Goal: Task Accomplishment & Management: Complete application form

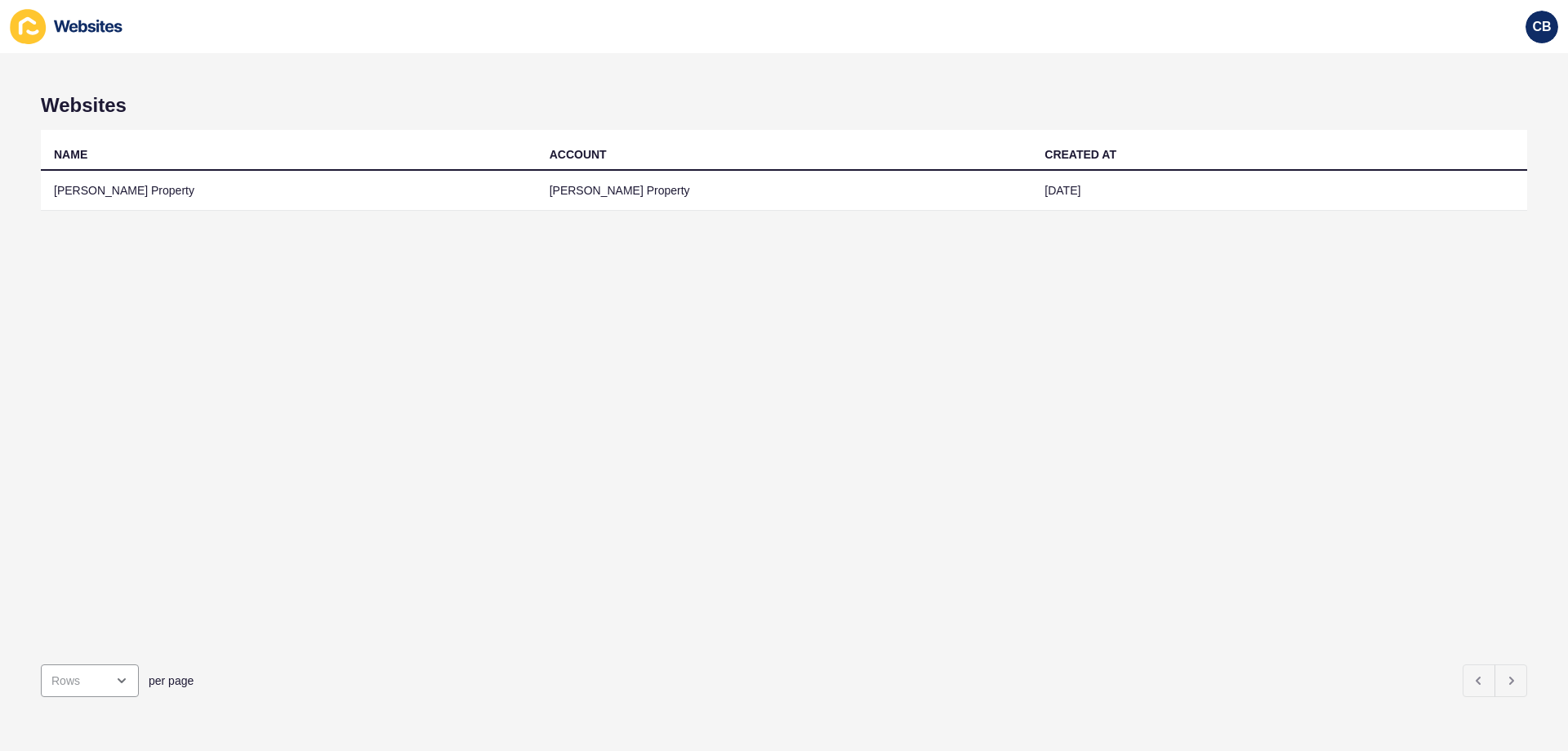
click at [1103, 204] on td "[DATE]" at bounding box center [1280, 191] width 496 height 40
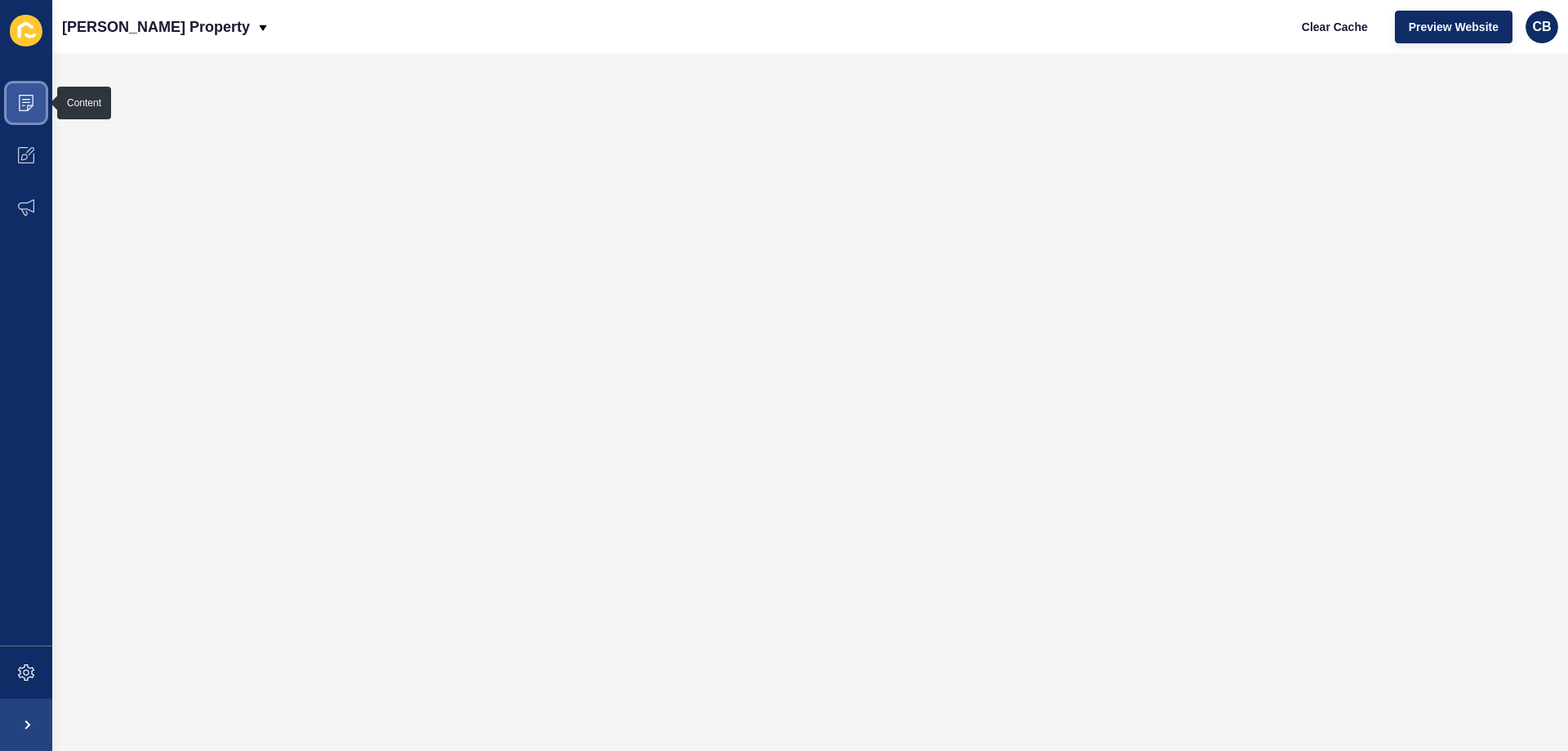
click at [27, 97] on icon at bounding box center [27, 103] width 17 height 17
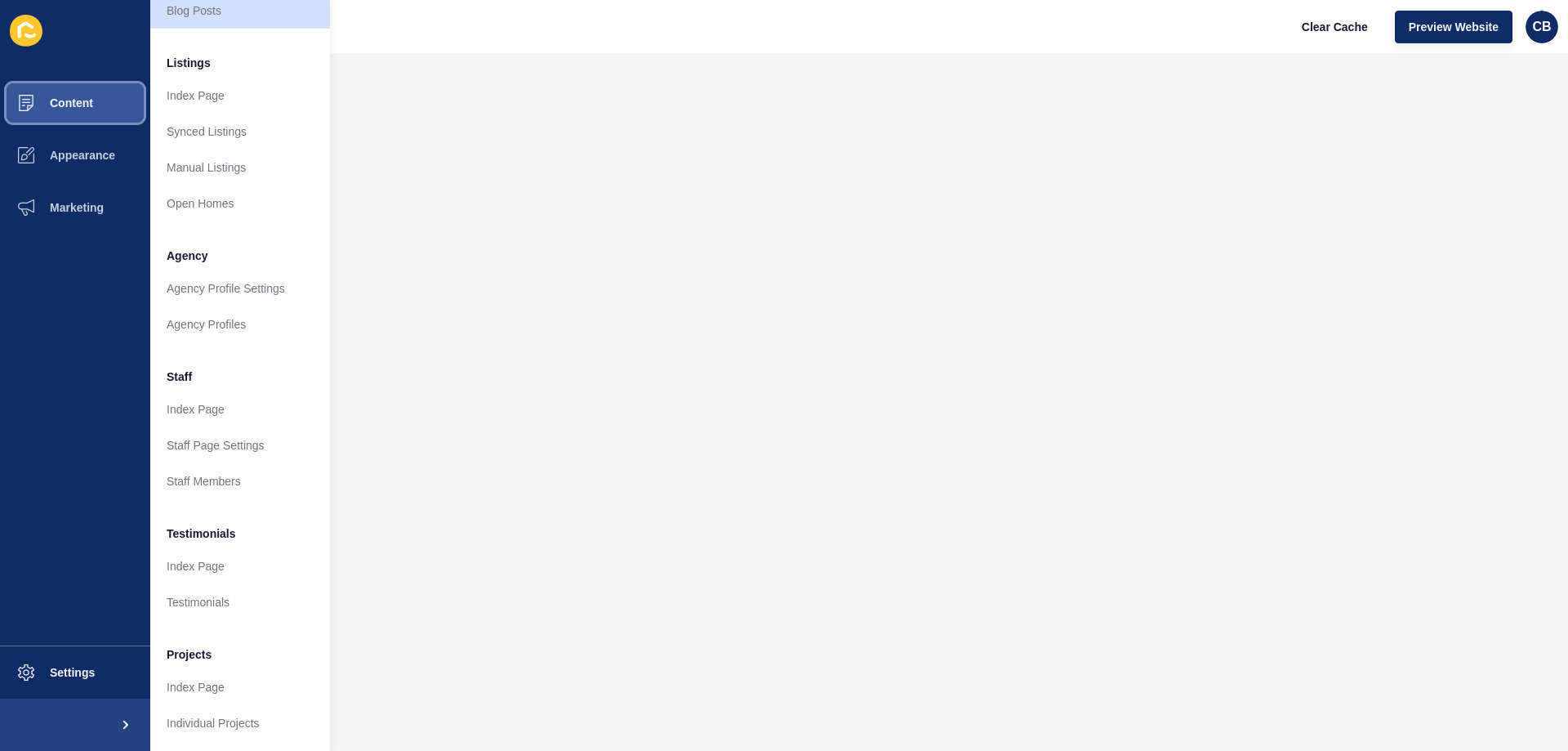
scroll to position [219, 0]
click at [80, 216] on button "Marketing" at bounding box center [75, 207] width 150 height 52
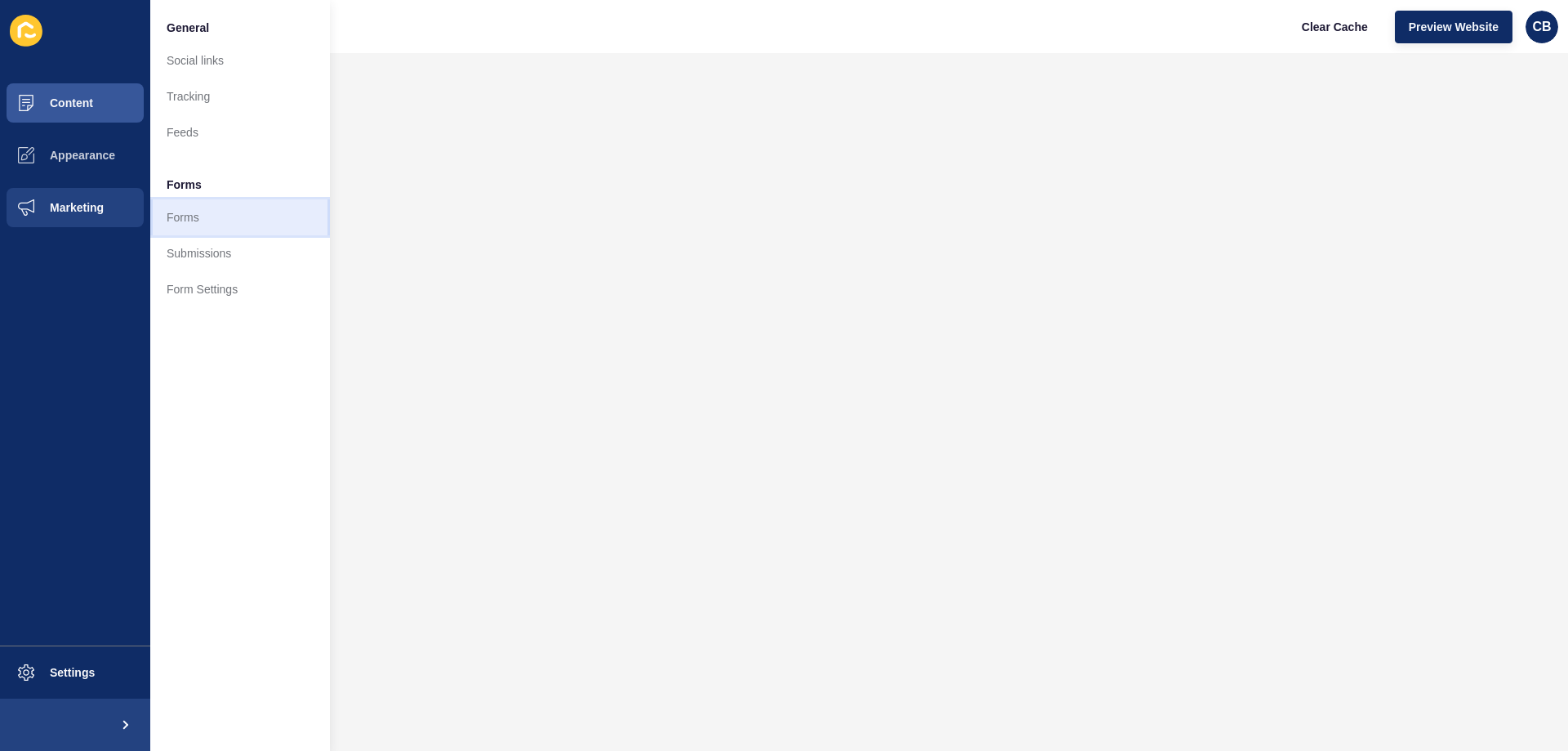
click at [187, 216] on link "Forms" at bounding box center [240, 216] width 180 height 36
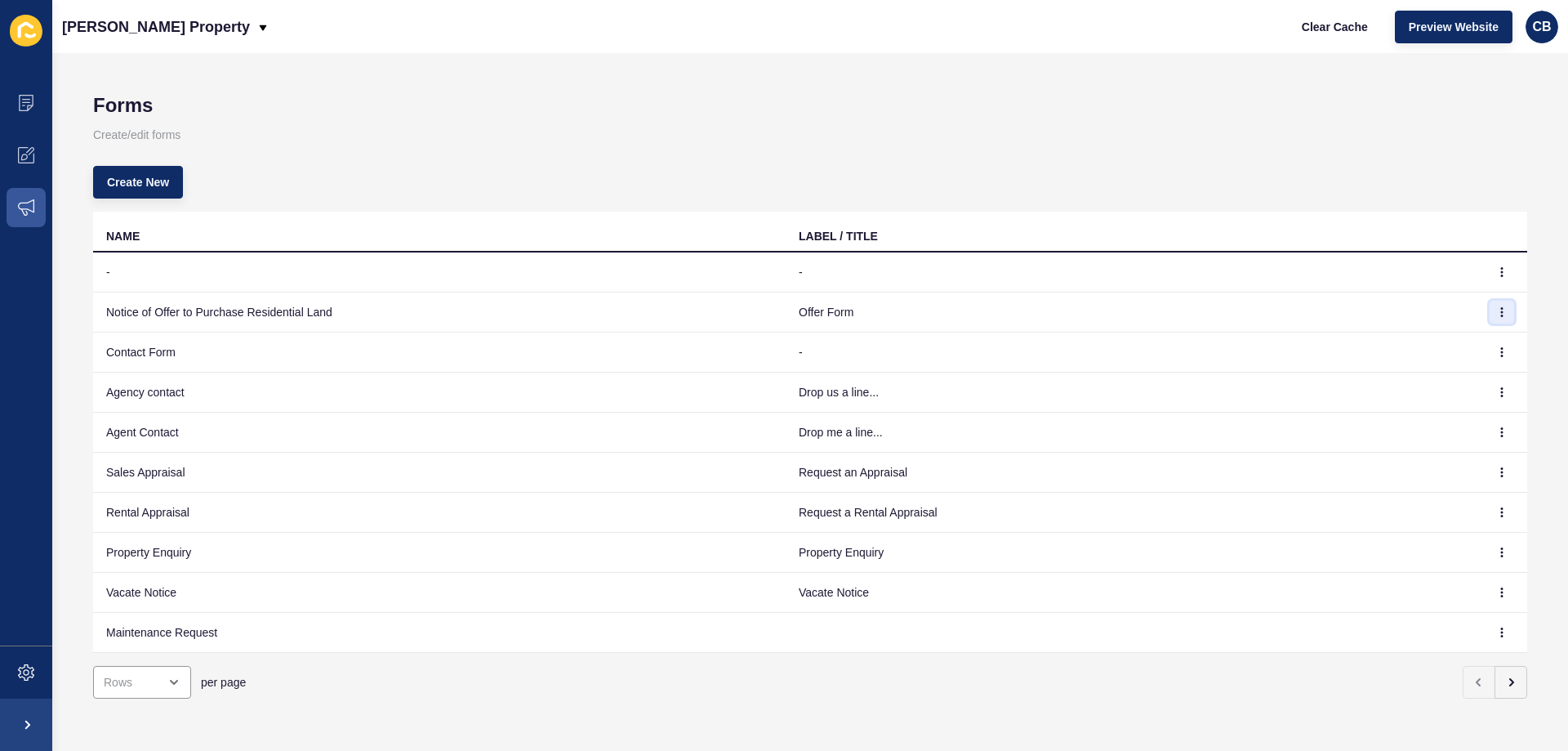
click at [1489, 306] on button "button" at bounding box center [1502, 313] width 25 height 23
click at [1440, 341] on link "Edit" at bounding box center [1445, 344] width 114 height 36
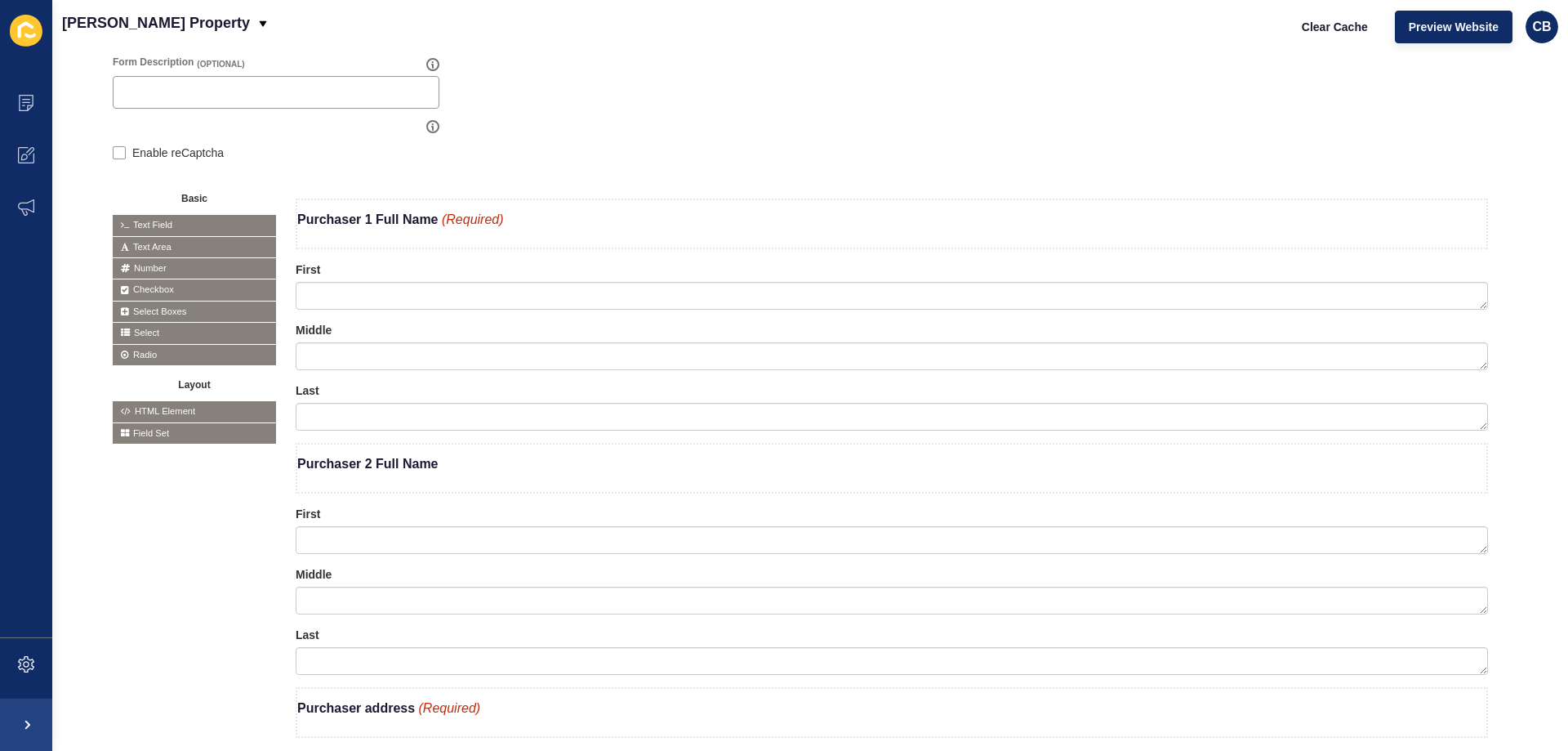
scroll to position [245, 0]
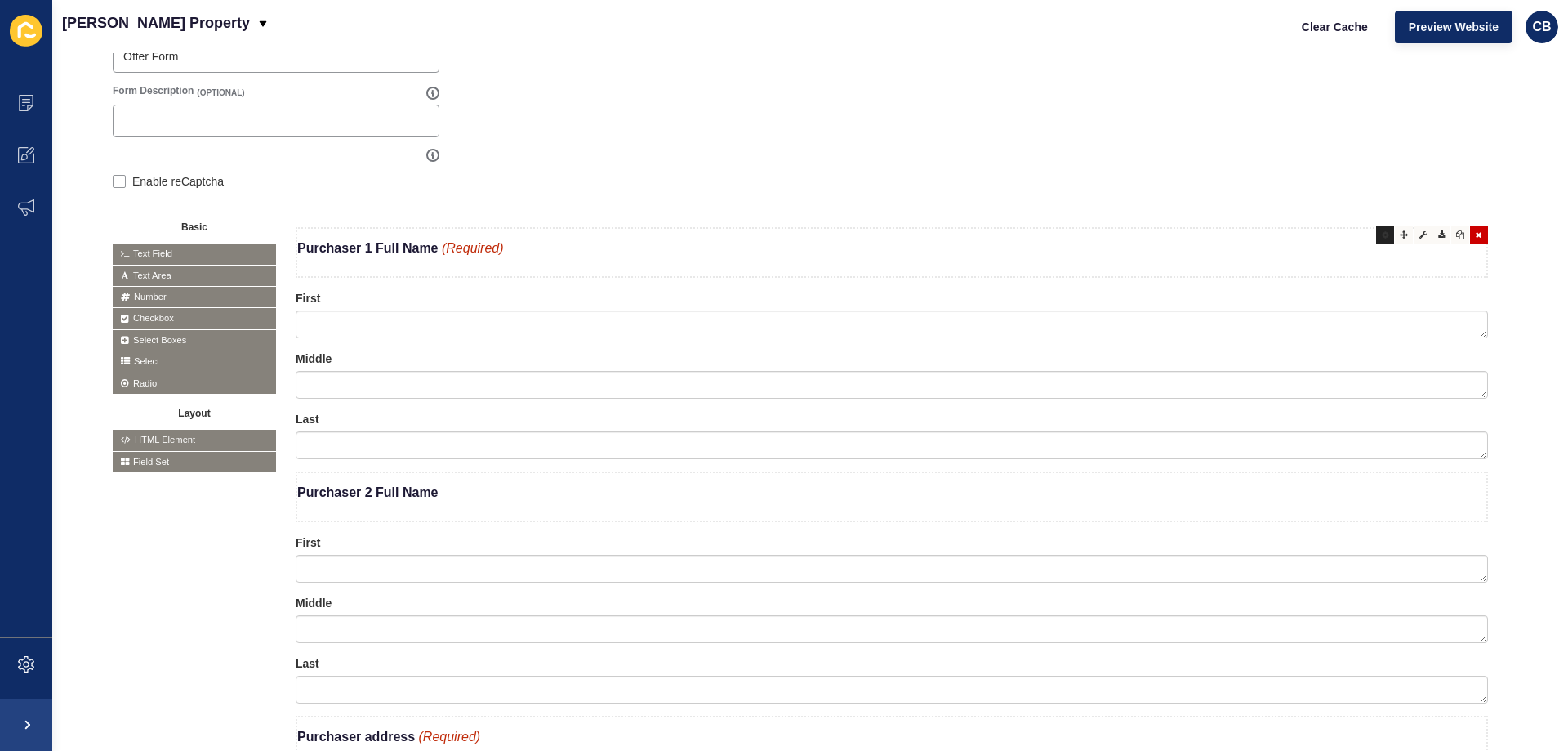
click at [1376, 236] on div at bounding box center [1385, 235] width 18 height 18
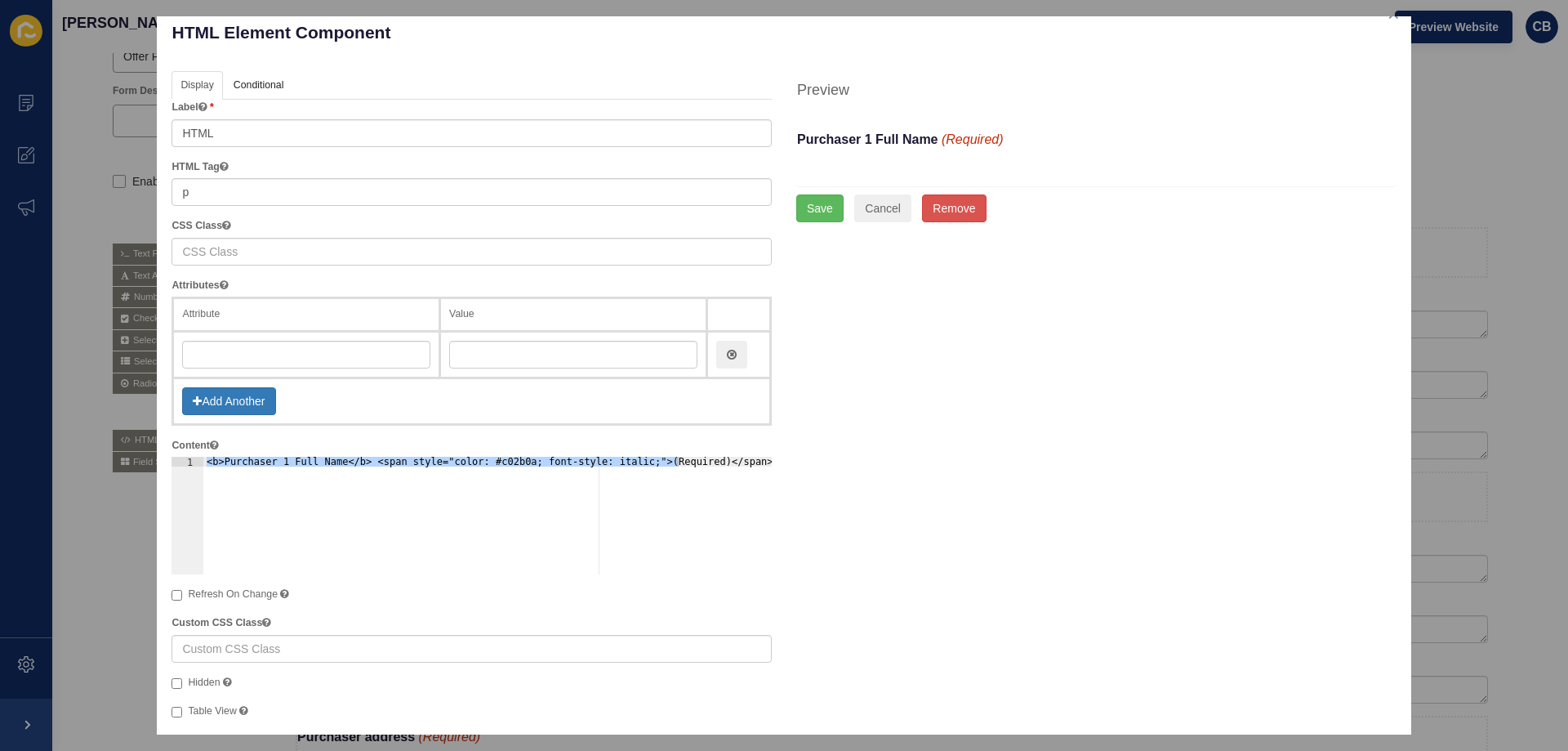
scroll to position [0, 0]
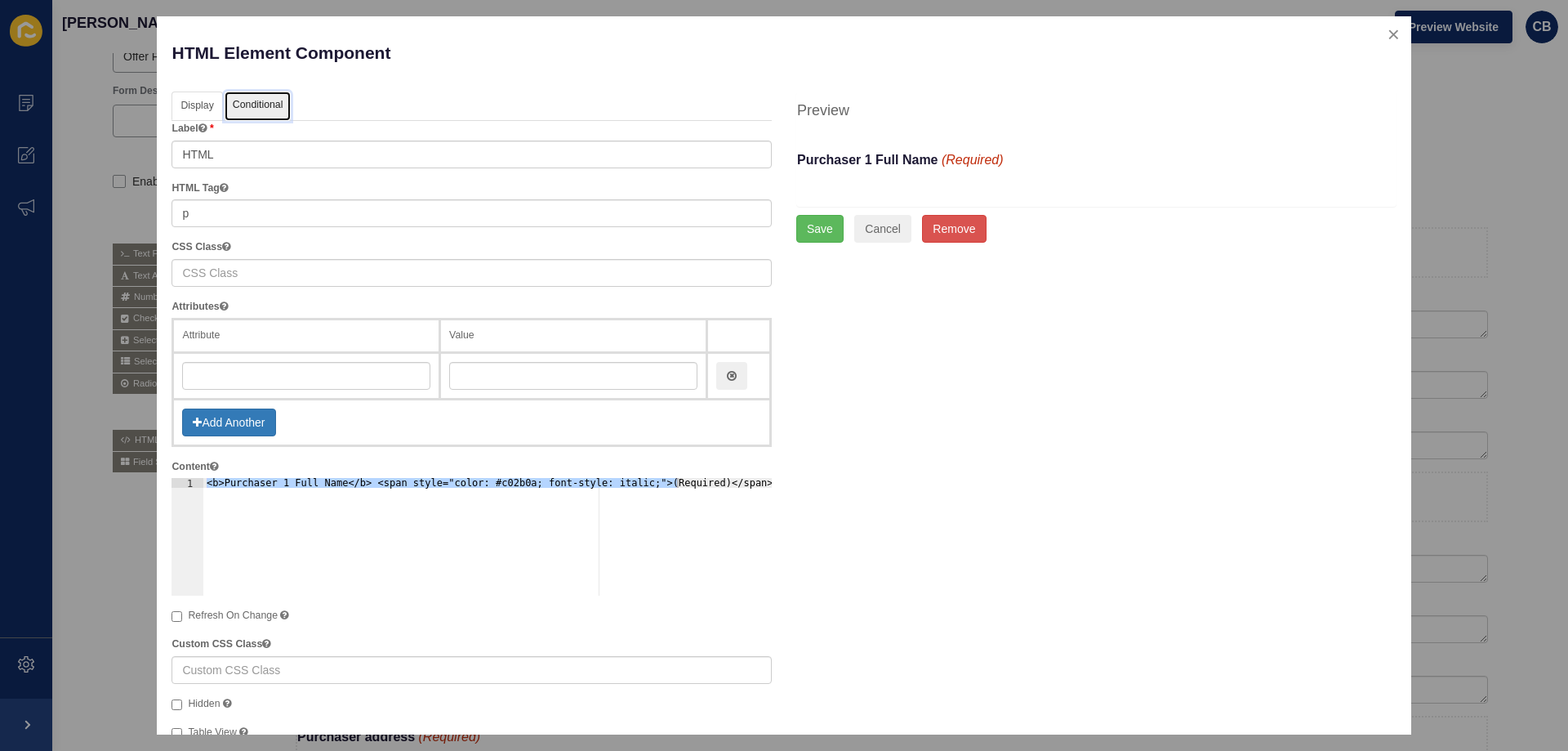
click at [264, 102] on link "Conditional" at bounding box center [258, 106] width 67 height 30
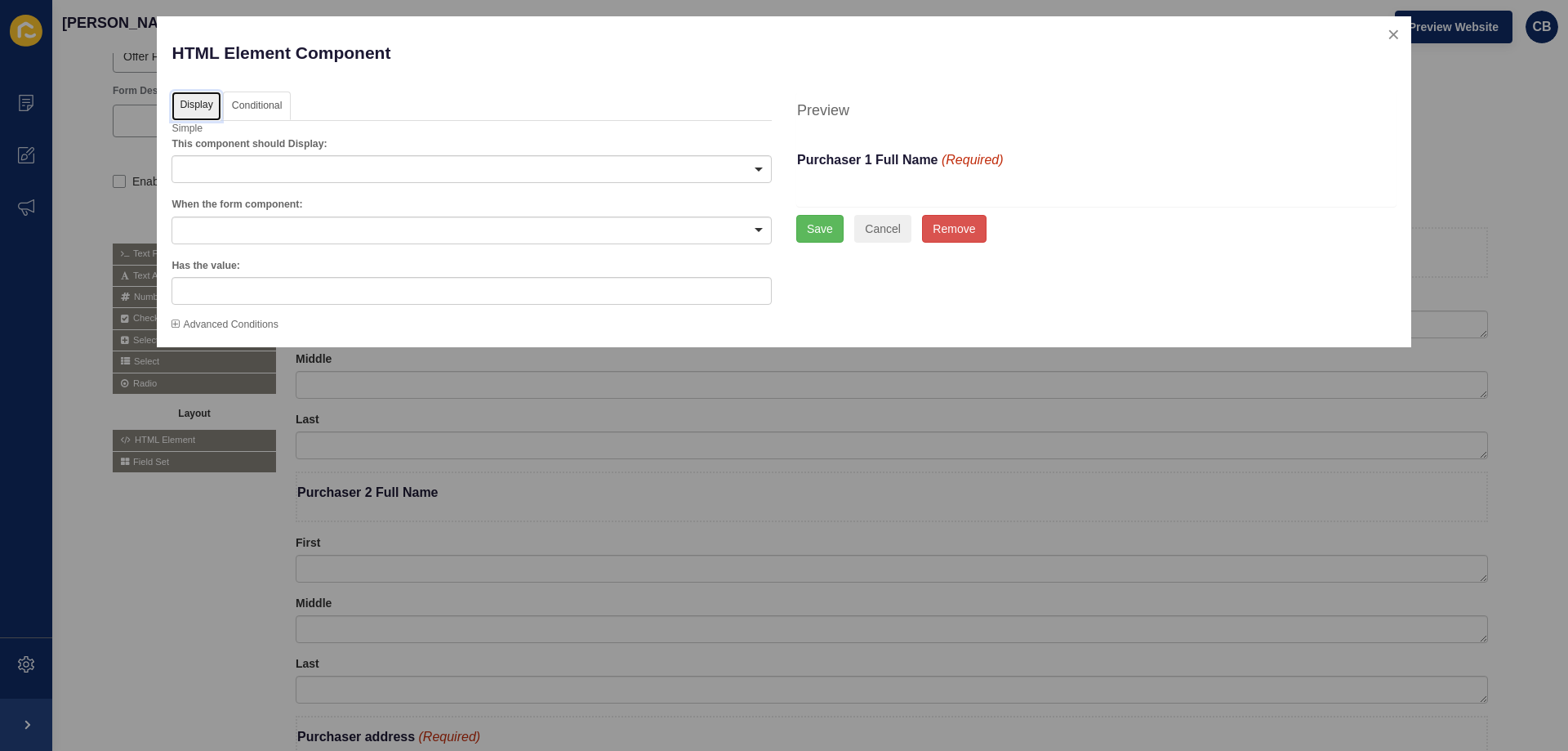
click at [195, 104] on link "Display" at bounding box center [196, 106] width 49 height 30
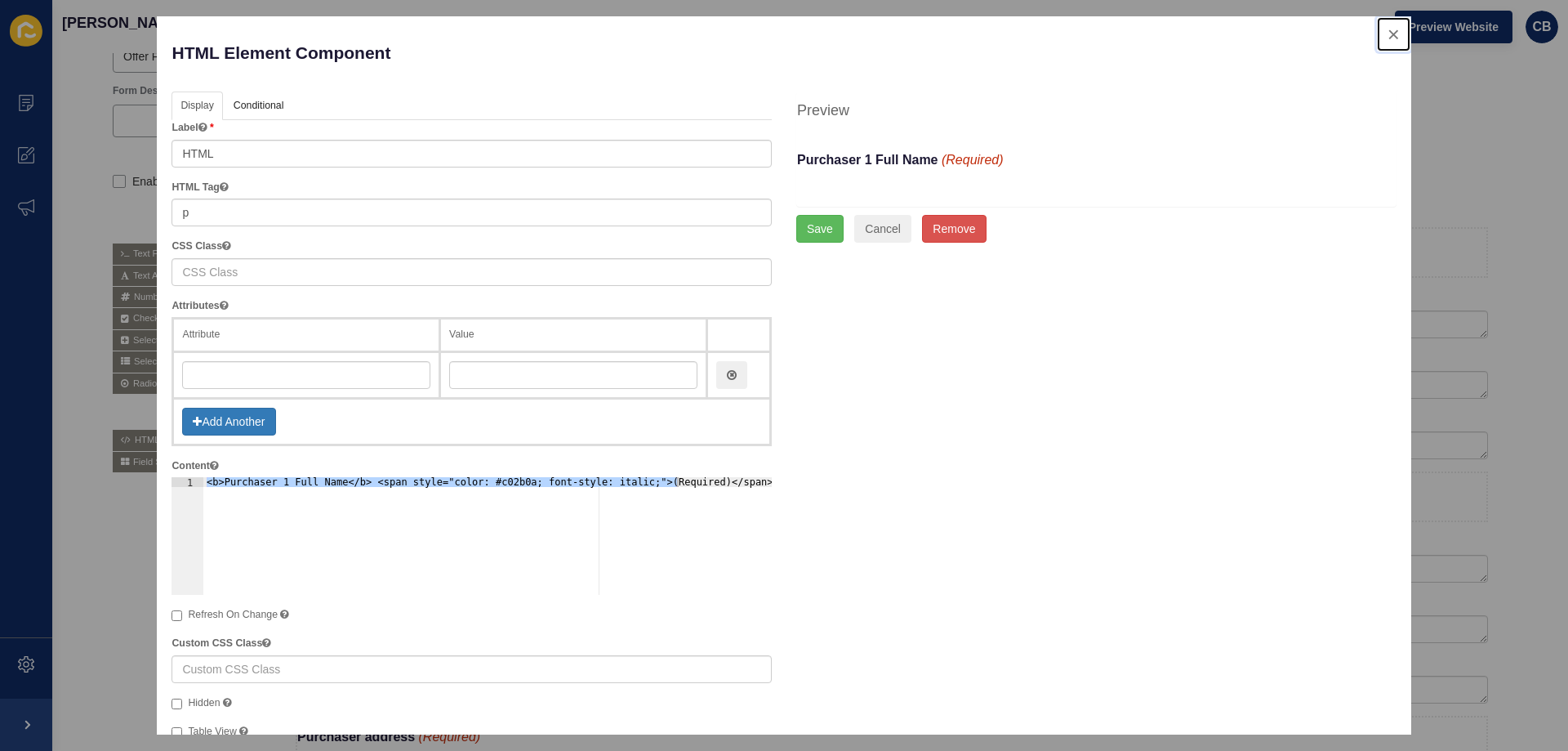
click at [1379, 37] on button "close" at bounding box center [1393, 34] width 33 height 34
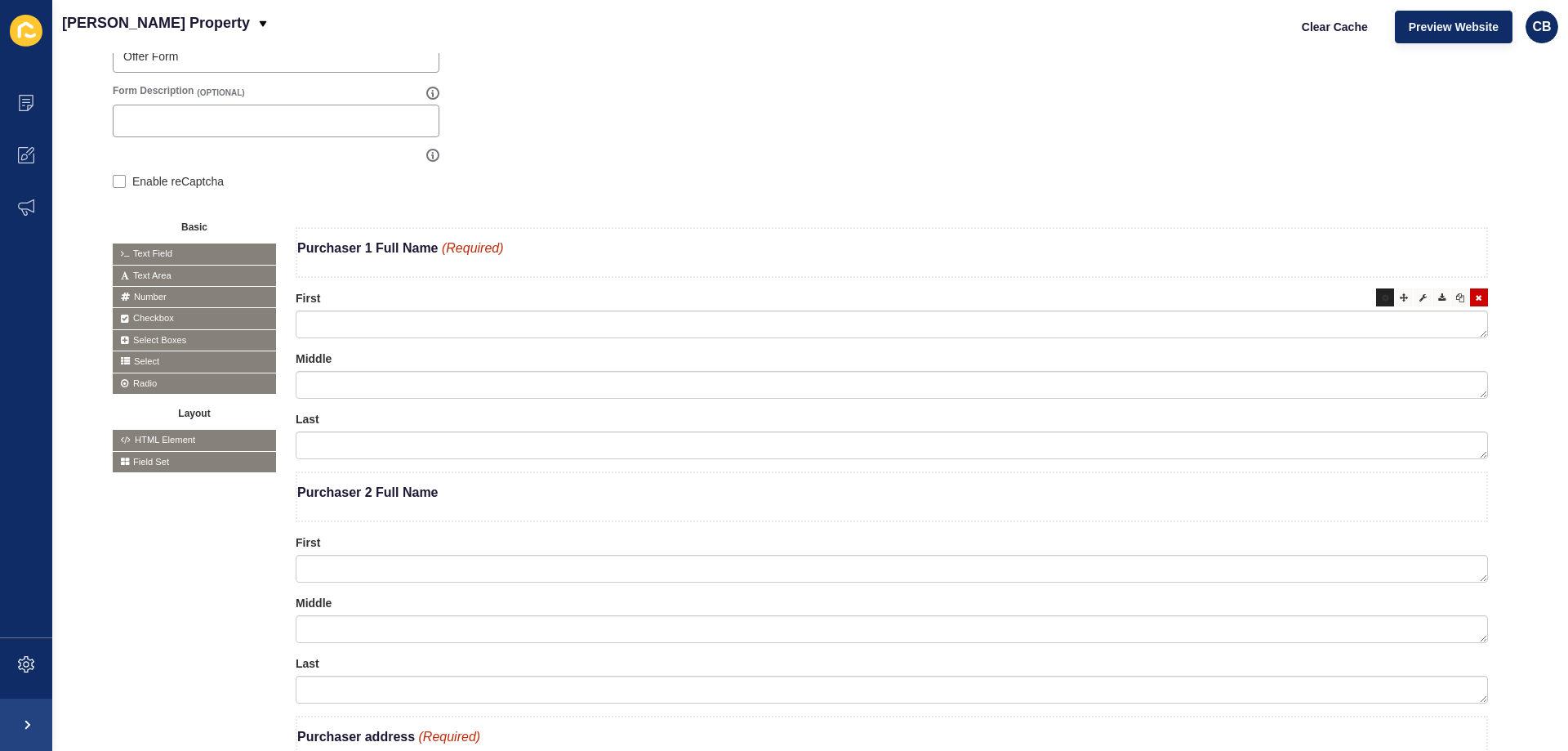
click at [1382, 300] on icon at bounding box center [1385, 298] width 7 height 8
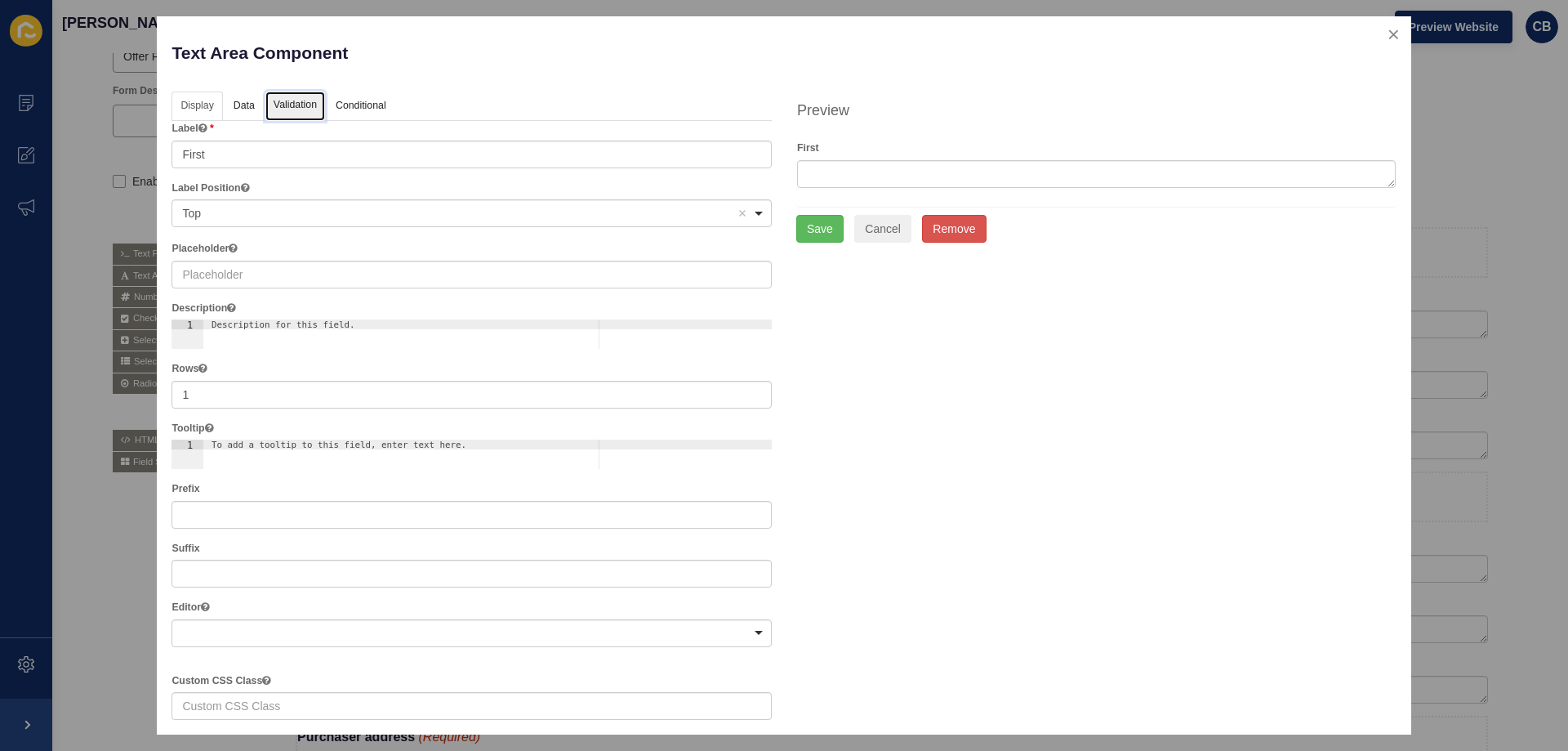
click at [277, 113] on link "Validation" at bounding box center [295, 106] width 60 height 30
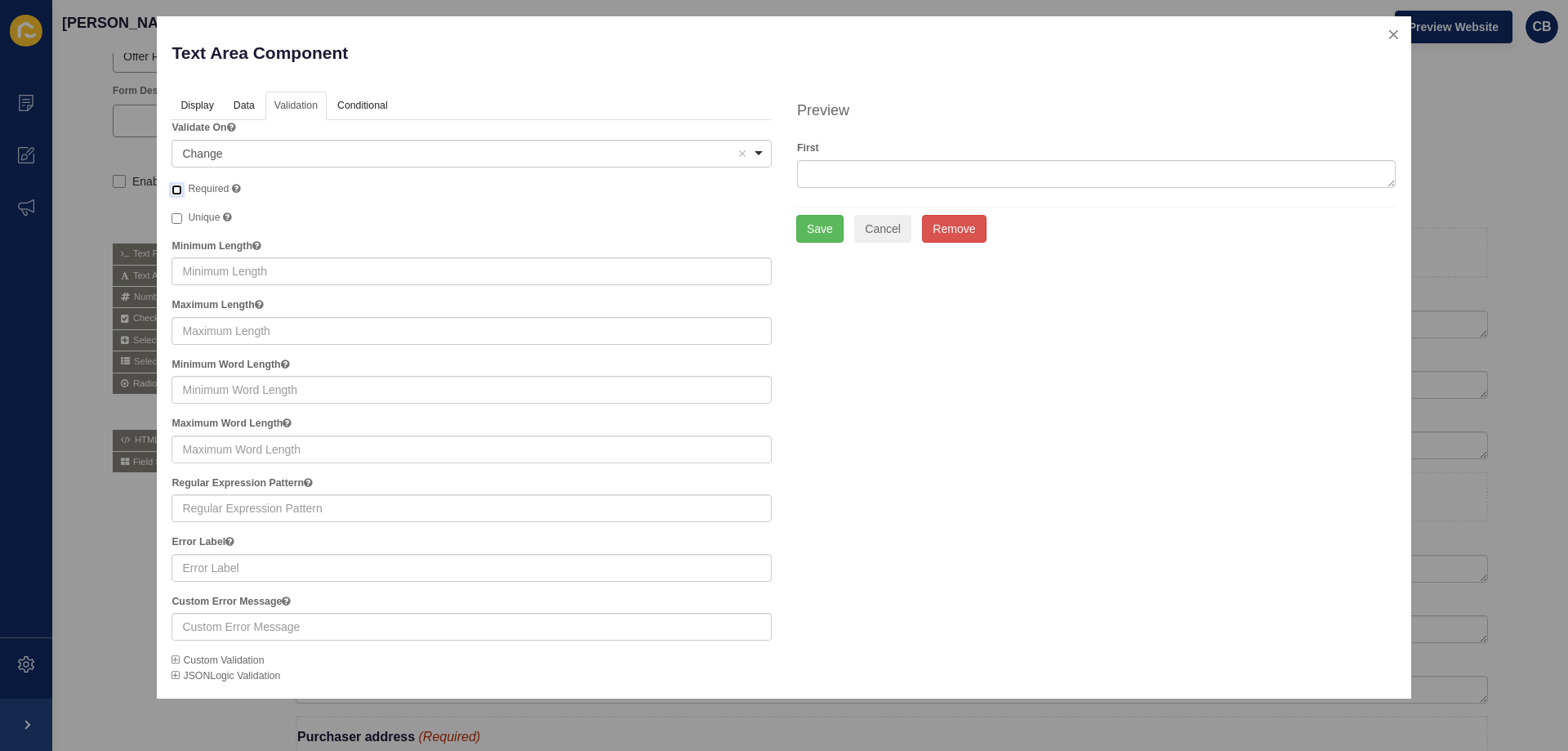
click at [172, 188] on input "Required" at bounding box center [177, 190] width 11 height 11
checkbox input "true"
click at [816, 222] on button "Save" at bounding box center [820, 229] width 47 height 28
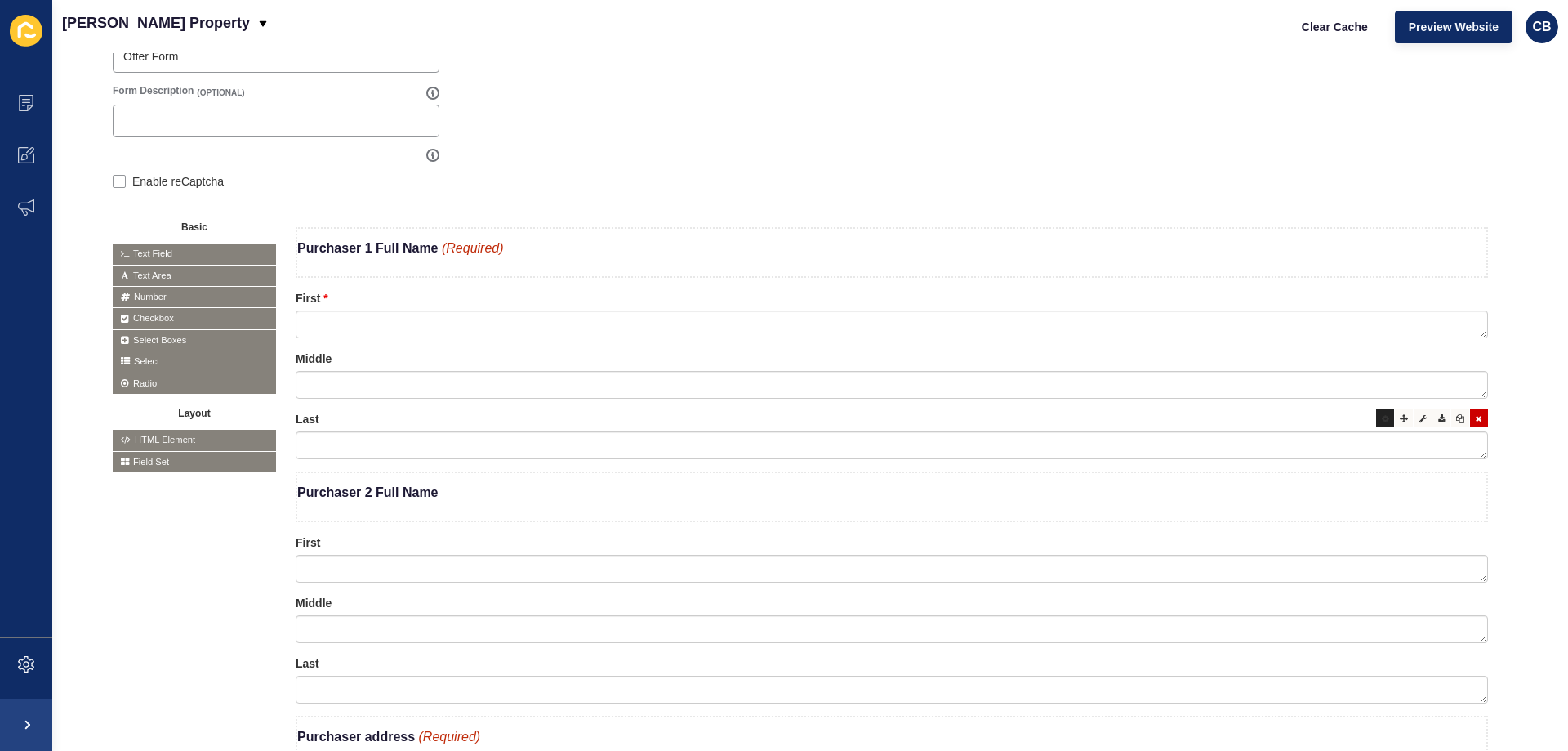
click at [1382, 419] on icon at bounding box center [1385, 419] width 7 height 8
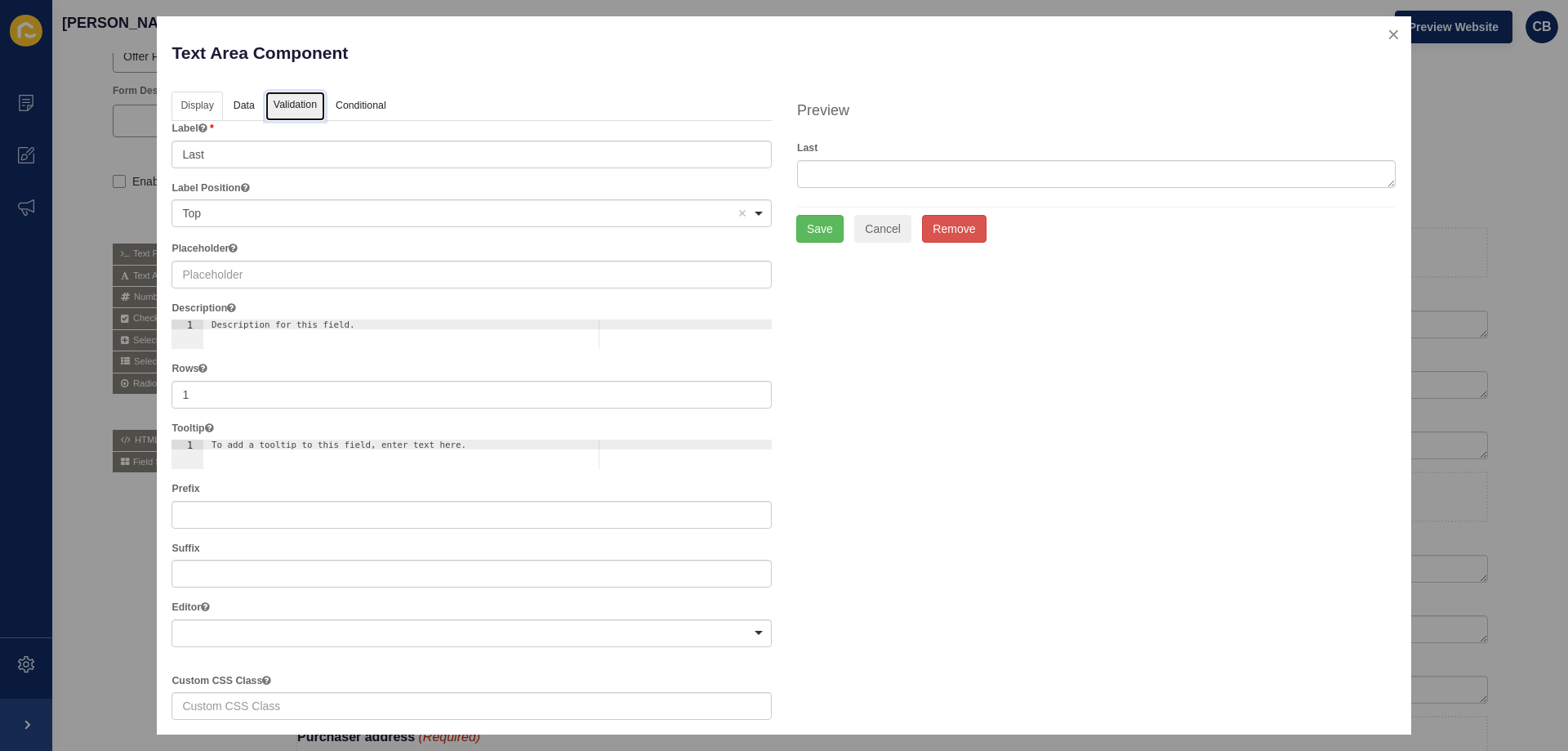
click at [298, 113] on link "Validation" at bounding box center [295, 106] width 60 height 30
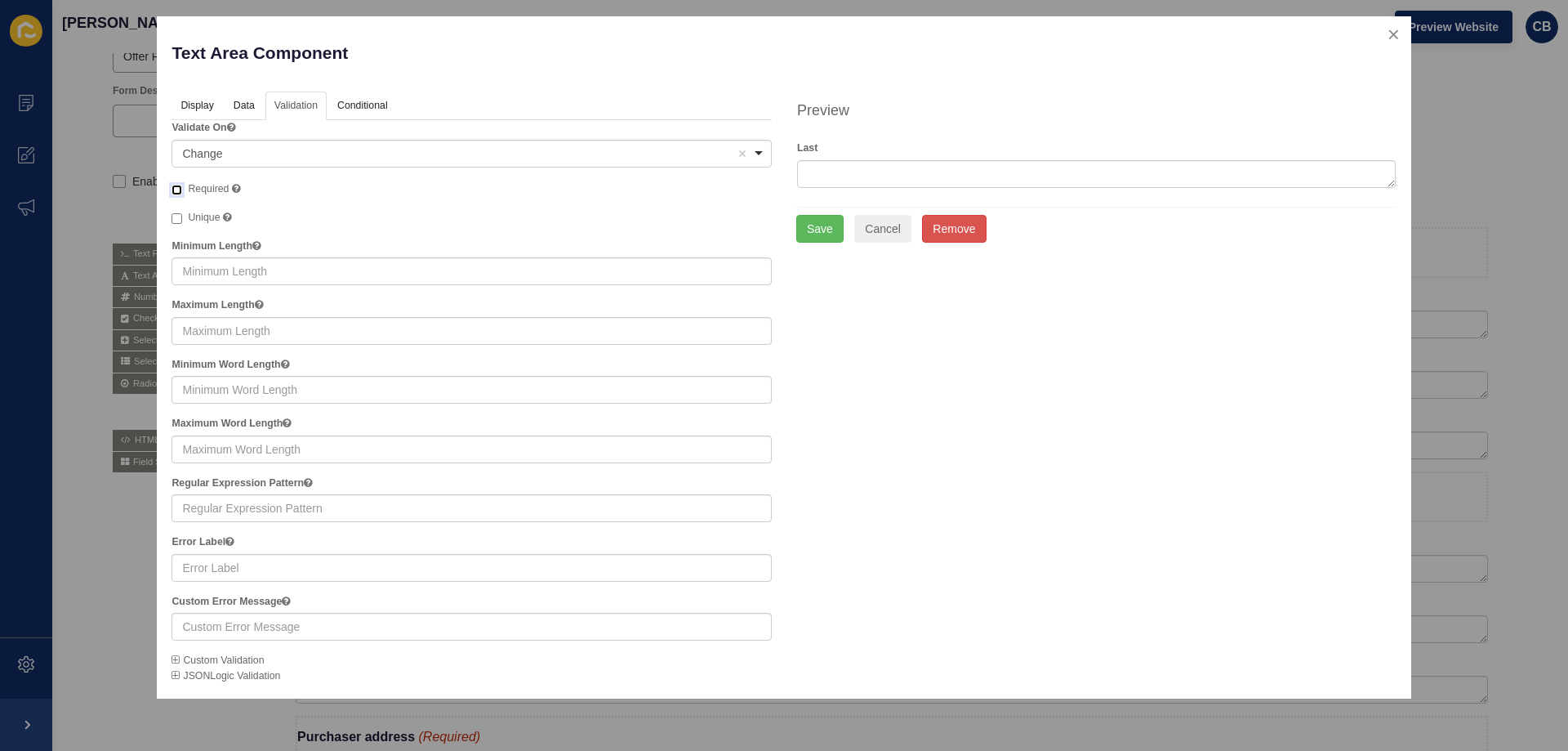
click at [175, 189] on input "Required" at bounding box center [177, 190] width 11 height 11
checkbox input "true"
click at [825, 235] on button "Save" at bounding box center [820, 229] width 47 height 28
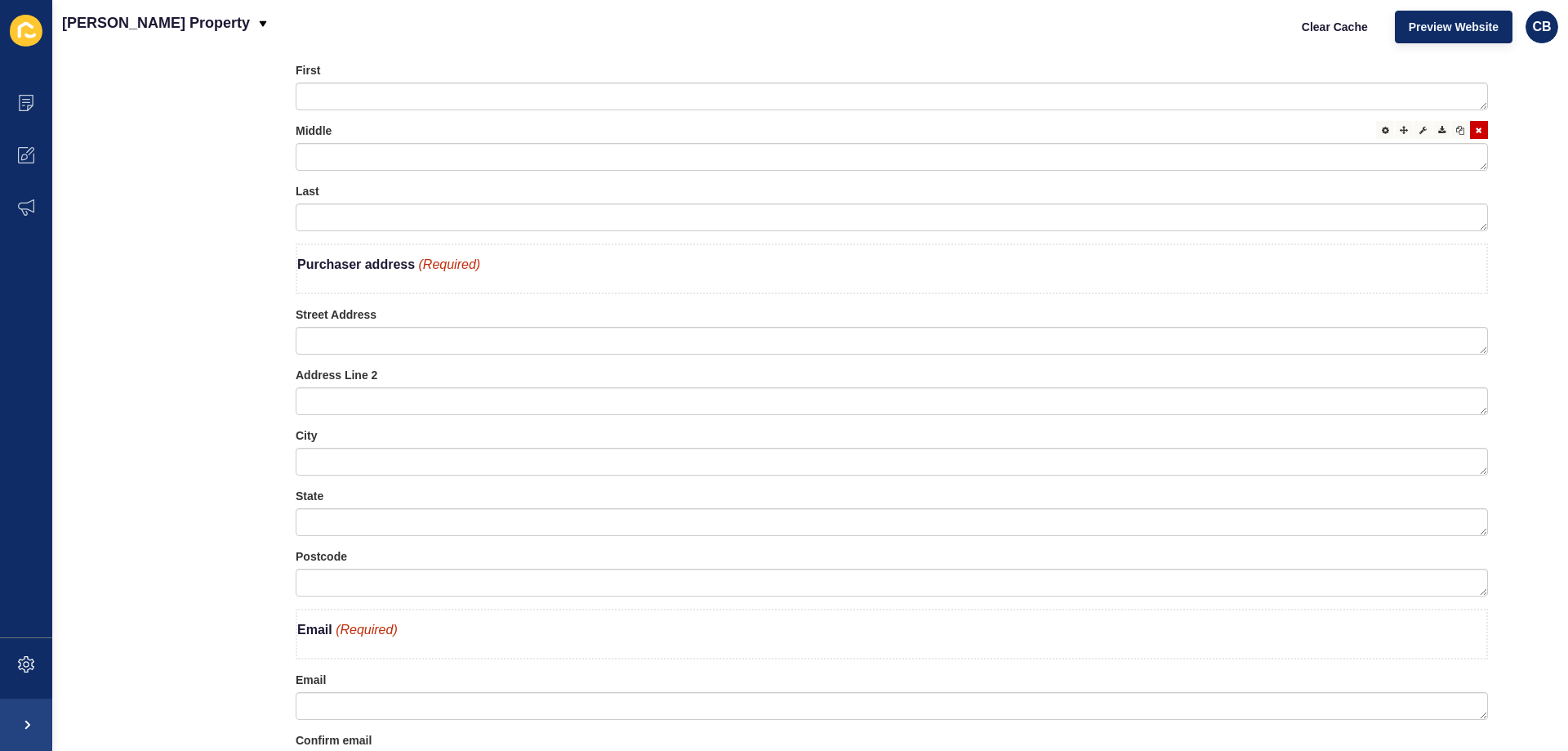
scroll to position [735, 0]
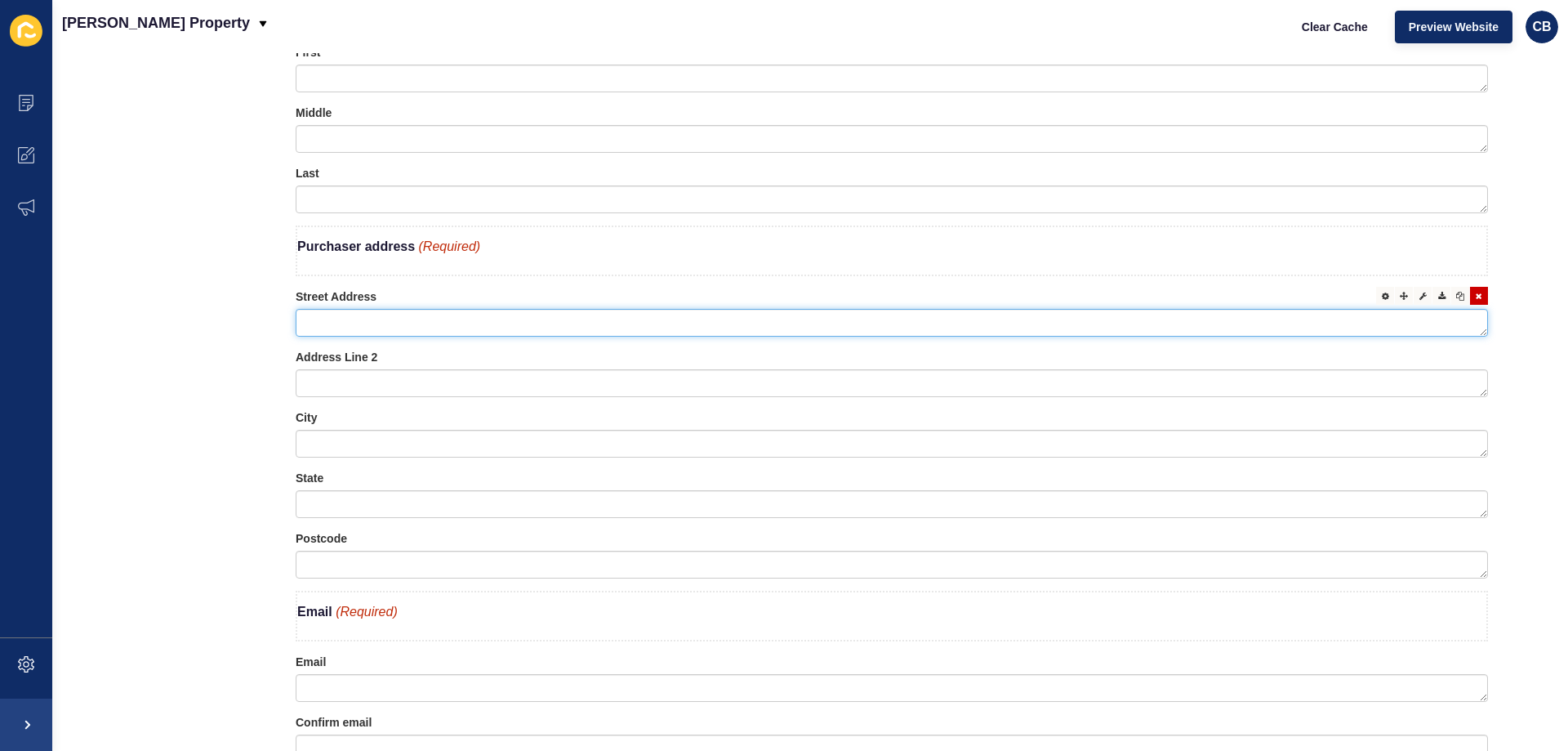
click at [840, 323] on textarea at bounding box center [892, 322] width 1193 height 28
click at [1376, 303] on div at bounding box center [1385, 296] width 18 height 18
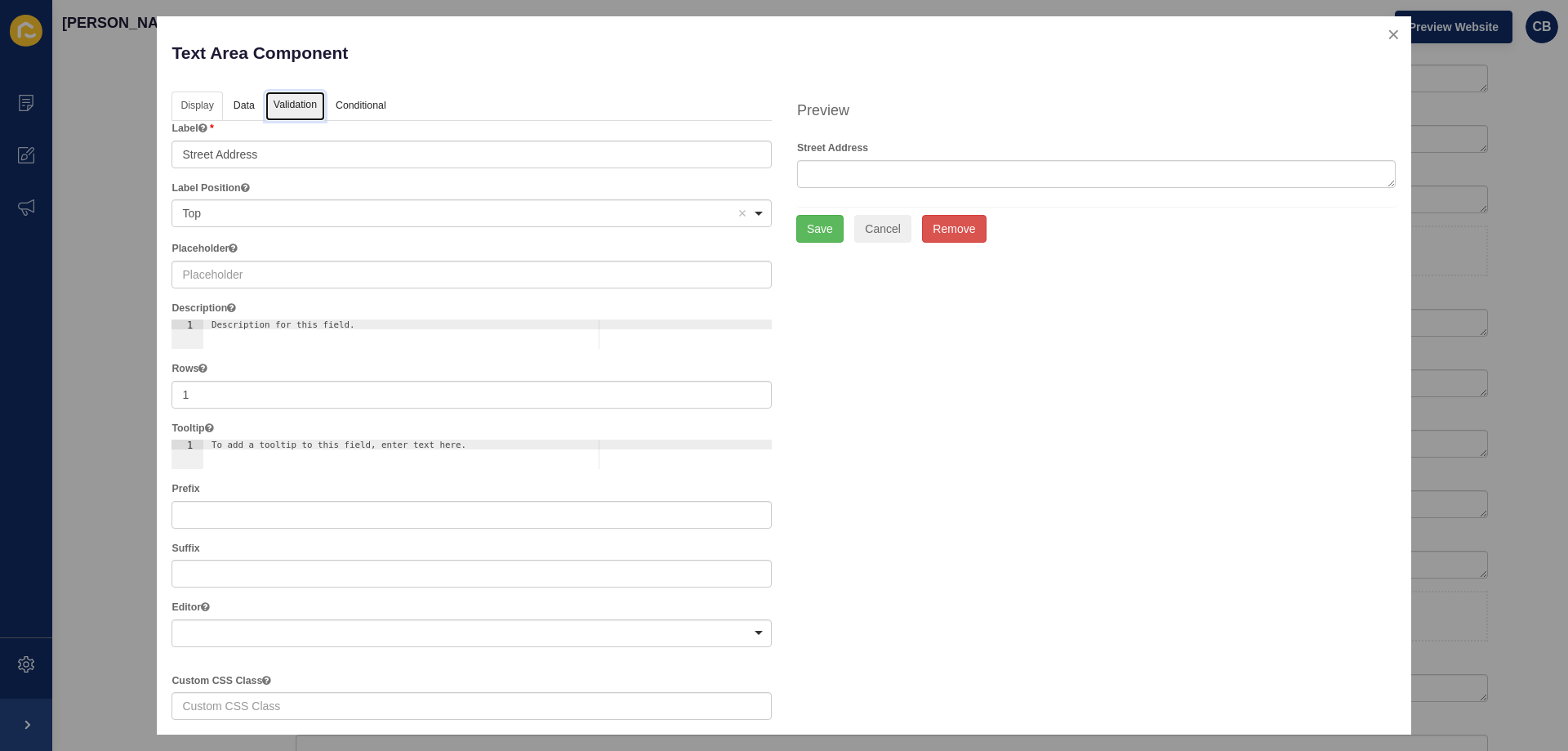
click at [276, 99] on link "Validation" at bounding box center [295, 106] width 60 height 30
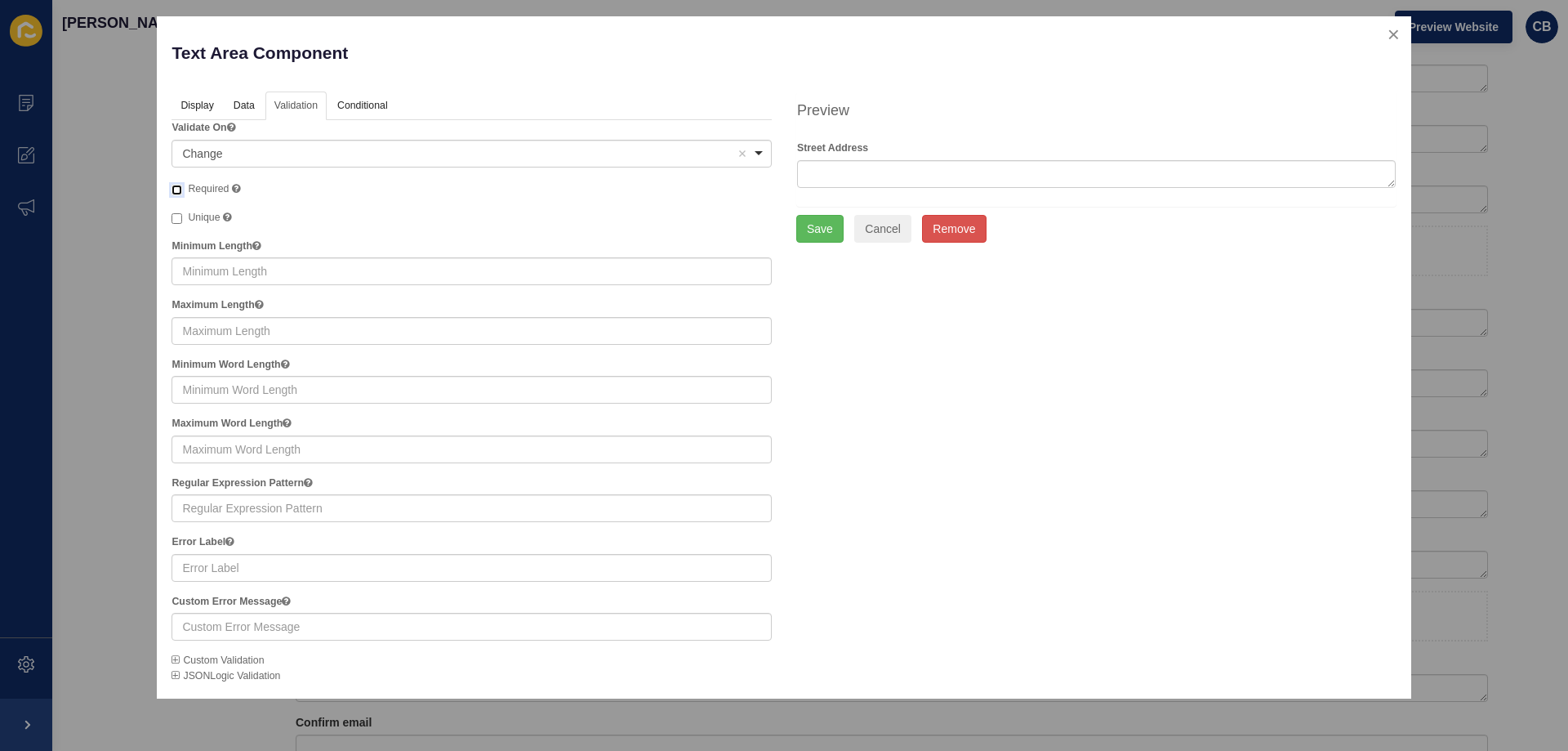
click at [175, 191] on input "Required" at bounding box center [177, 190] width 11 height 11
checkbox input "true"
click at [825, 232] on button "Save" at bounding box center [820, 229] width 47 height 28
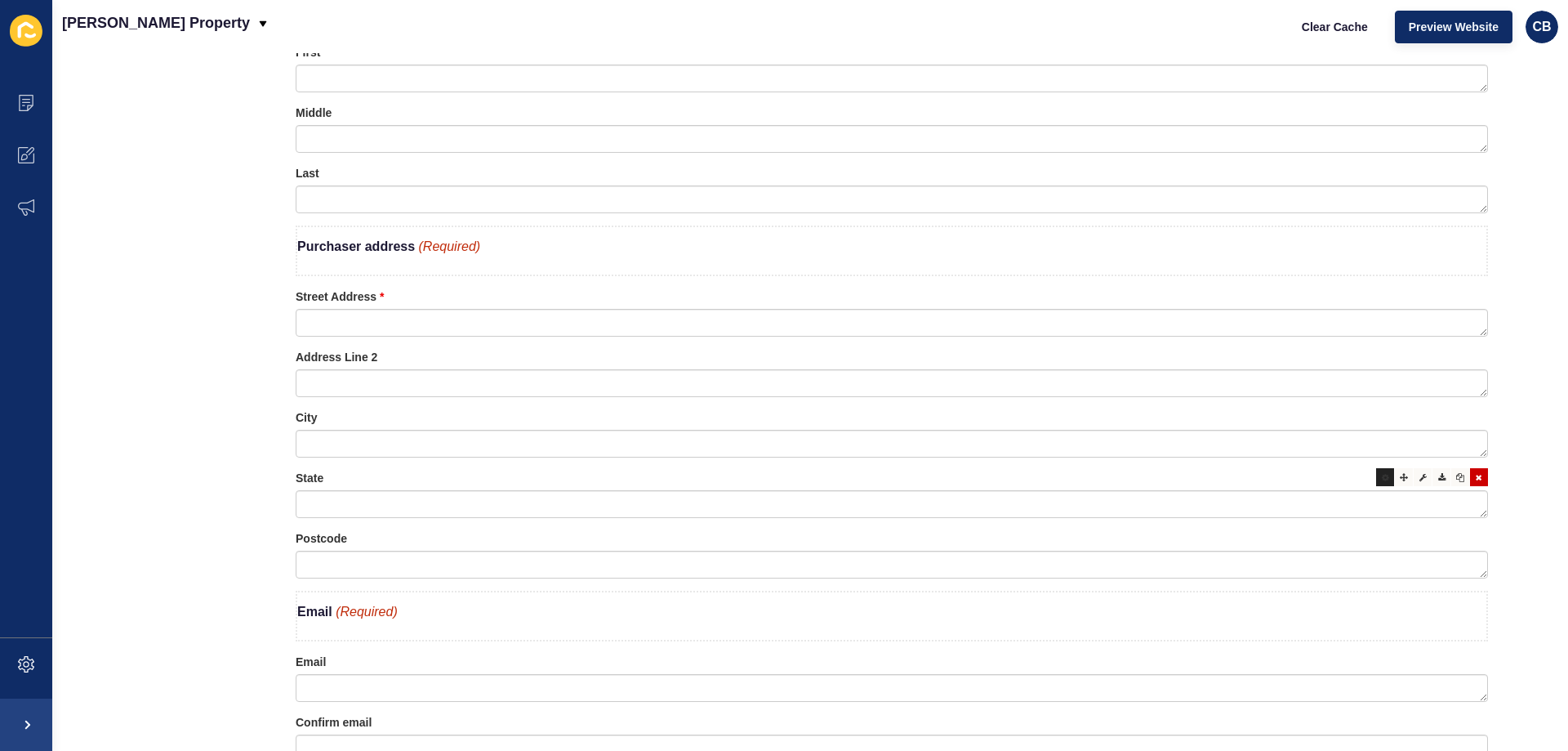
click at [1382, 480] on icon at bounding box center [1385, 477] width 7 height 8
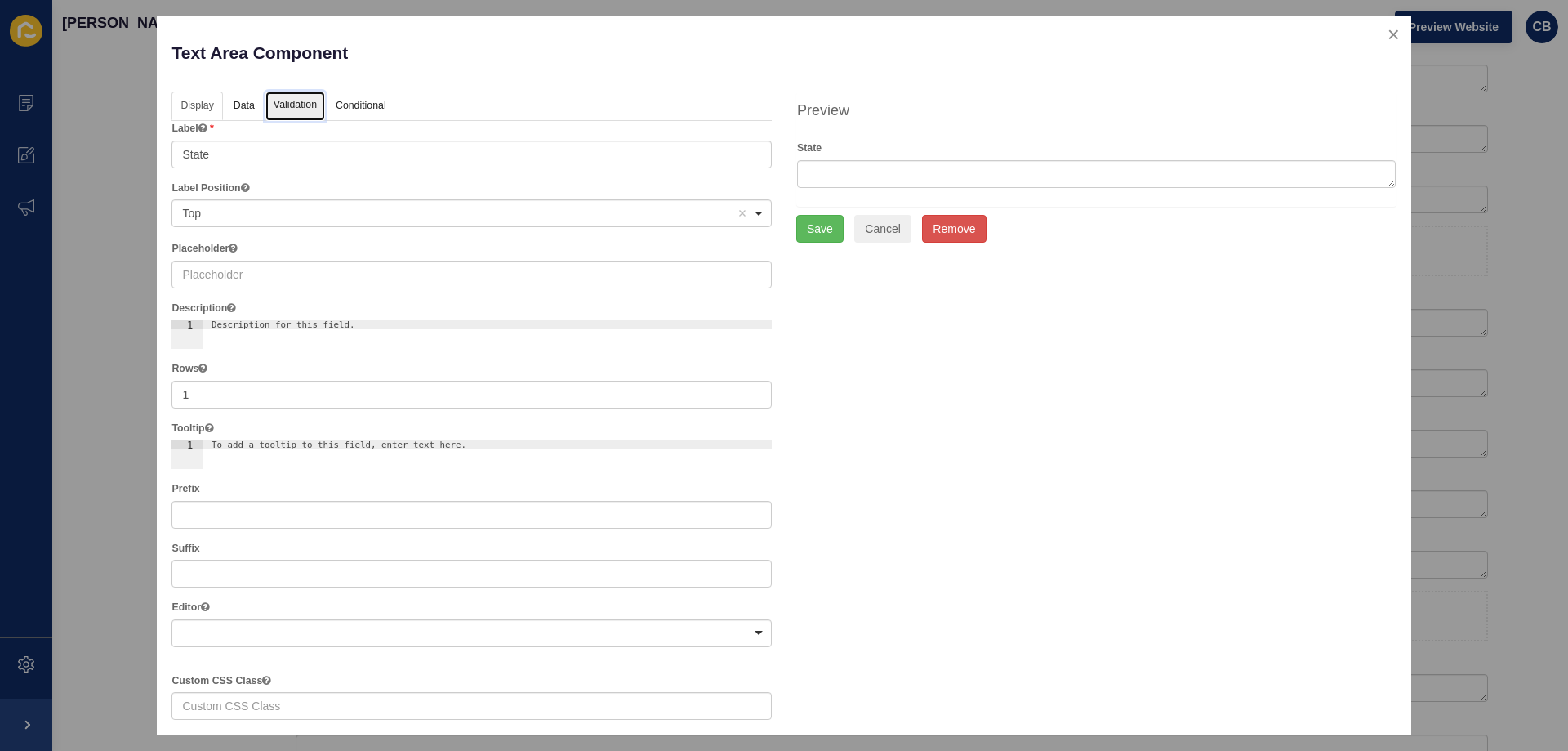
click at [278, 102] on link "Validation" at bounding box center [295, 106] width 60 height 30
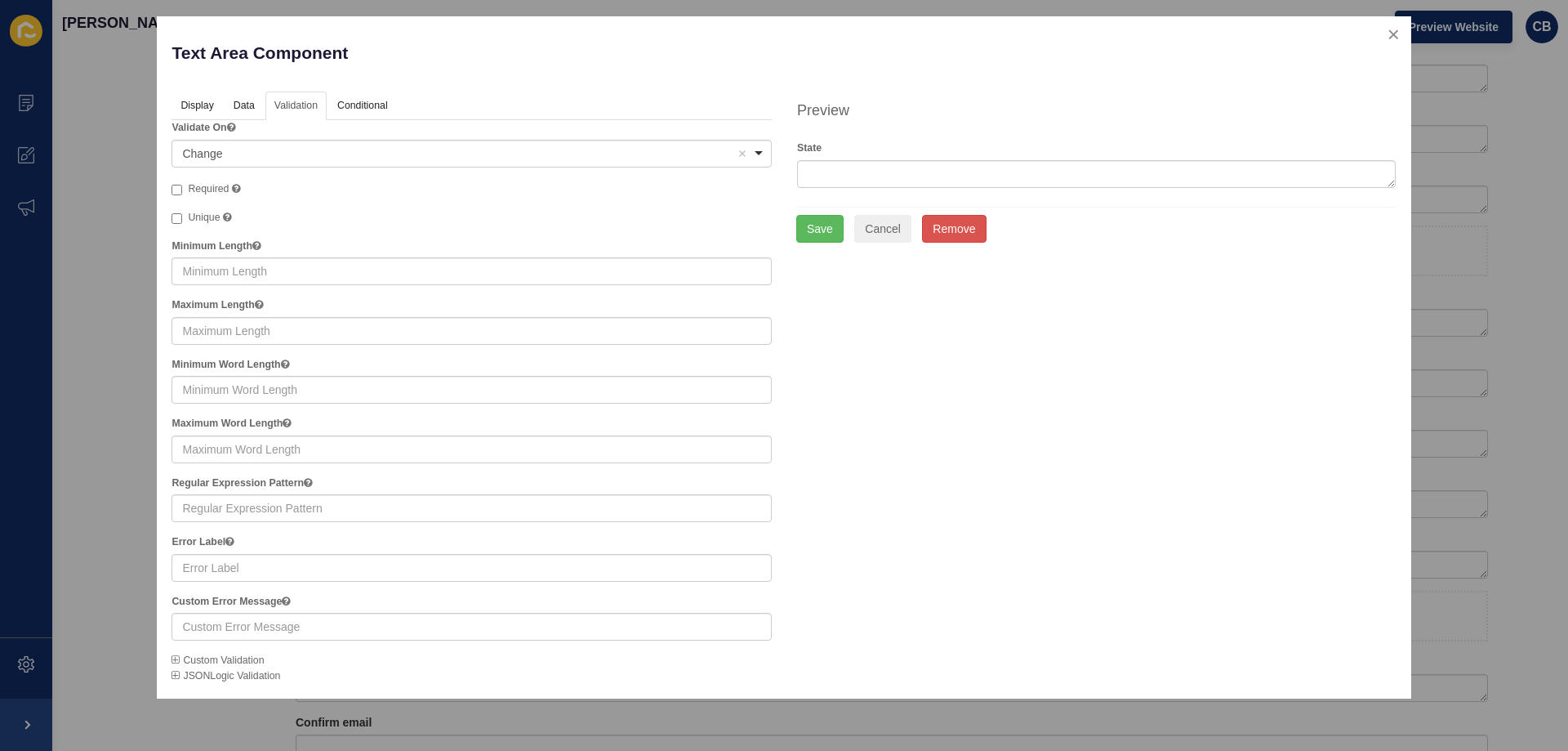
click at [185, 189] on label "Required A required field must be filled in before the form can be submitted." at bounding box center [206, 190] width 69 height 17
click at [182, 189] on input "Required A required field must be filled in before the form can be submitted." at bounding box center [177, 190] width 11 height 11
checkbox input "true"
click at [809, 226] on button "Save" at bounding box center [820, 229] width 47 height 28
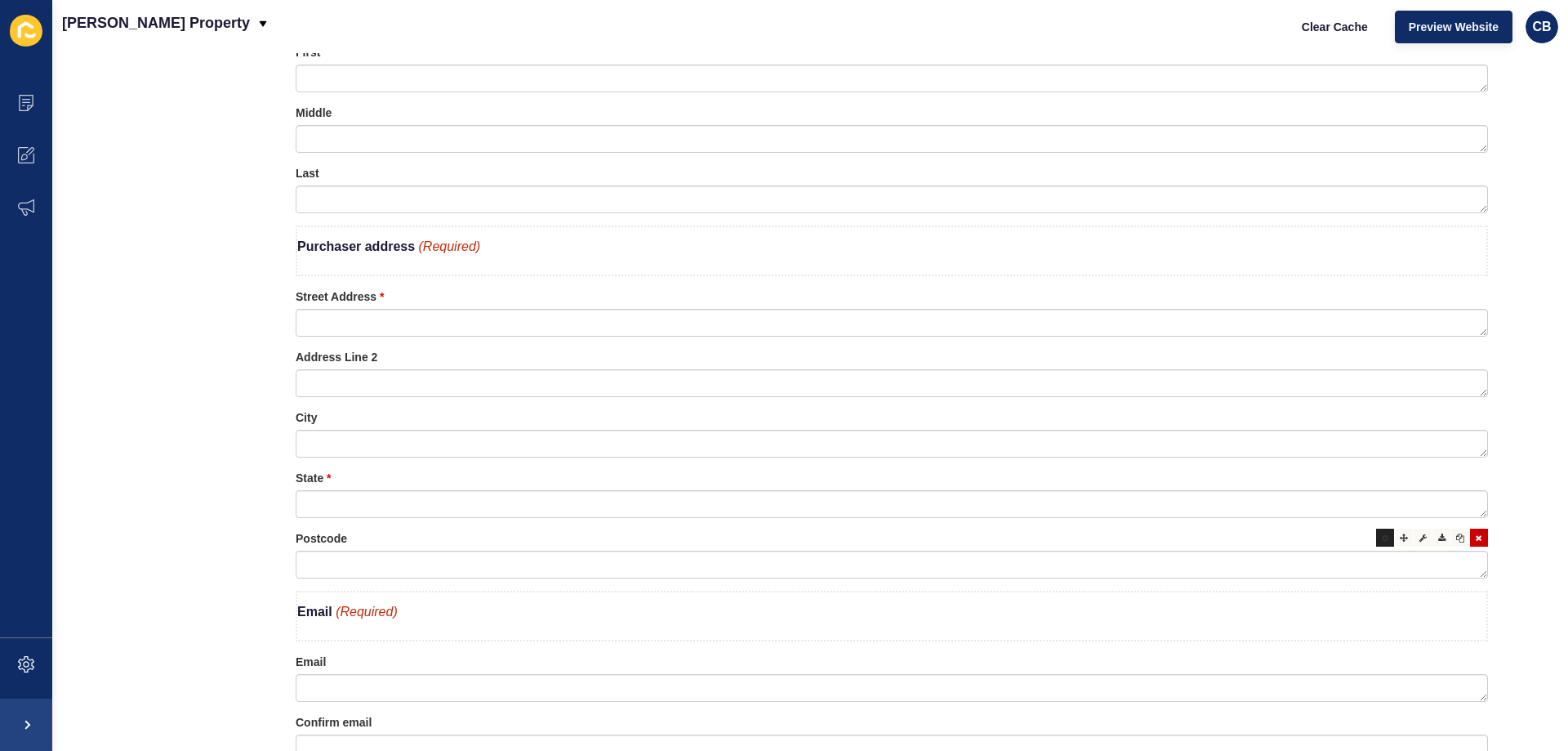
click at [1382, 537] on icon at bounding box center [1385, 537] width 7 height 8
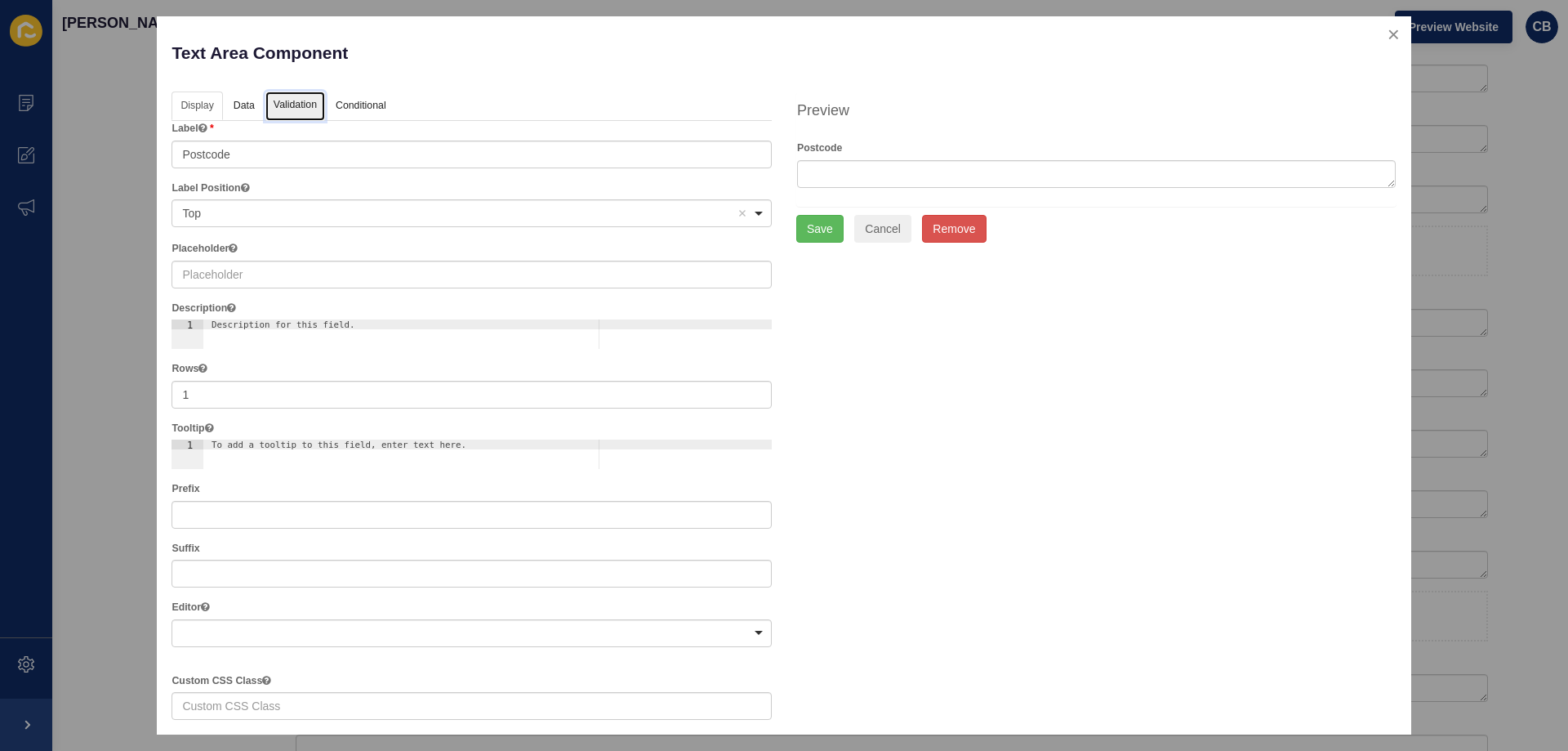
click at [295, 102] on link "Validation" at bounding box center [295, 106] width 60 height 30
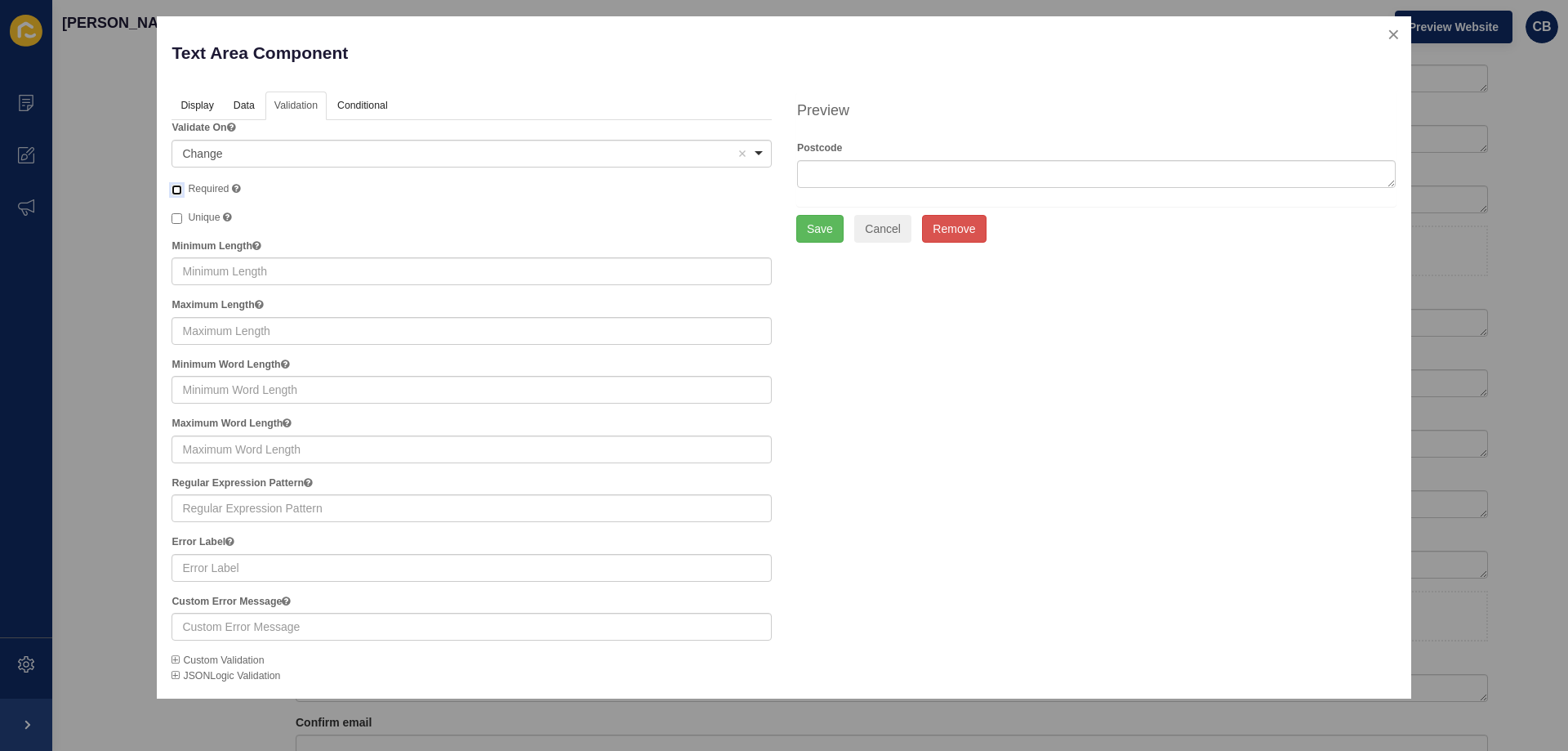
click at [172, 187] on input "Required" at bounding box center [177, 190] width 11 height 11
checkbox input "true"
click at [828, 225] on button "Save" at bounding box center [820, 229] width 47 height 28
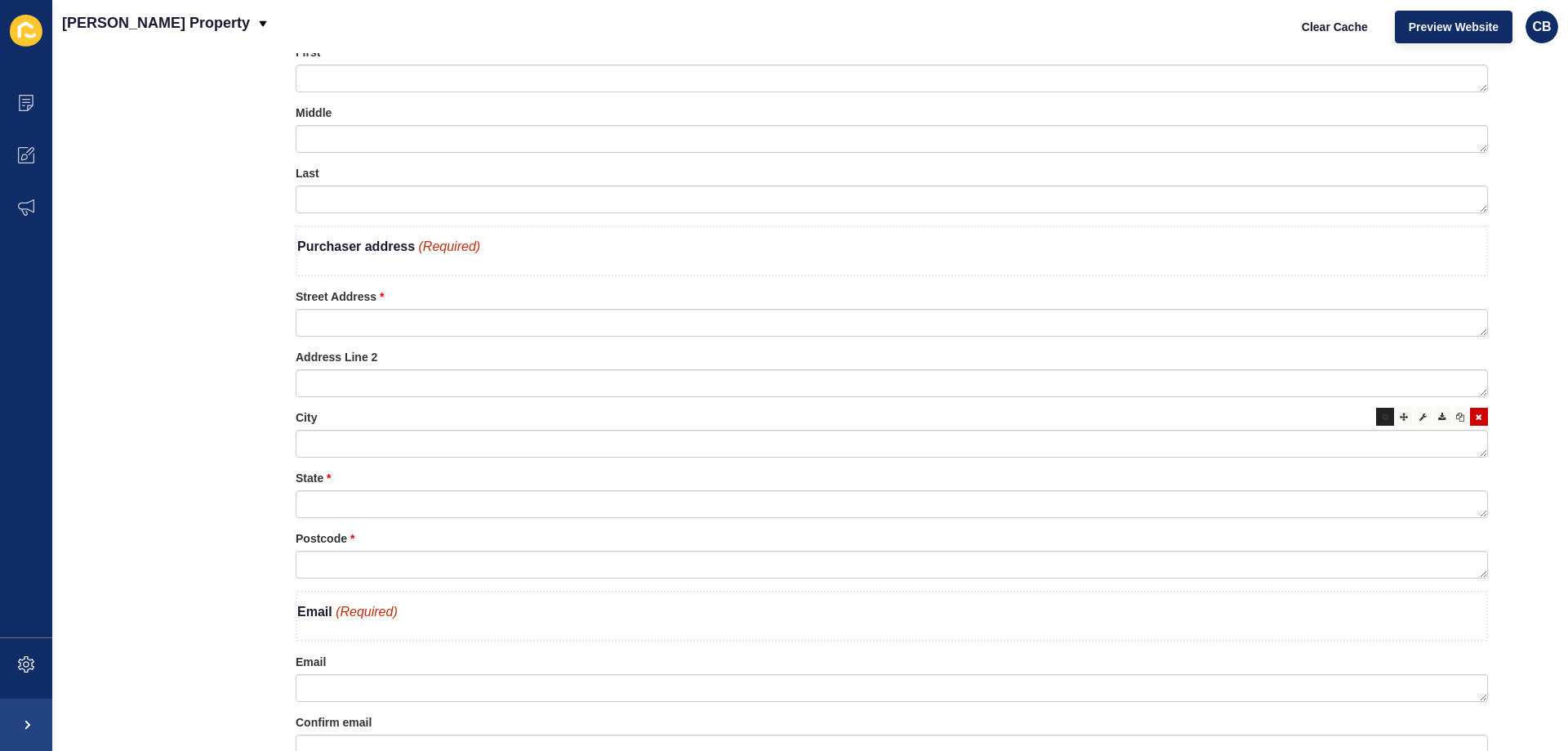
click at [1382, 419] on icon at bounding box center [1385, 417] width 7 height 8
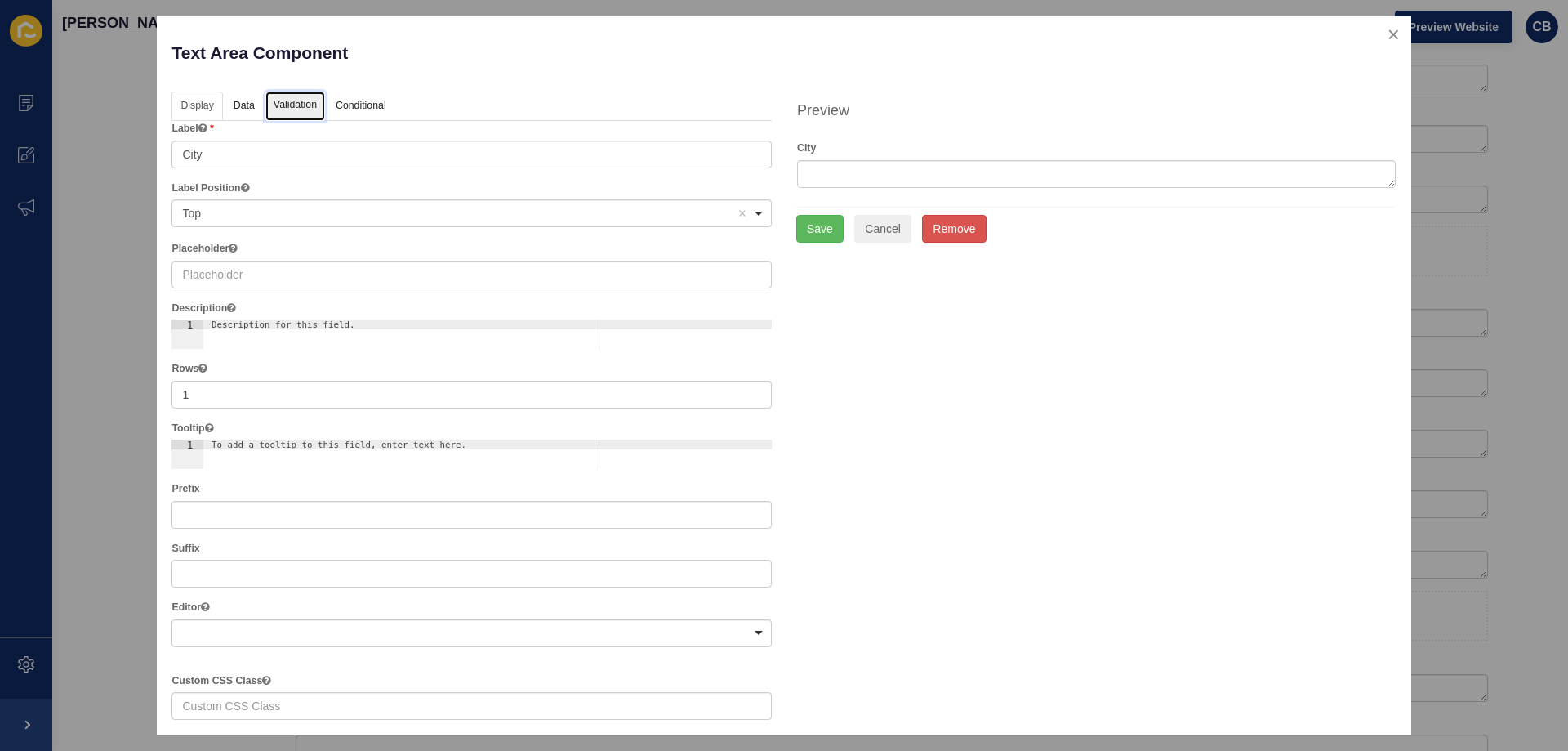
click at [279, 104] on link "Validation" at bounding box center [295, 106] width 60 height 30
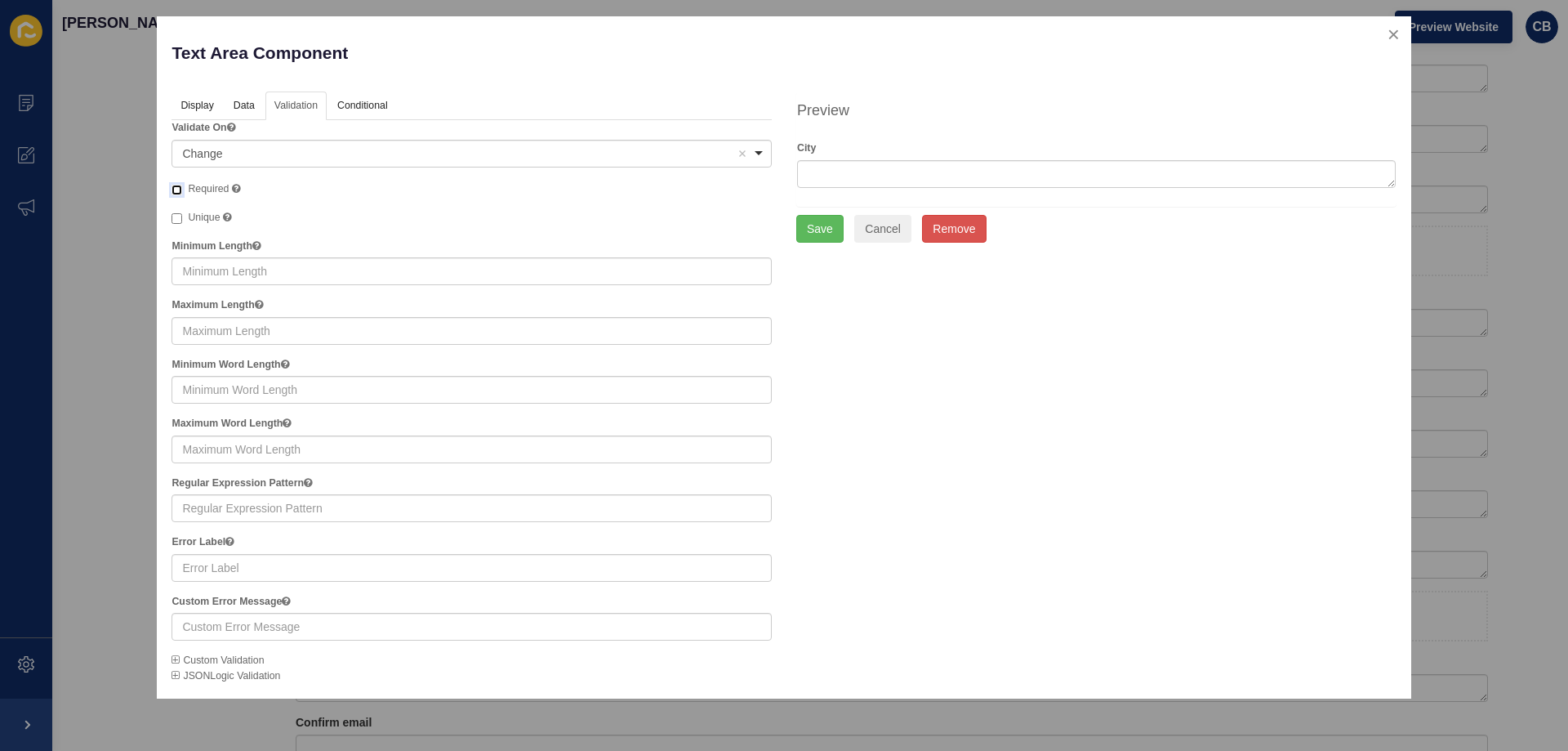
click at [177, 191] on input "Required A required field must be filled in before the form can be submitted." at bounding box center [177, 190] width 11 height 11
checkbox input "true"
click at [822, 227] on button "Save" at bounding box center [820, 229] width 47 height 28
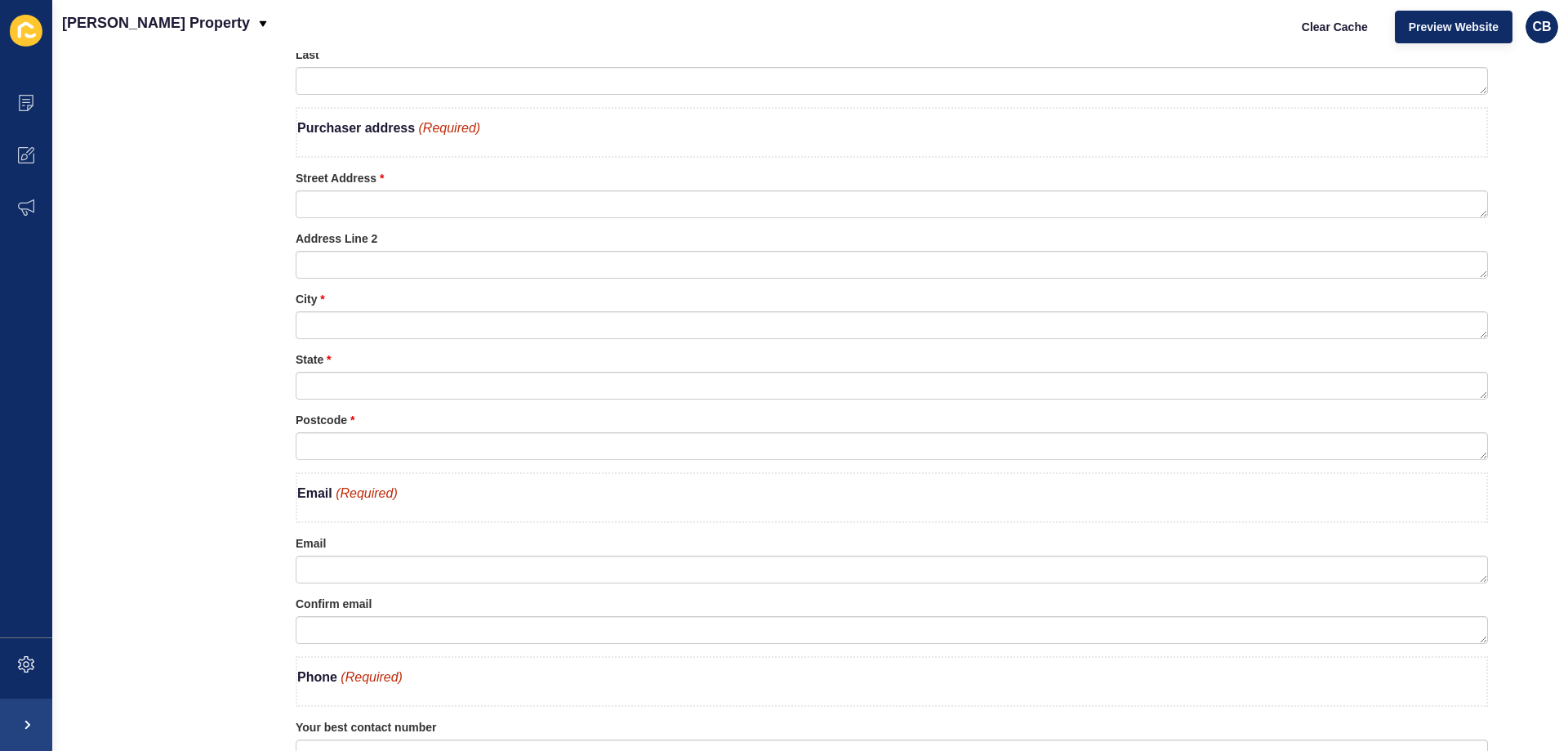
scroll to position [980, 0]
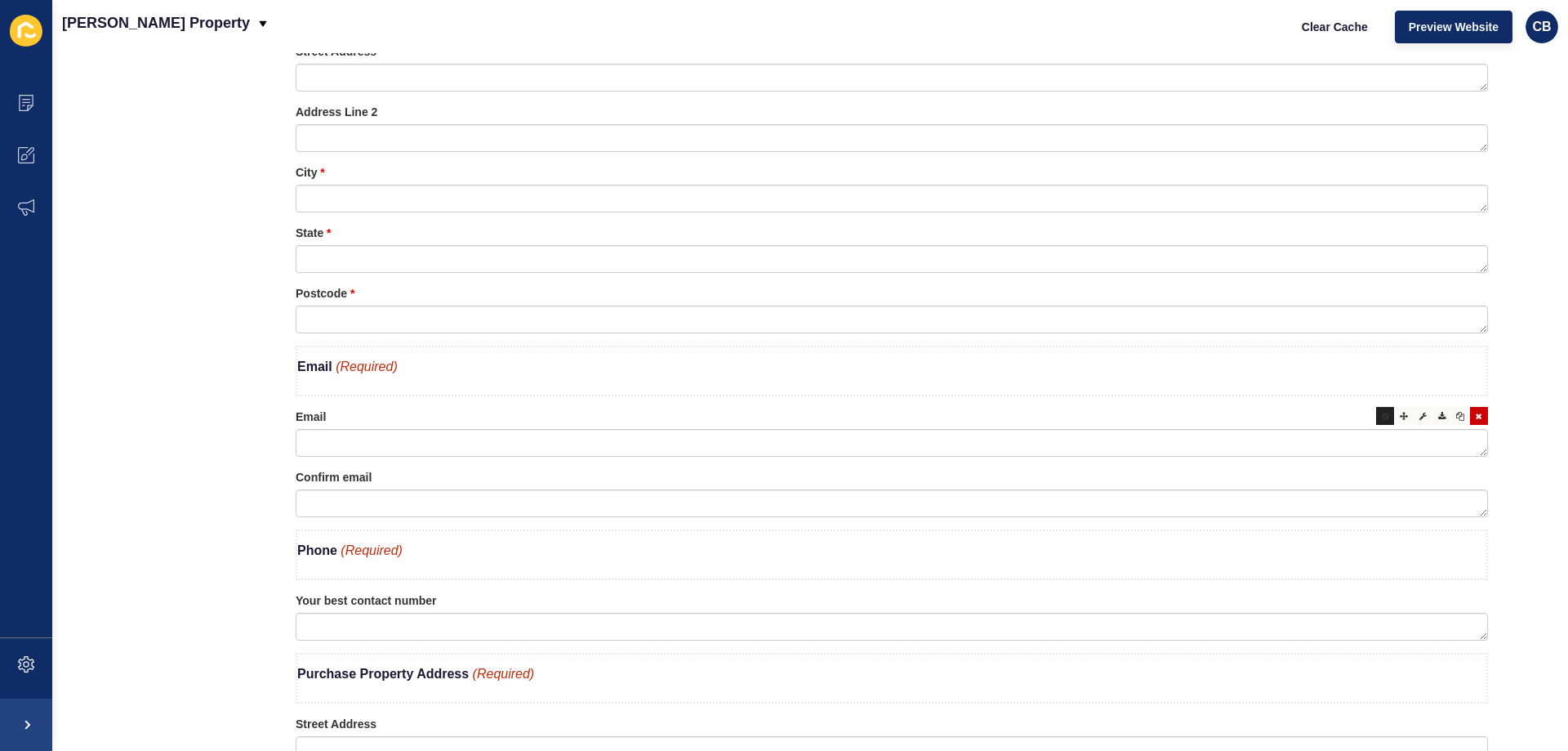
click at [1382, 414] on icon at bounding box center [1385, 416] width 7 height 8
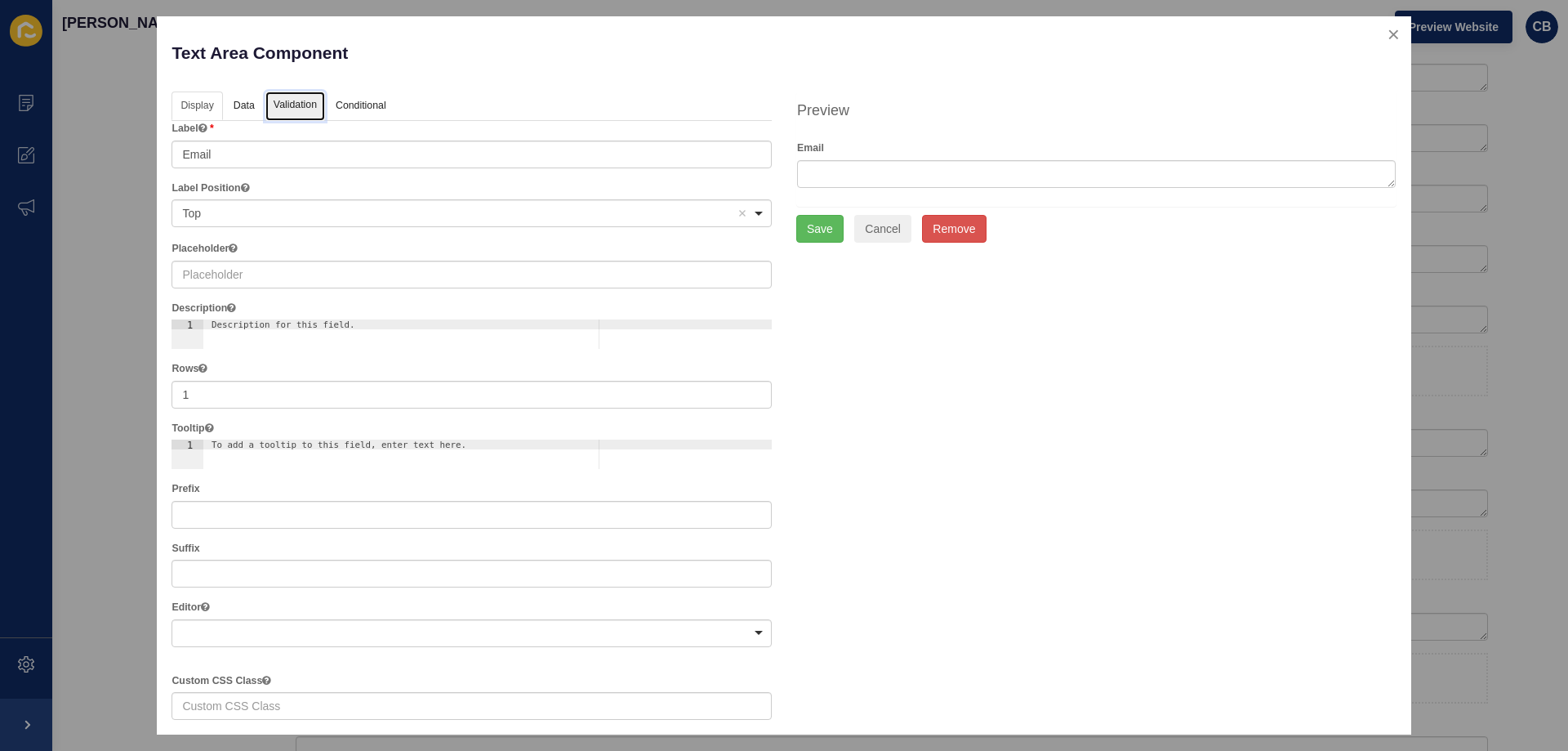
click at [282, 99] on link "Validation" at bounding box center [295, 106] width 60 height 30
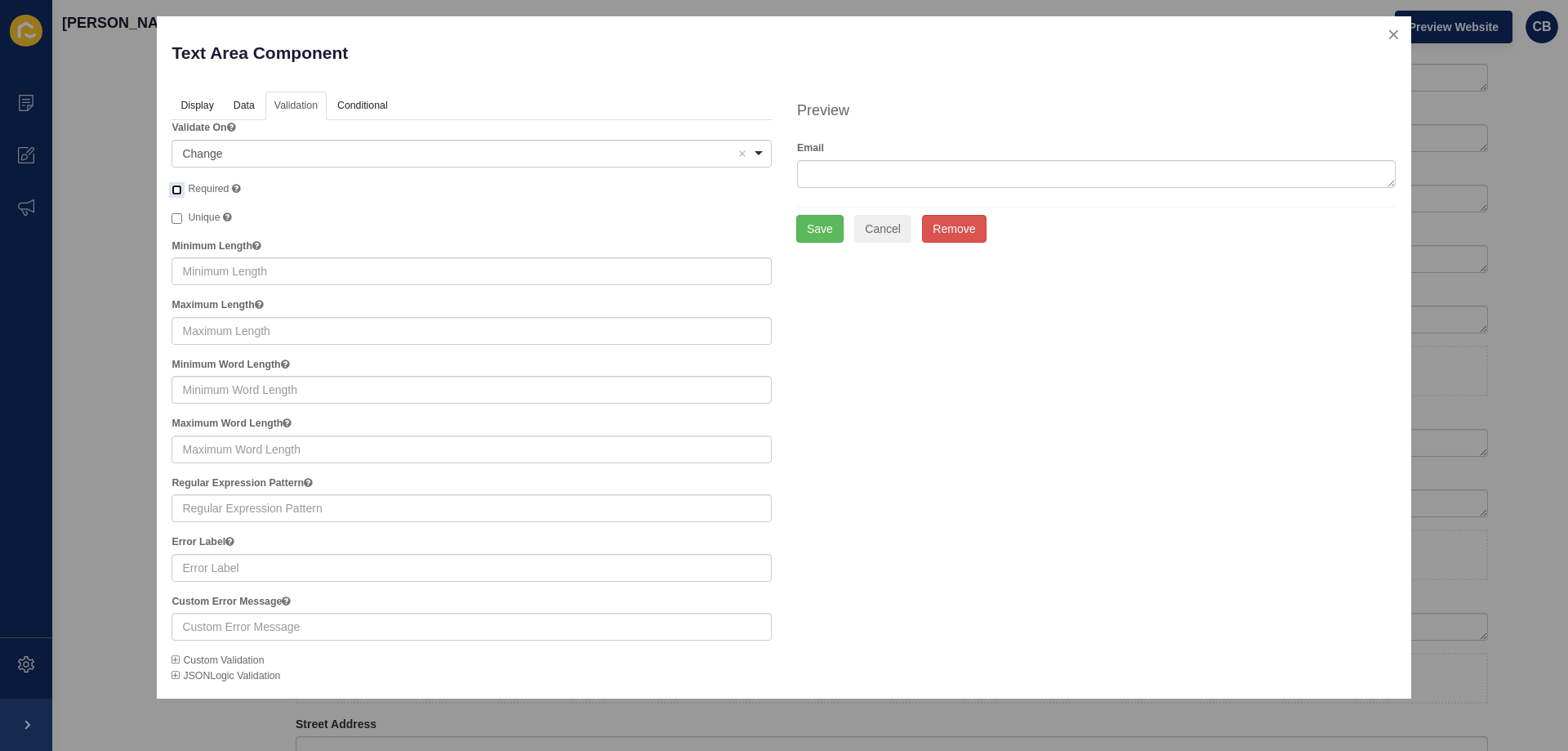
click at [179, 191] on input "Required" at bounding box center [177, 190] width 11 height 11
checkbox input "true"
click at [796, 223] on div "Preview Email Save Cancel Remove" at bounding box center [1096, 167] width 625 height 151
click at [814, 226] on button "Save" at bounding box center [820, 229] width 47 height 28
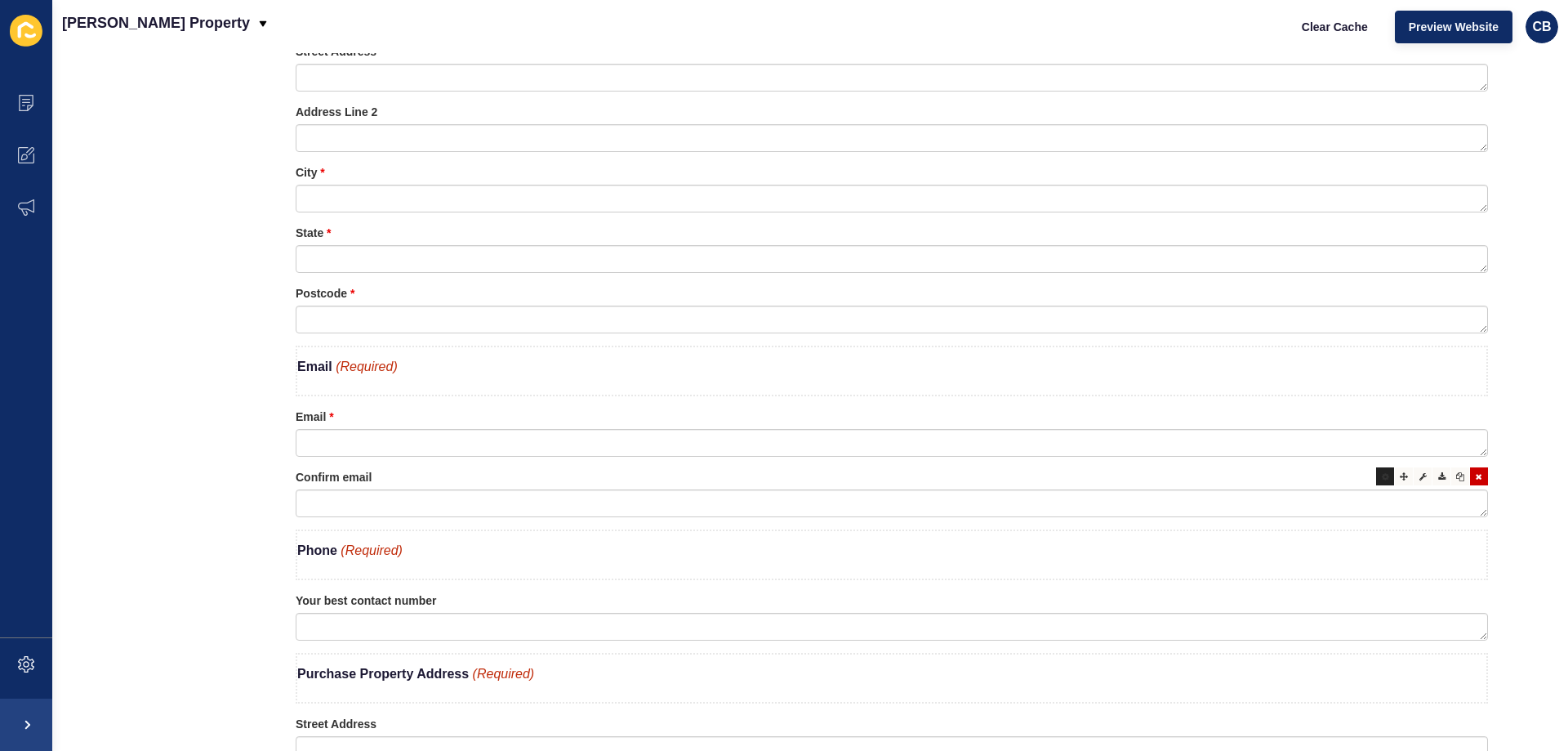
click at [1382, 477] on icon at bounding box center [1385, 477] width 7 height 8
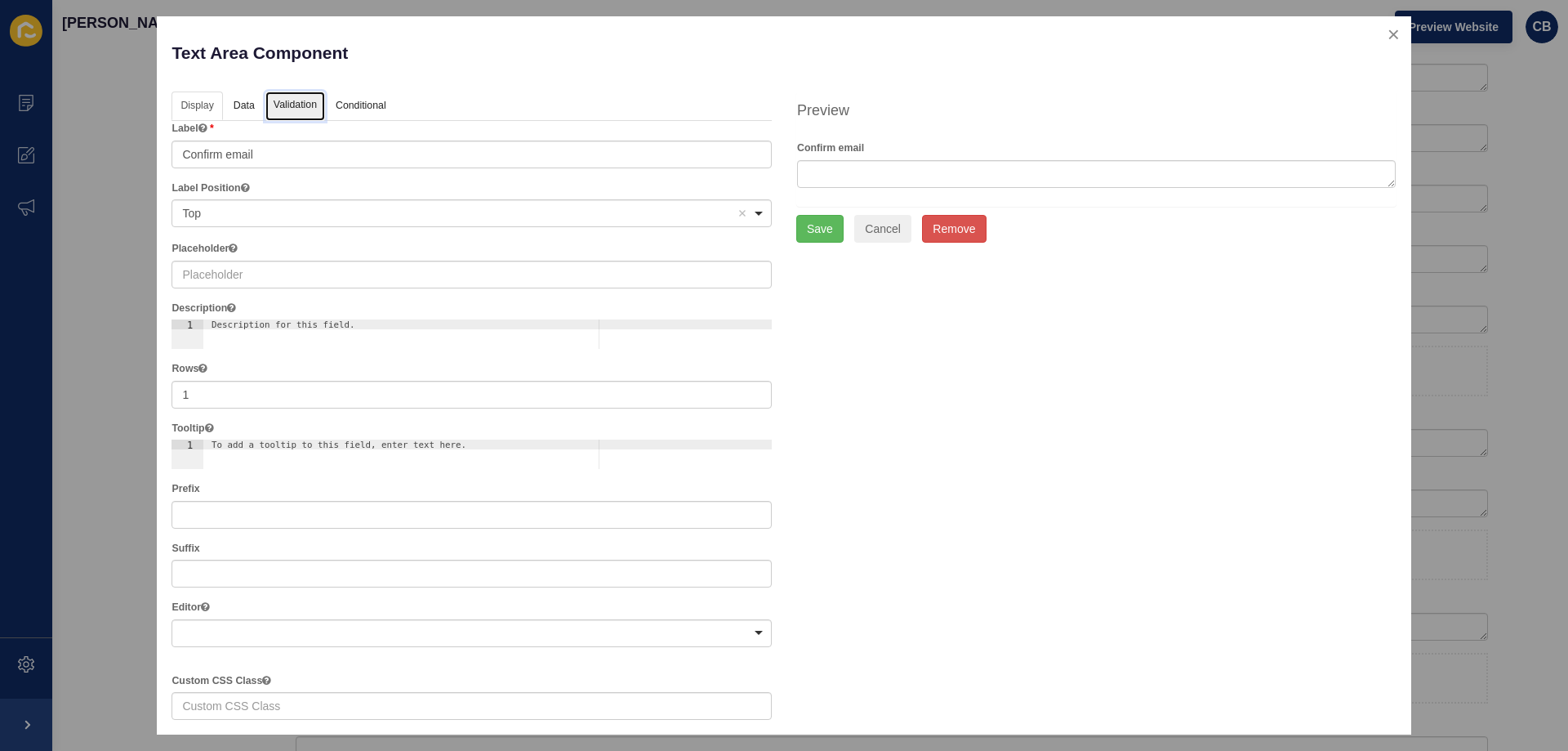
click at [292, 109] on link "Validation" at bounding box center [295, 106] width 60 height 30
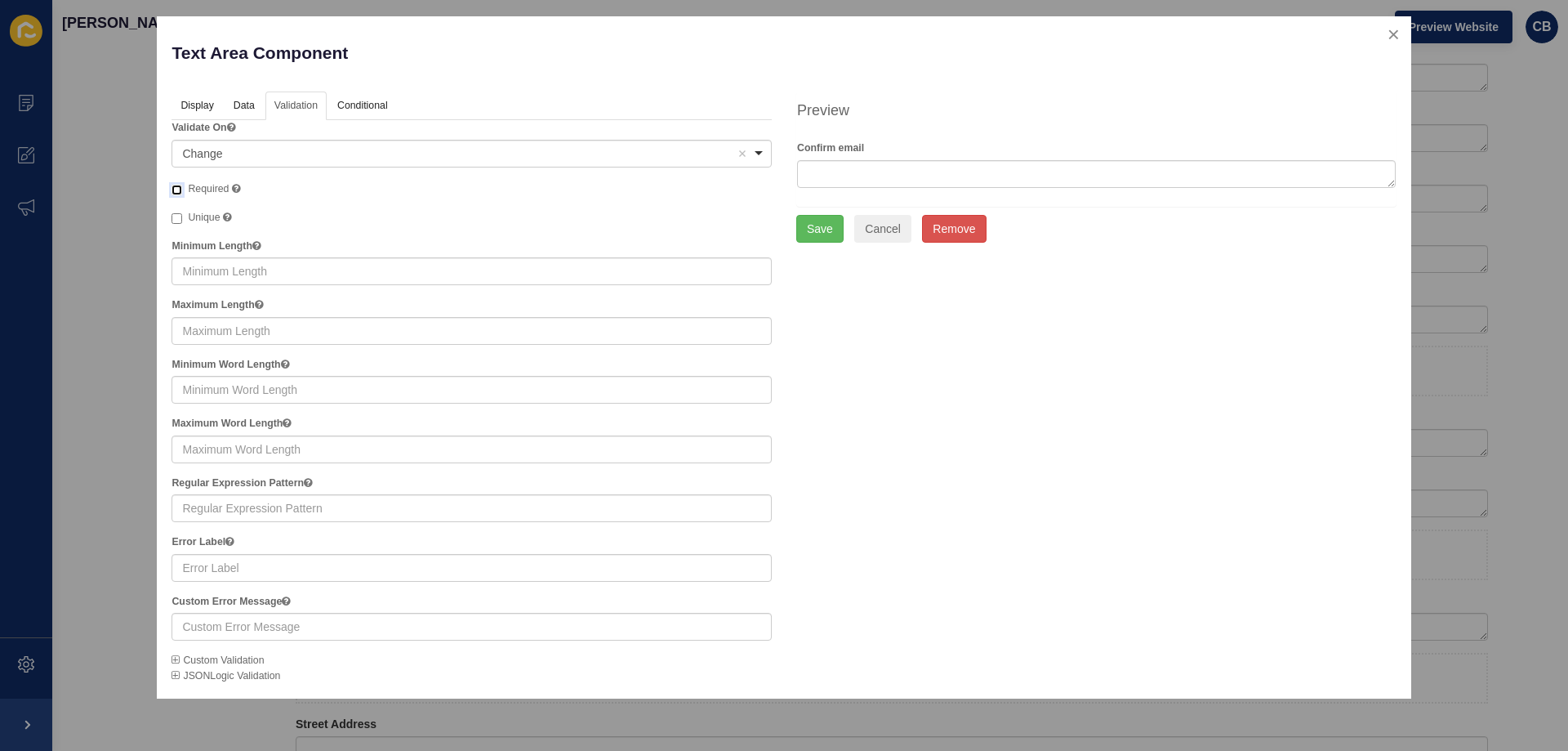
click at [181, 185] on input "Required" at bounding box center [177, 190] width 11 height 11
checkbox input "true"
click at [822, 228] on button "Save" at bounding box center [820, 229] width 47 height 28
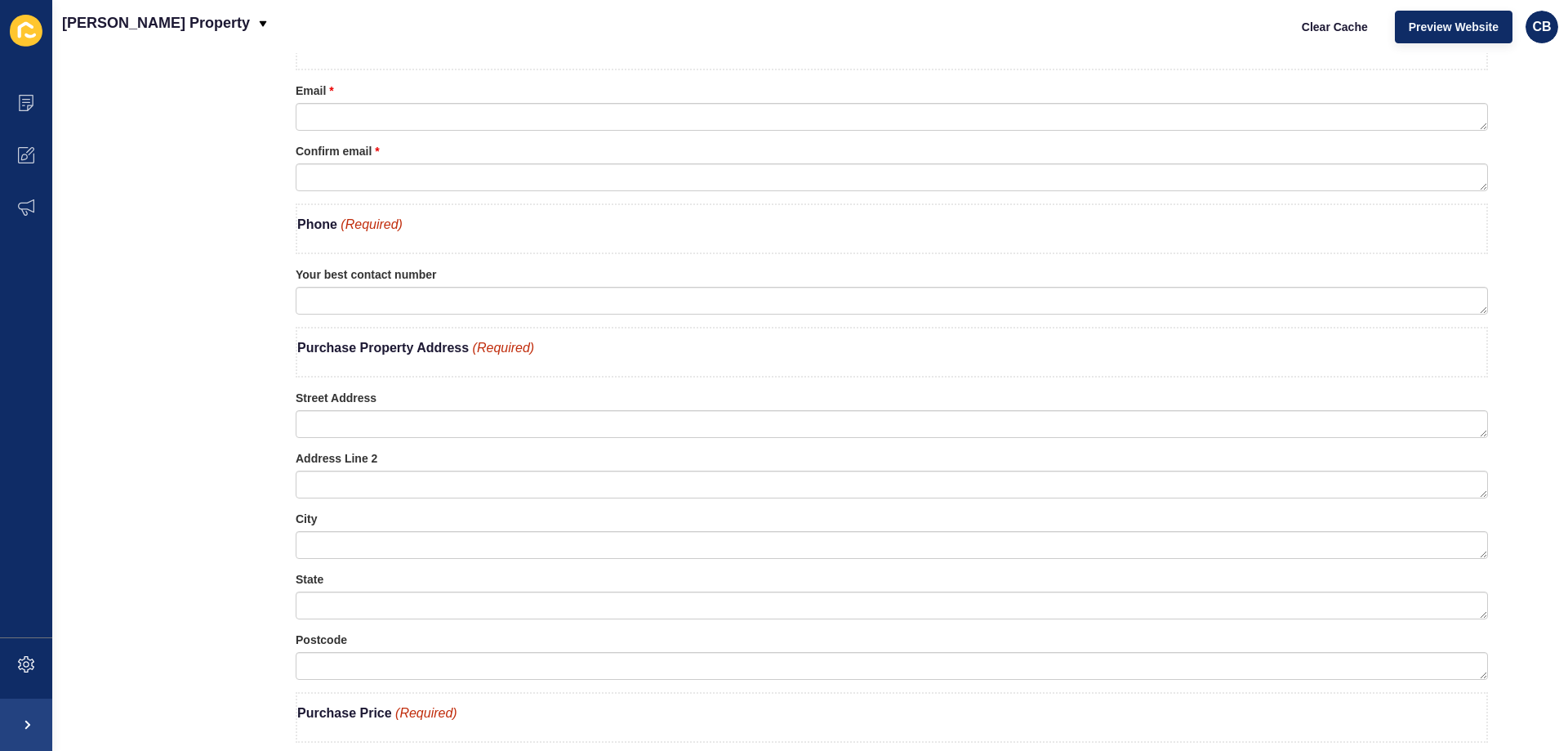
scroll to position [1307, 0]
click at [1376, 278] on div at bounding box center [1385, 273] width 18 height 18
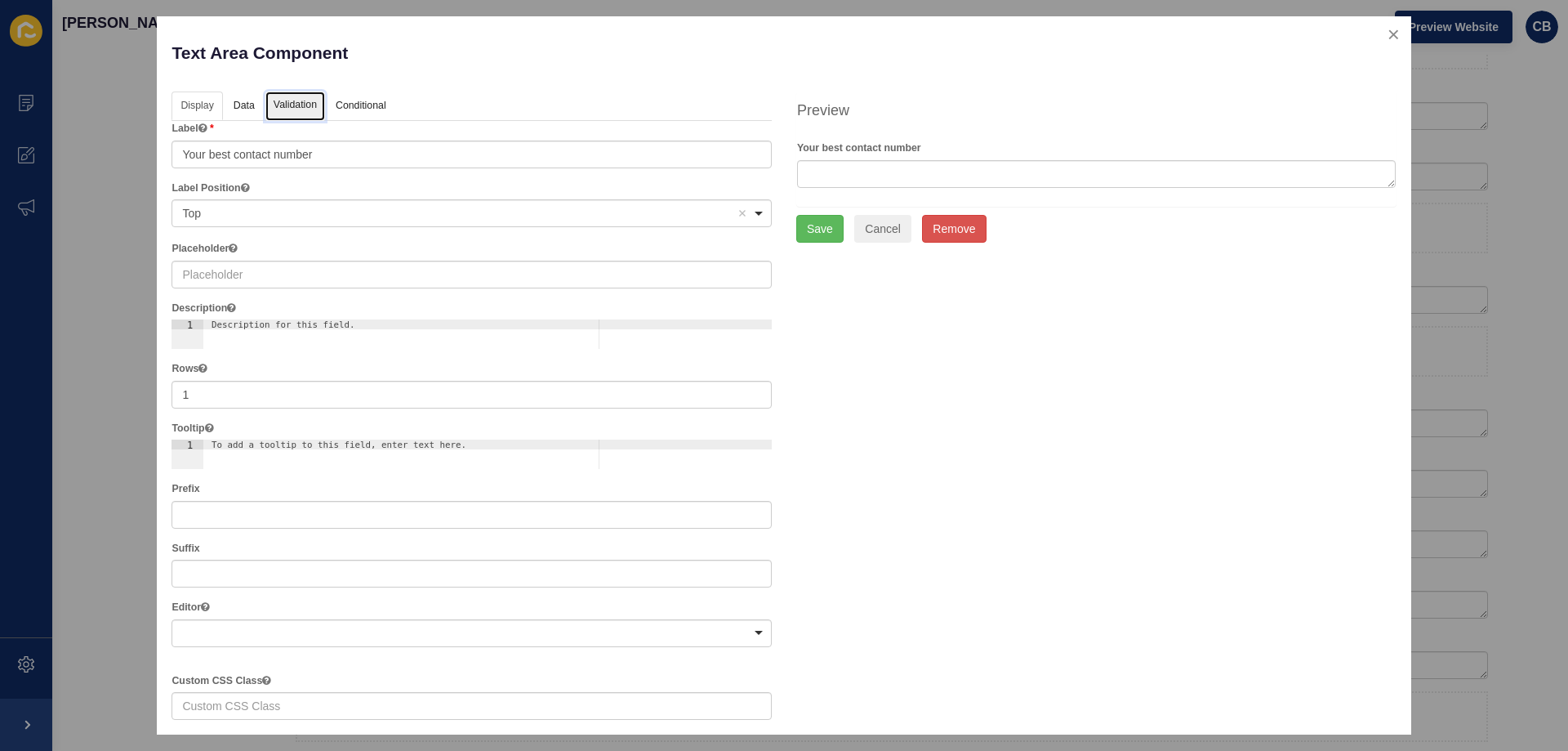
click at [290, 106] on link "Validation" at bounding box center [295, 106] width 60 height 30
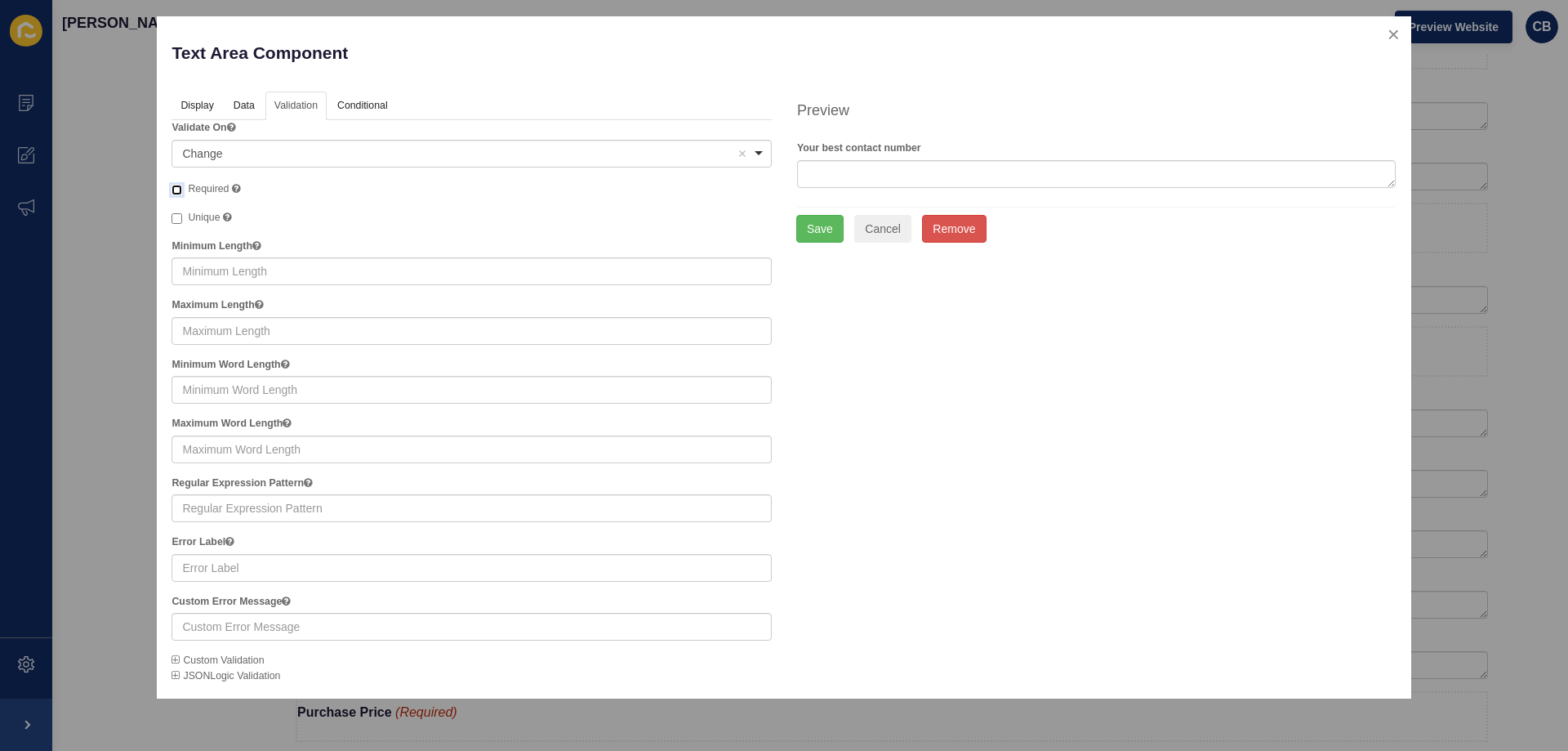
click at [178, 191] on input "Required" at bounding box center [177, 190] width 11 height 11
checkbox input "true"
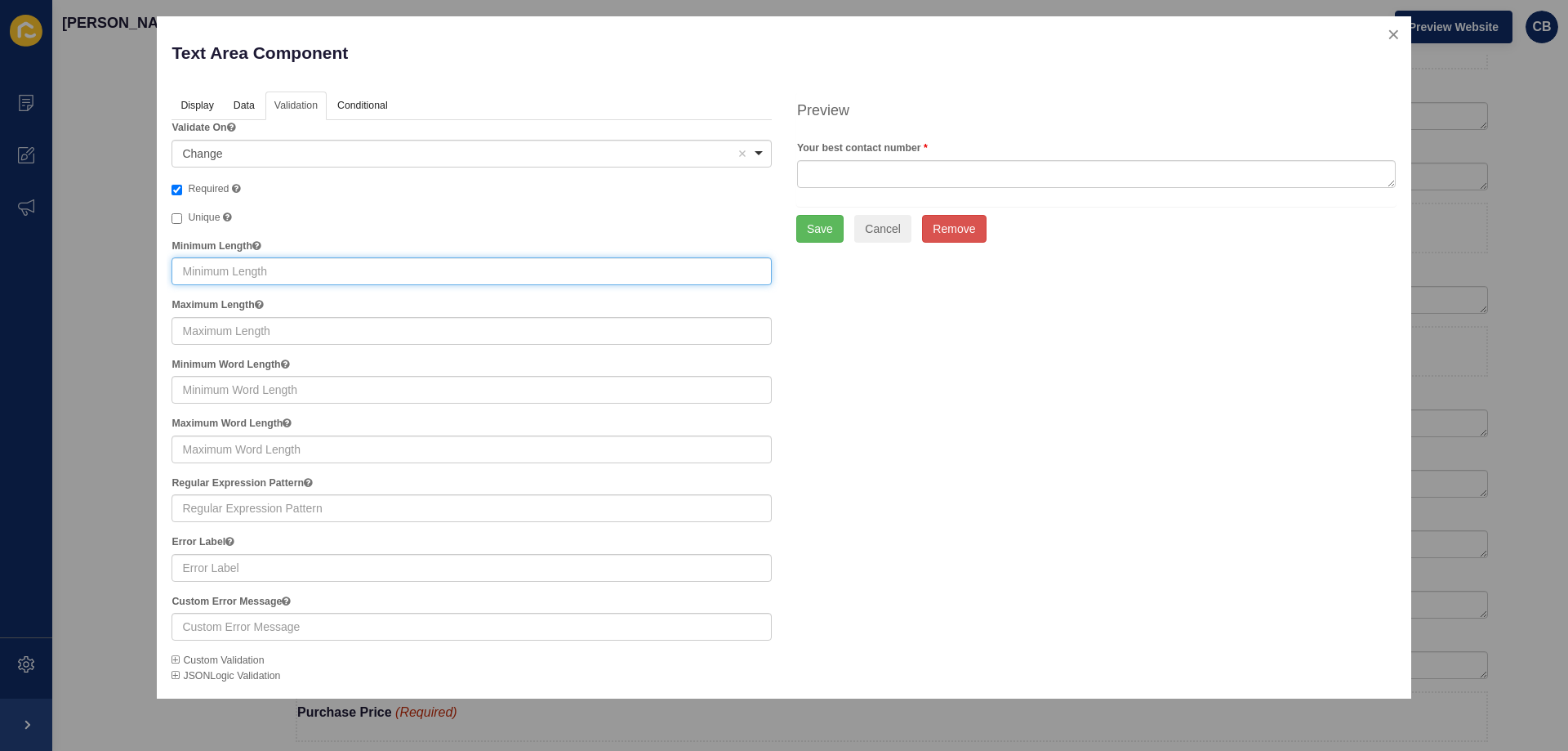
click at [202, 265] on input "text" at bounding box center [472, 271] width 600 height 28
type input "10"
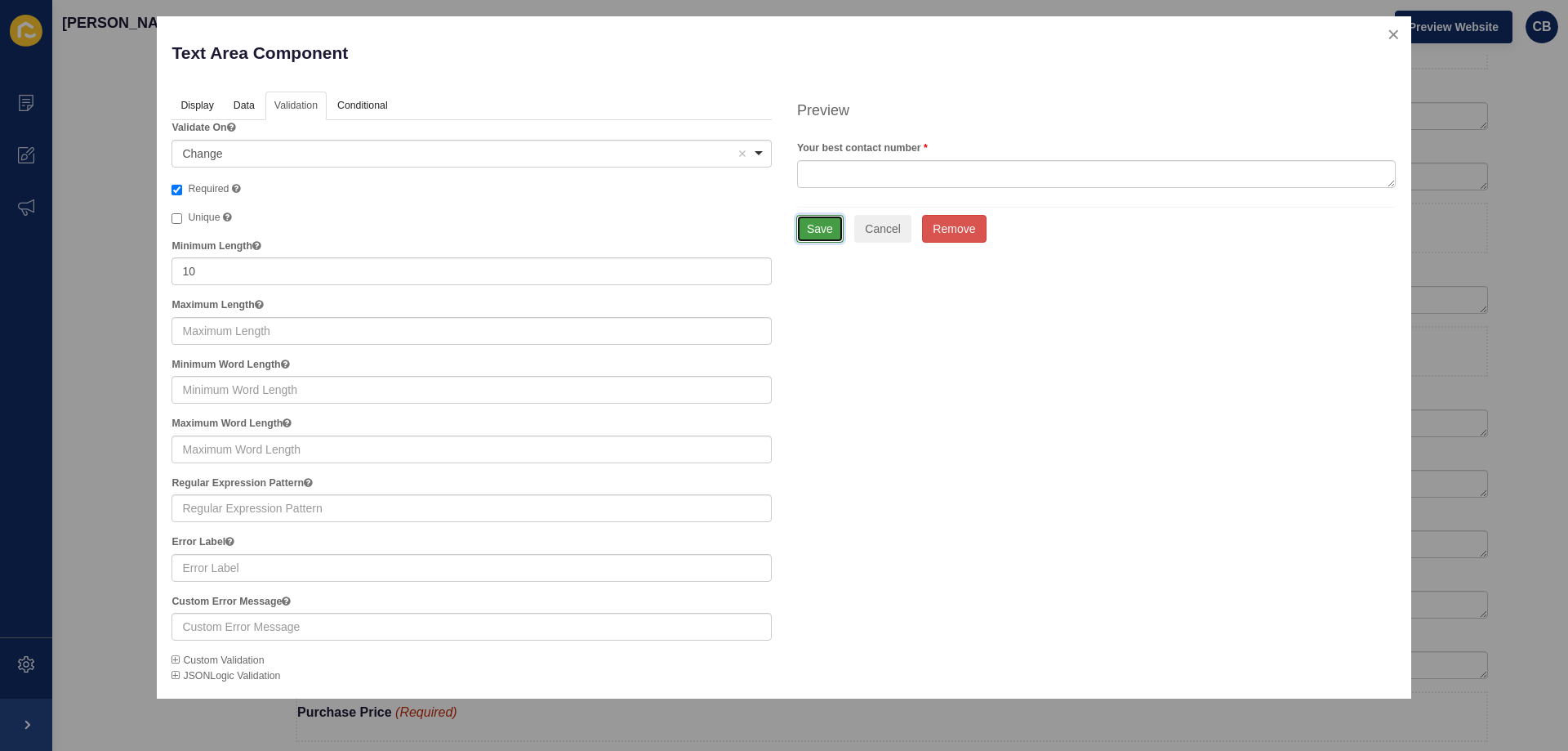
click at [817, 225] on button "Save" at bounding box center [820, 229] width 47 height 28
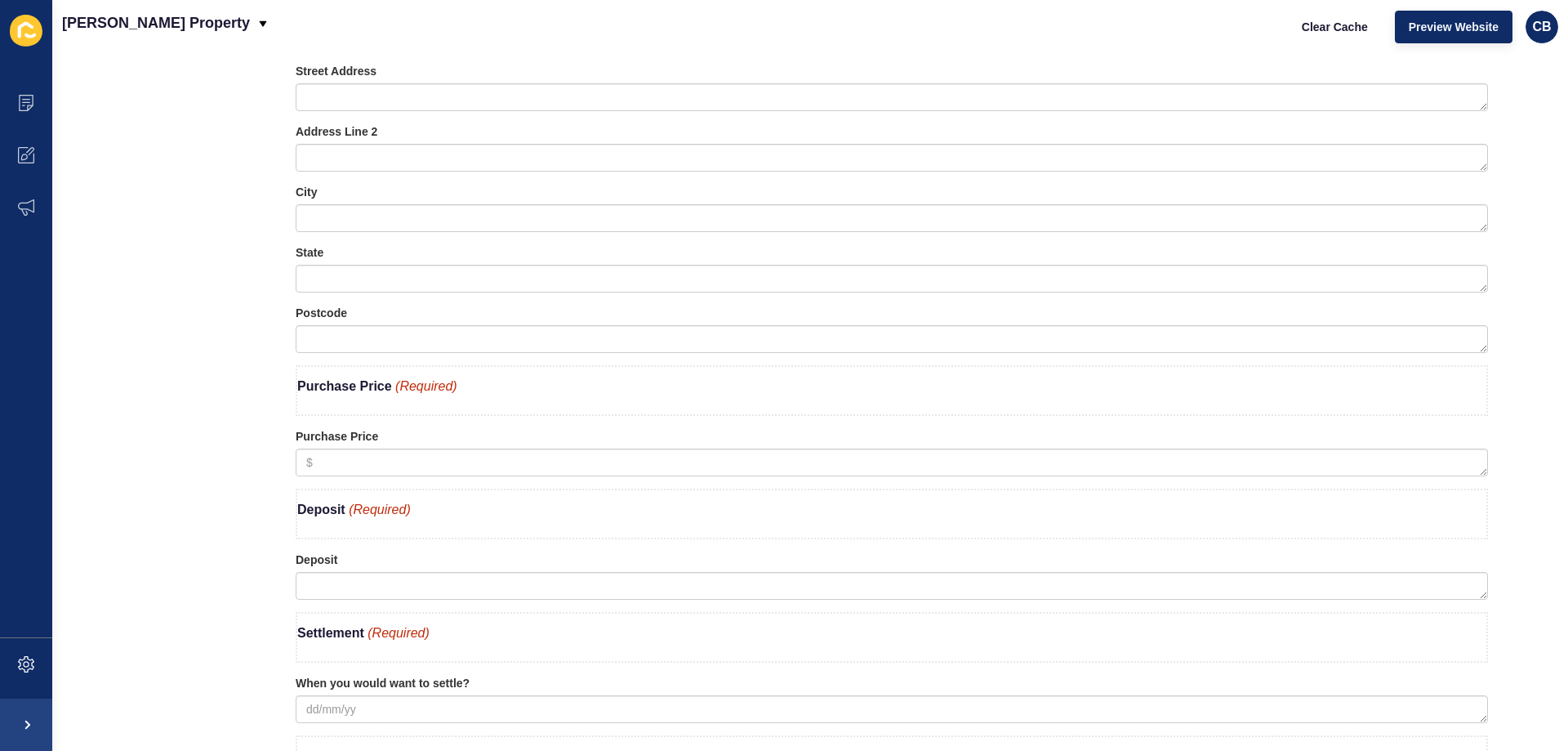
scroll to position [1634, 0]
click at [1382, 435] on icon at bounding box center [1385, 434] width 7 height 8
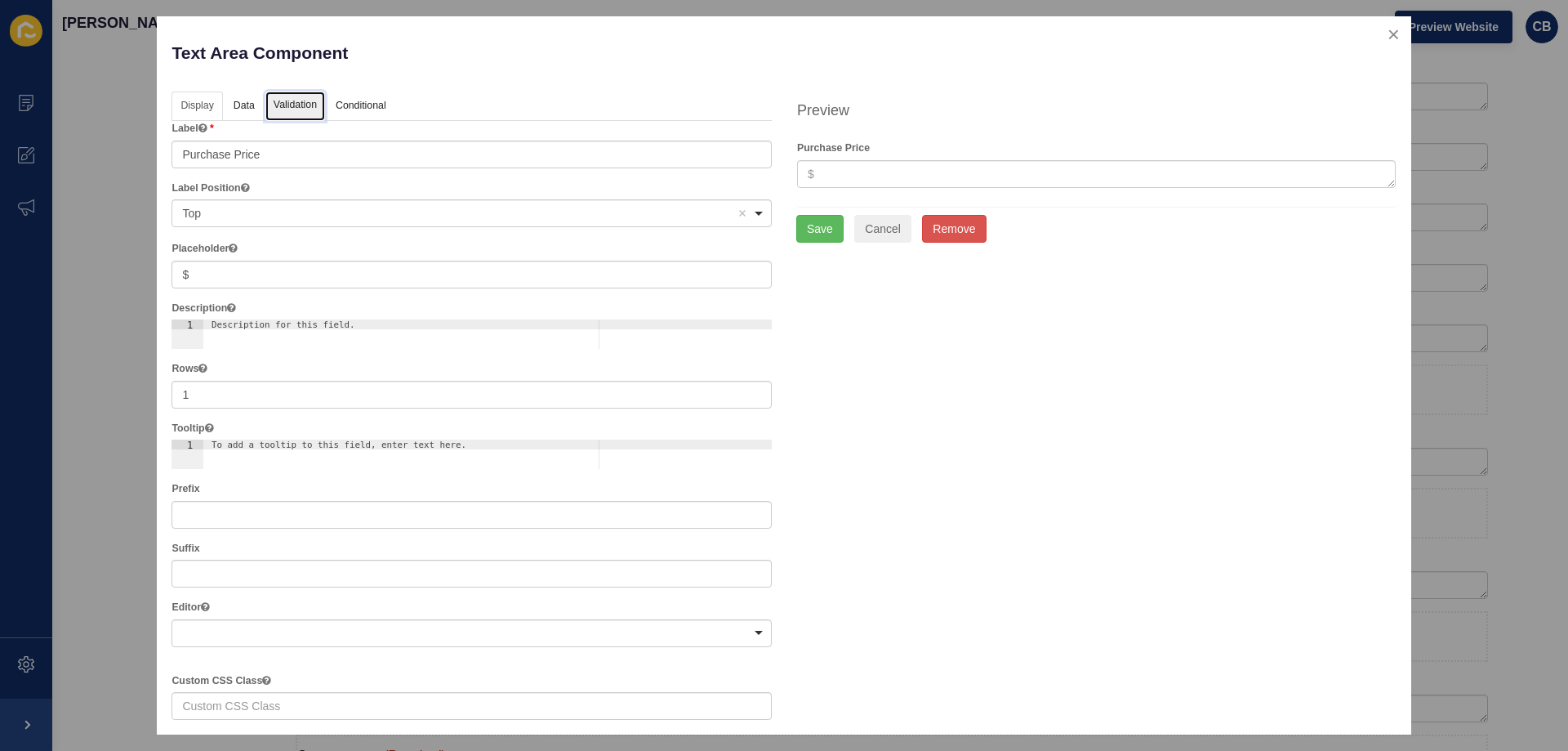
click at [278, 100] on link "Validation" at bounding box center [295, 106] width 60 height 30
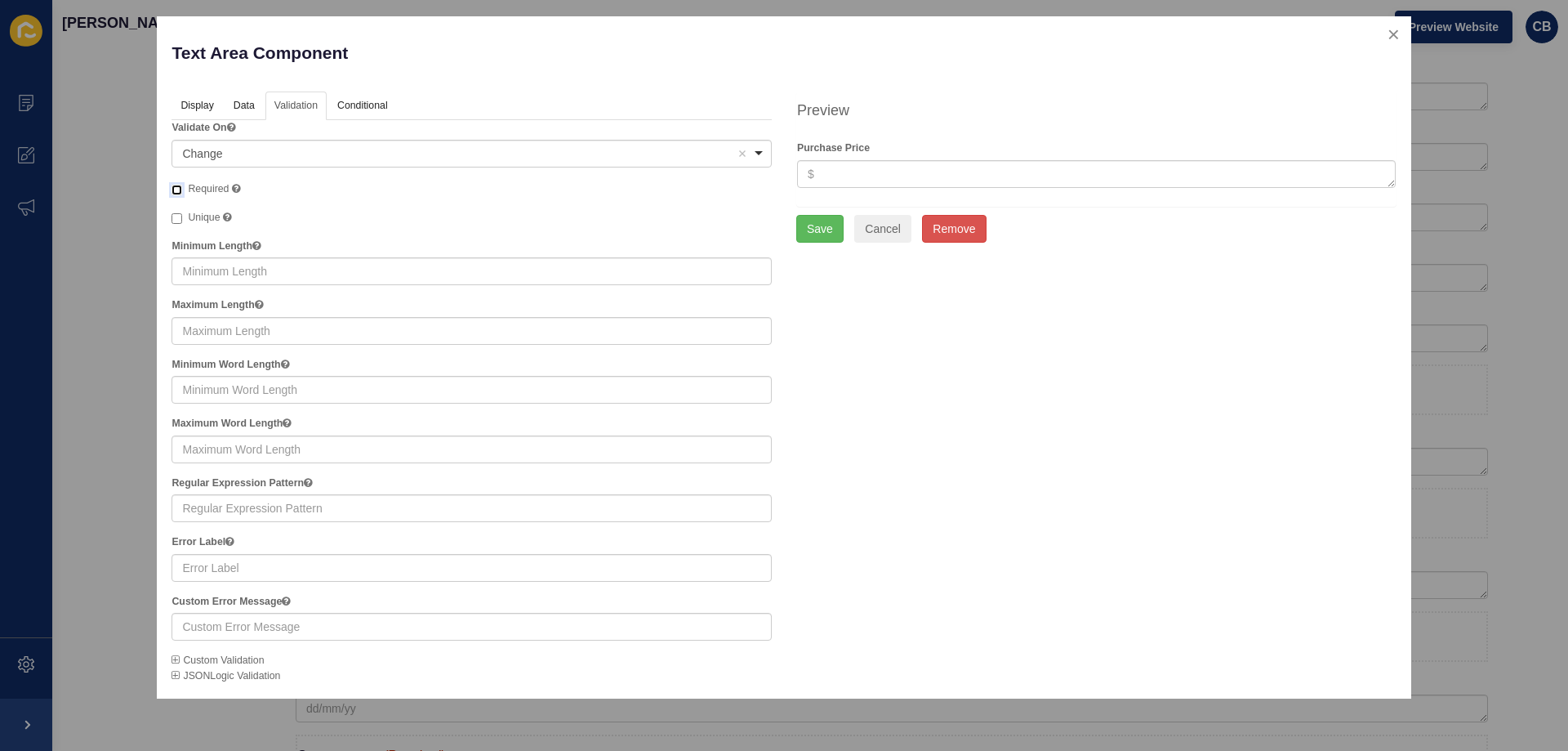
click at [180, 192] on input "Required" at bounding box center [177, 190] width 11 height 11
checkbox input "true"
click at [830, 233] on button "Save" at bounding box center [820, 229] width 47 height 28
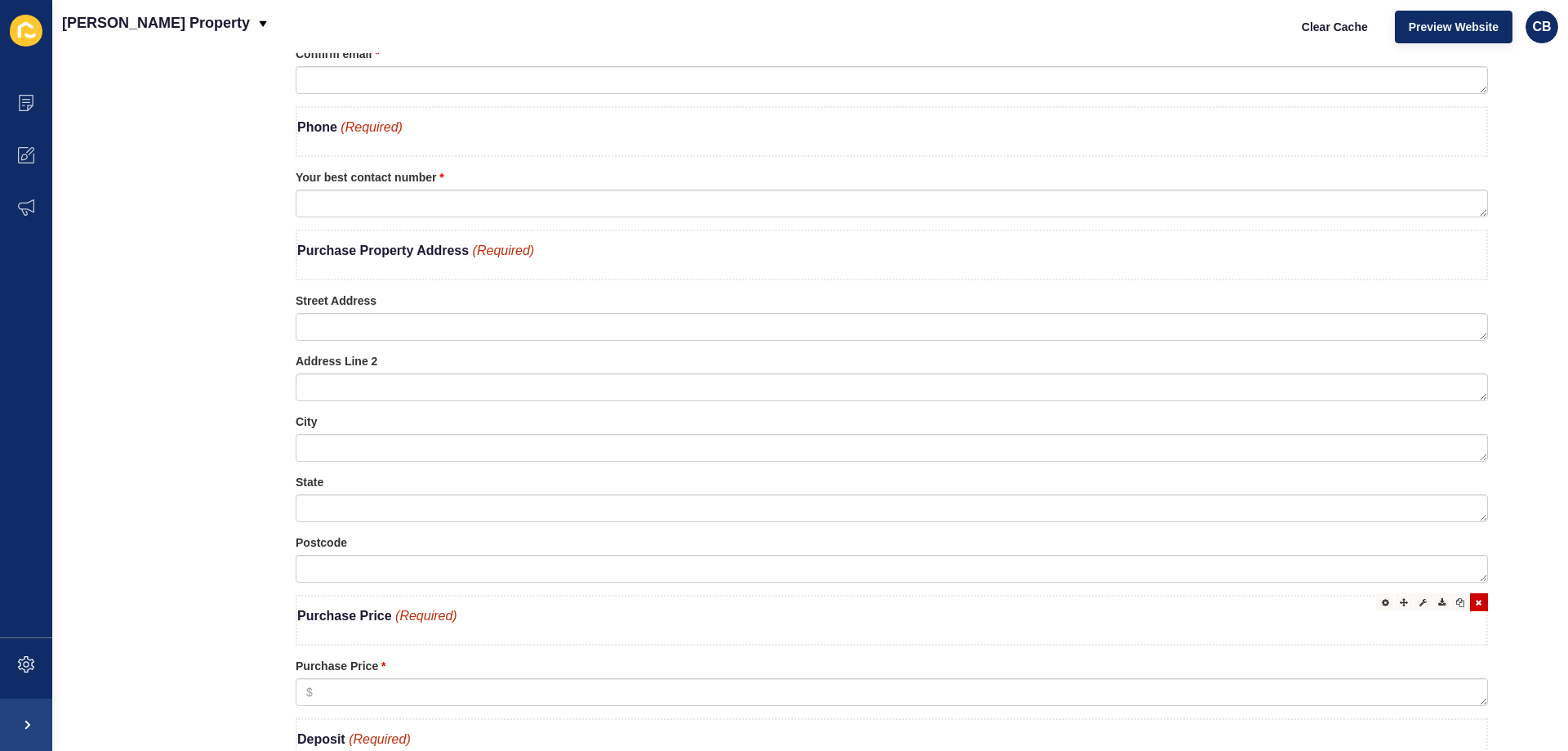
scroll to position [1388, 0]
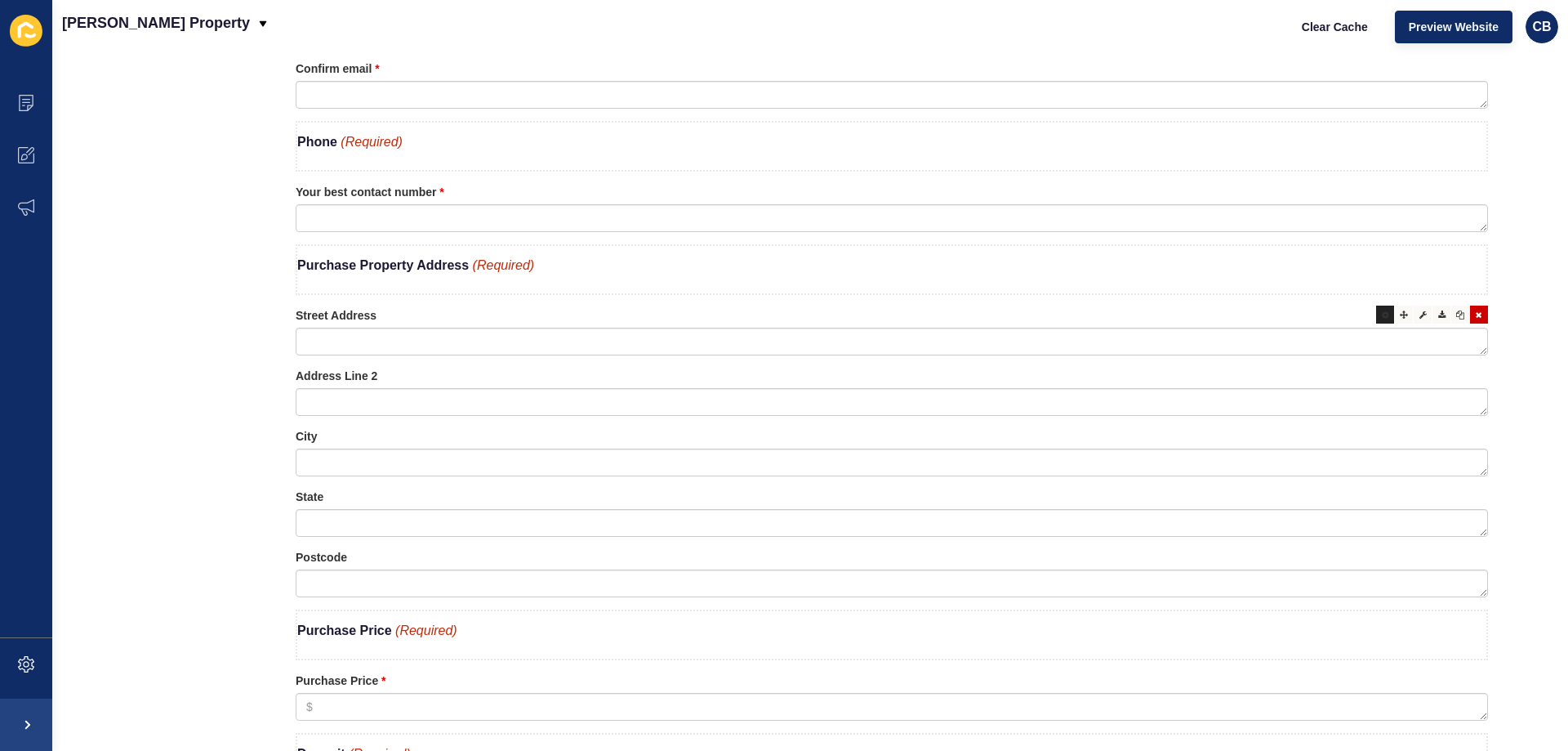
click at [1382, 317] on icon at bounding box center [1385, 314] width 7 height 8
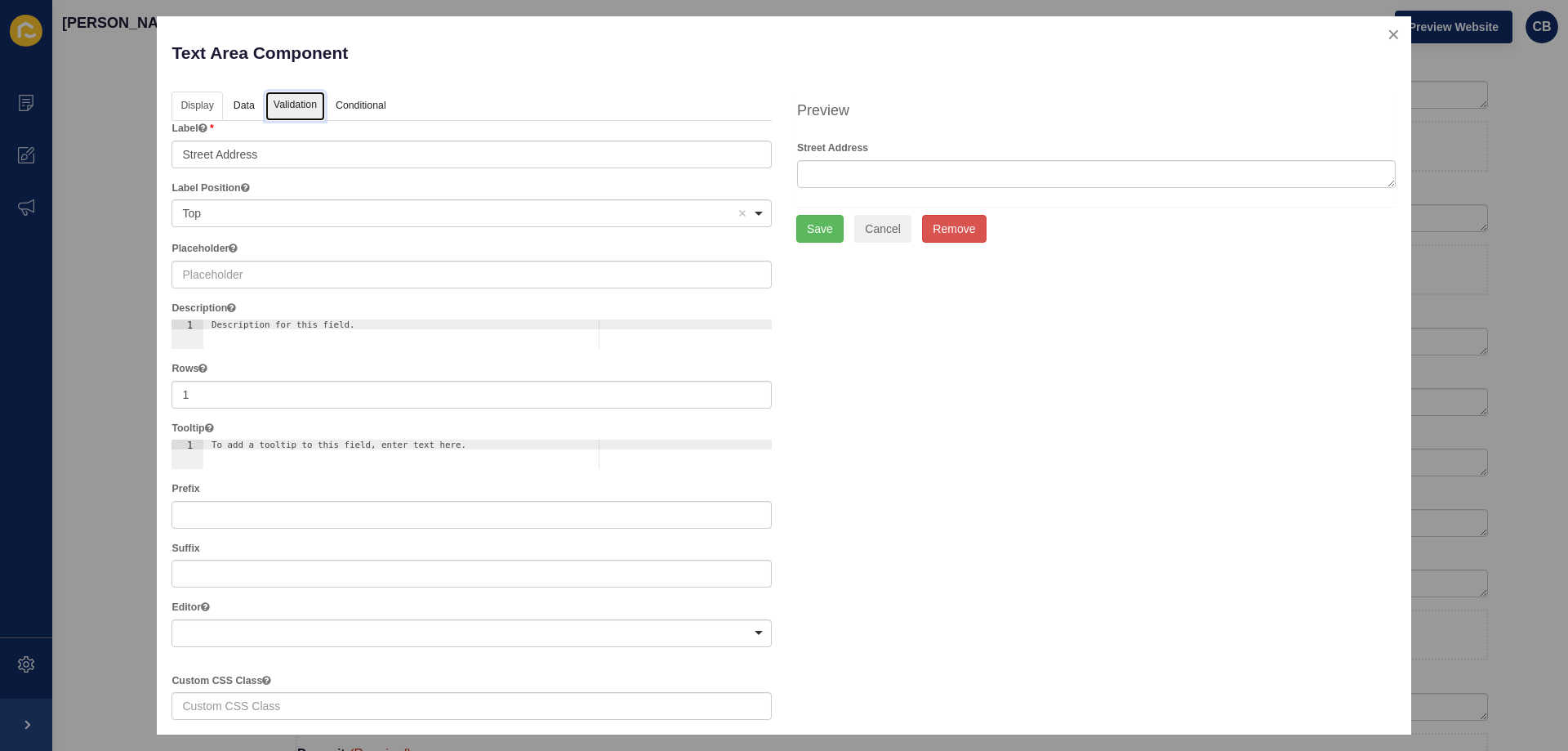
click at [285, 101] on link "Validation" at bounding box center [295, 106] width 60 height 30
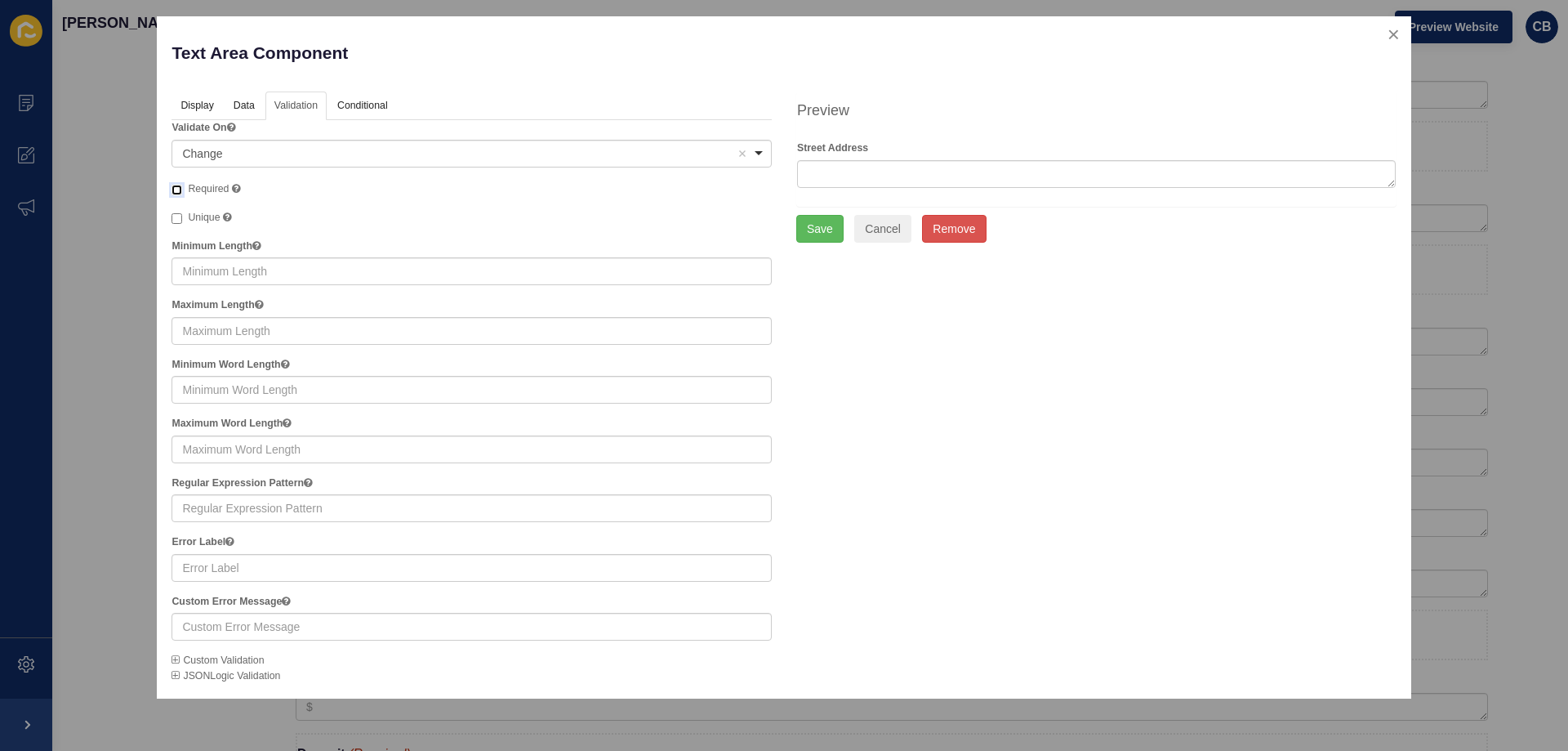
click at [179, 189] on input "Required" at bounding box center [177, 190] width 11 height 11
checkbox input "true"
click at [814, 225] on button "Save" at bounding box center [820, 229] width 47 height 28
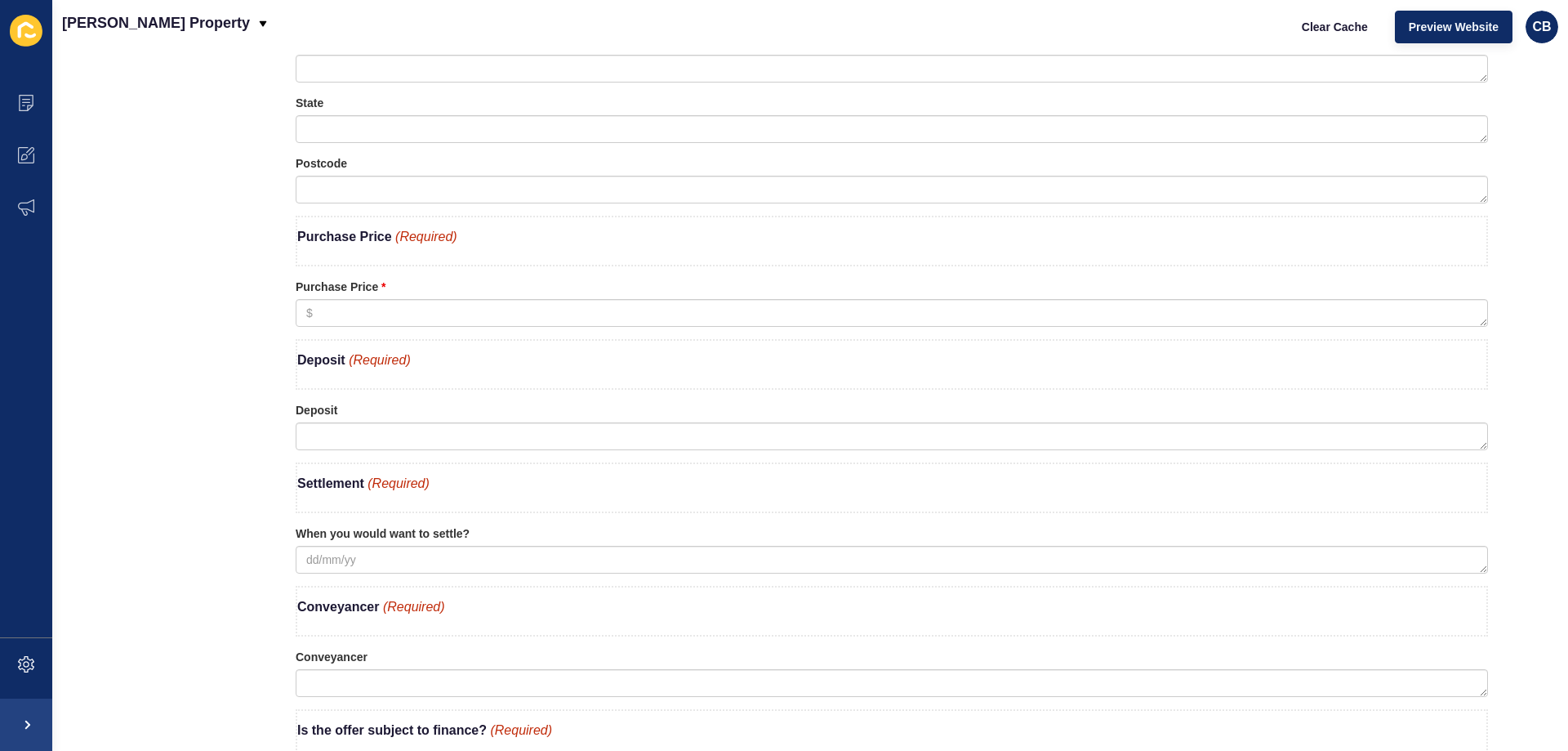
scroll to position [1797, 0]
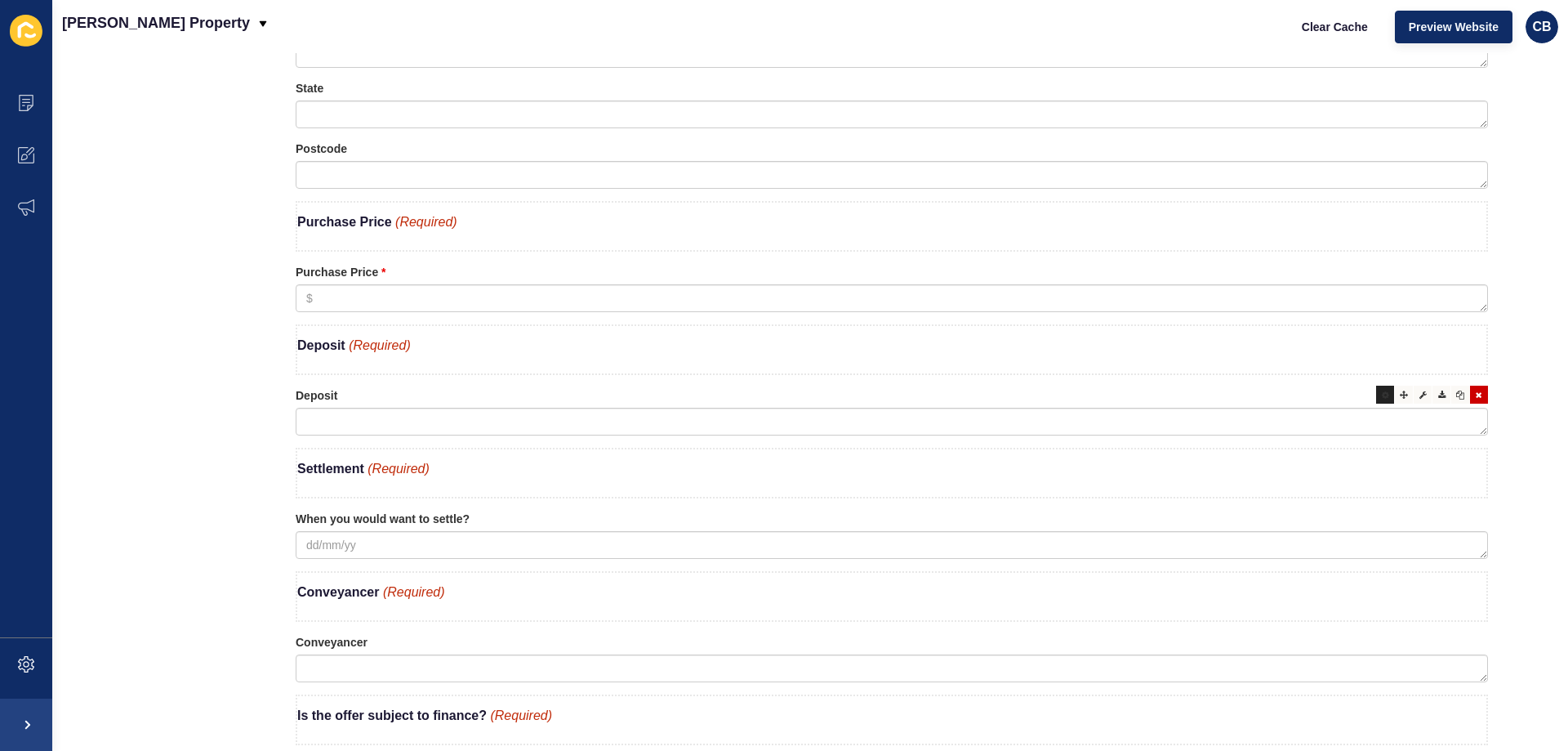
click at [1382, 393] on icon at bounding box center [1385, 395] width 7 height 8
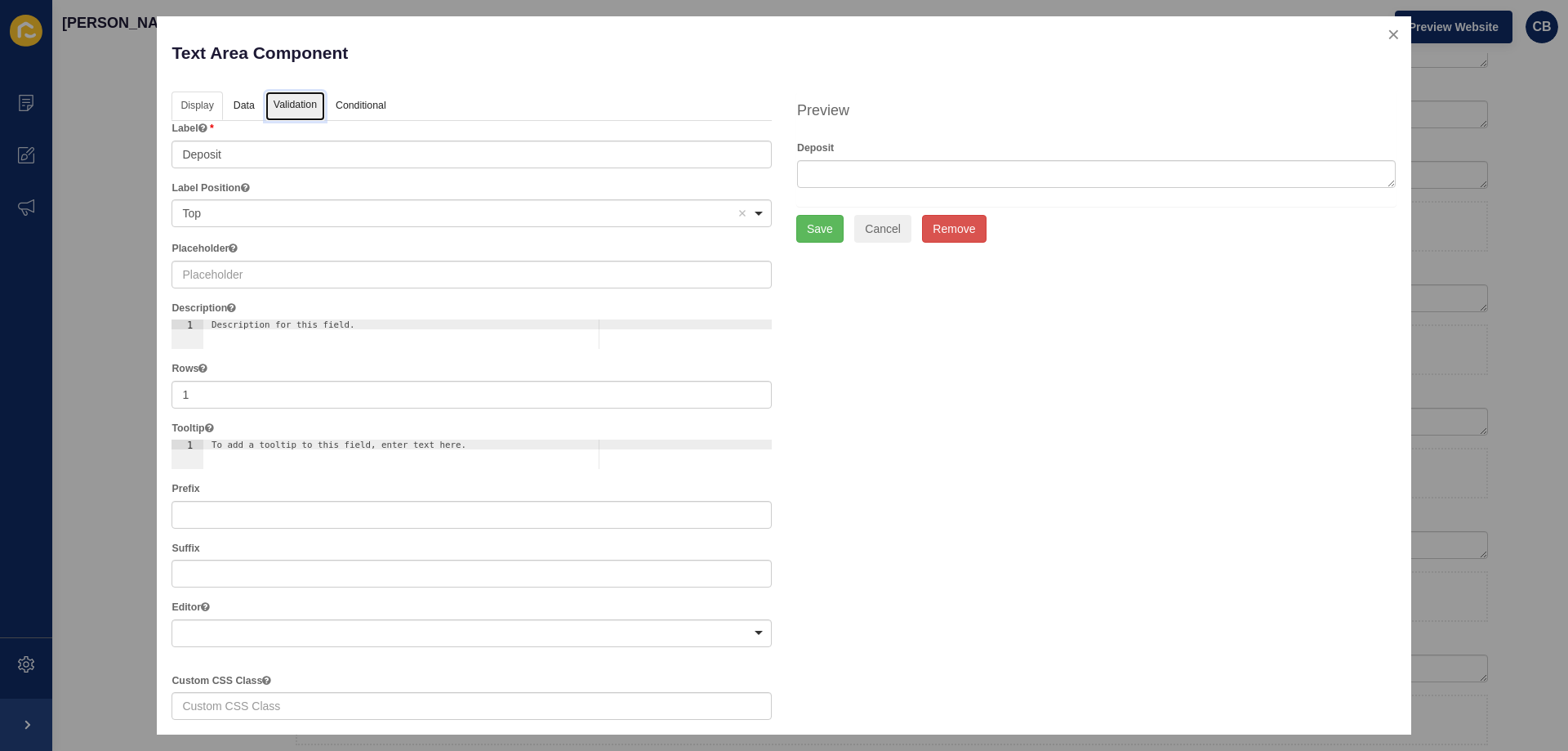
click at [282, 105] on link "Validation" at bounding box center [295, 106] width 60 height 30
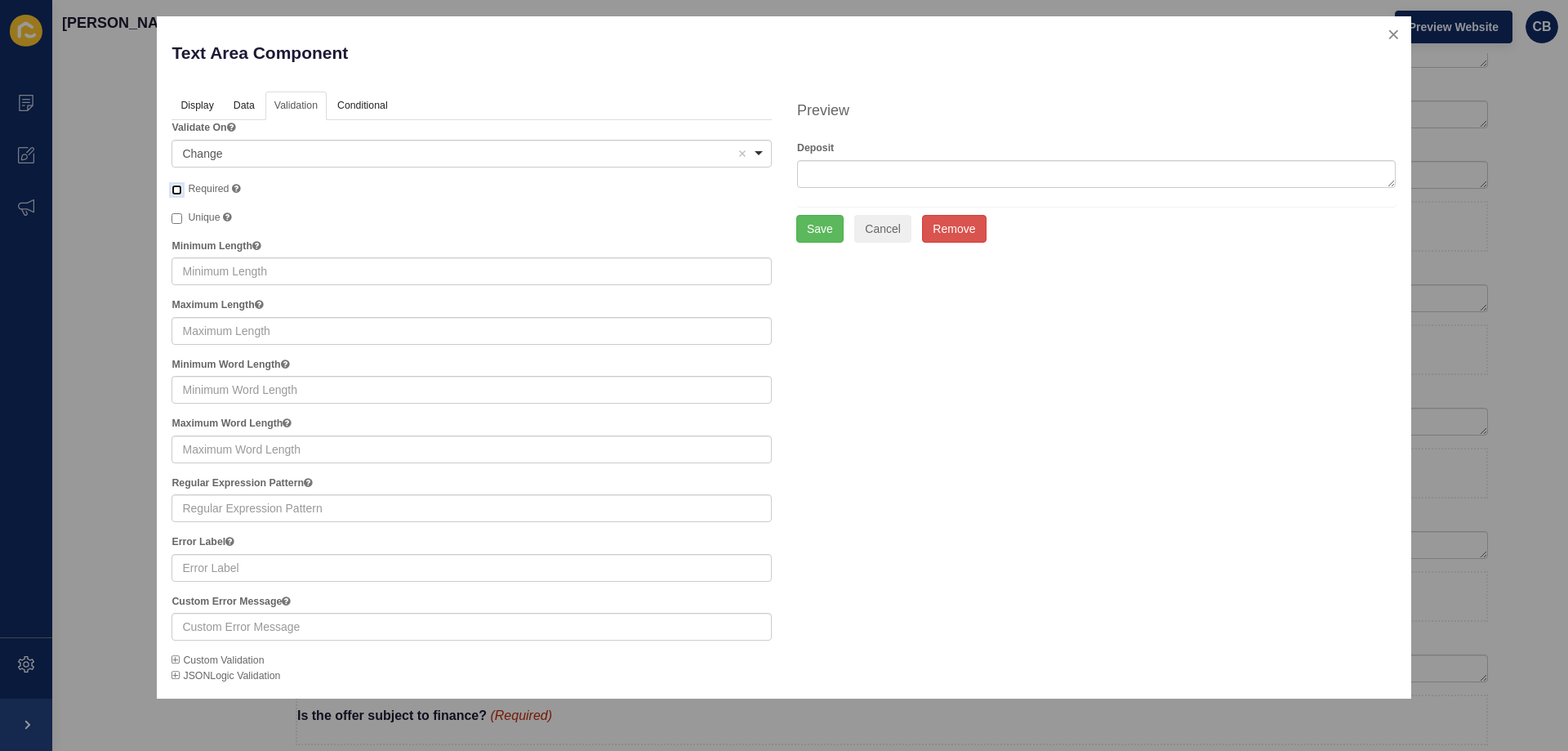
click at [172, 189] on input "Required" at bounding box center [177, 190] width 11 height 11
checkbox input "true"
click at [808, 229] on button "Save" at bounding box center [820, 229] width 47 height 28
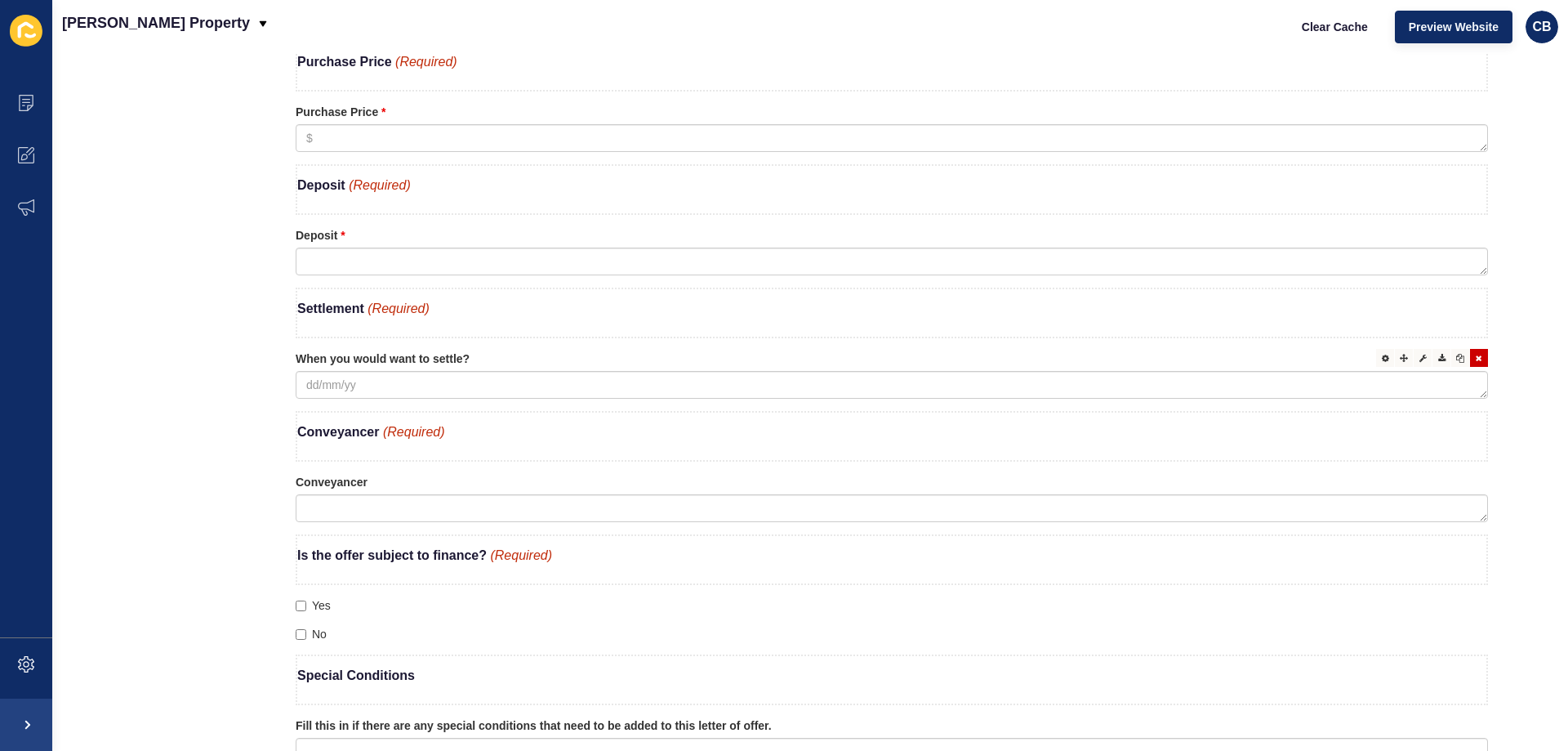
scroll to position [1960, 0]
click at [1382, 356] on icon at bounding box center [1385, 355] width 7 height 8
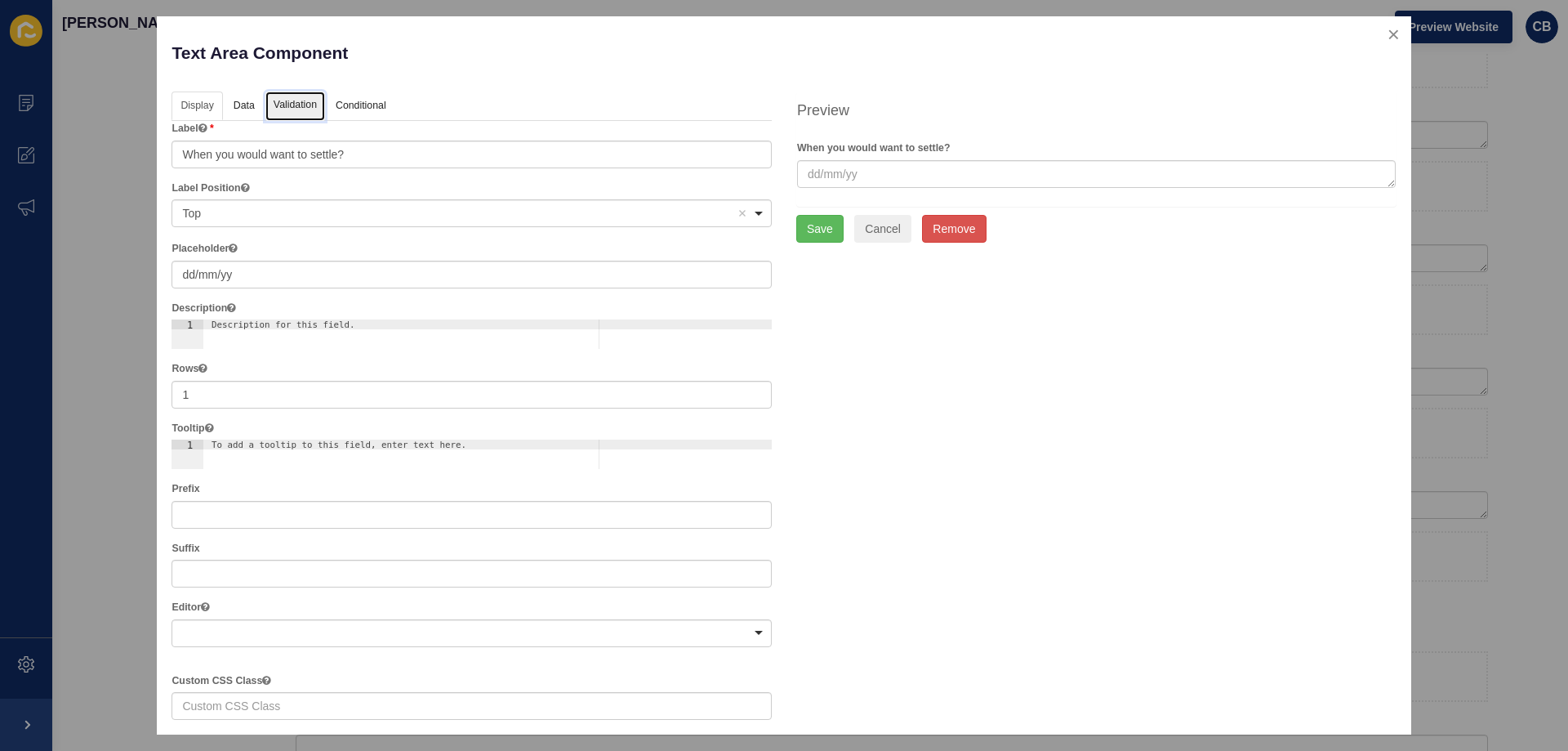
click at [287, 110] on link "Validation" at bounding box center [295, 106] width 60 height 30
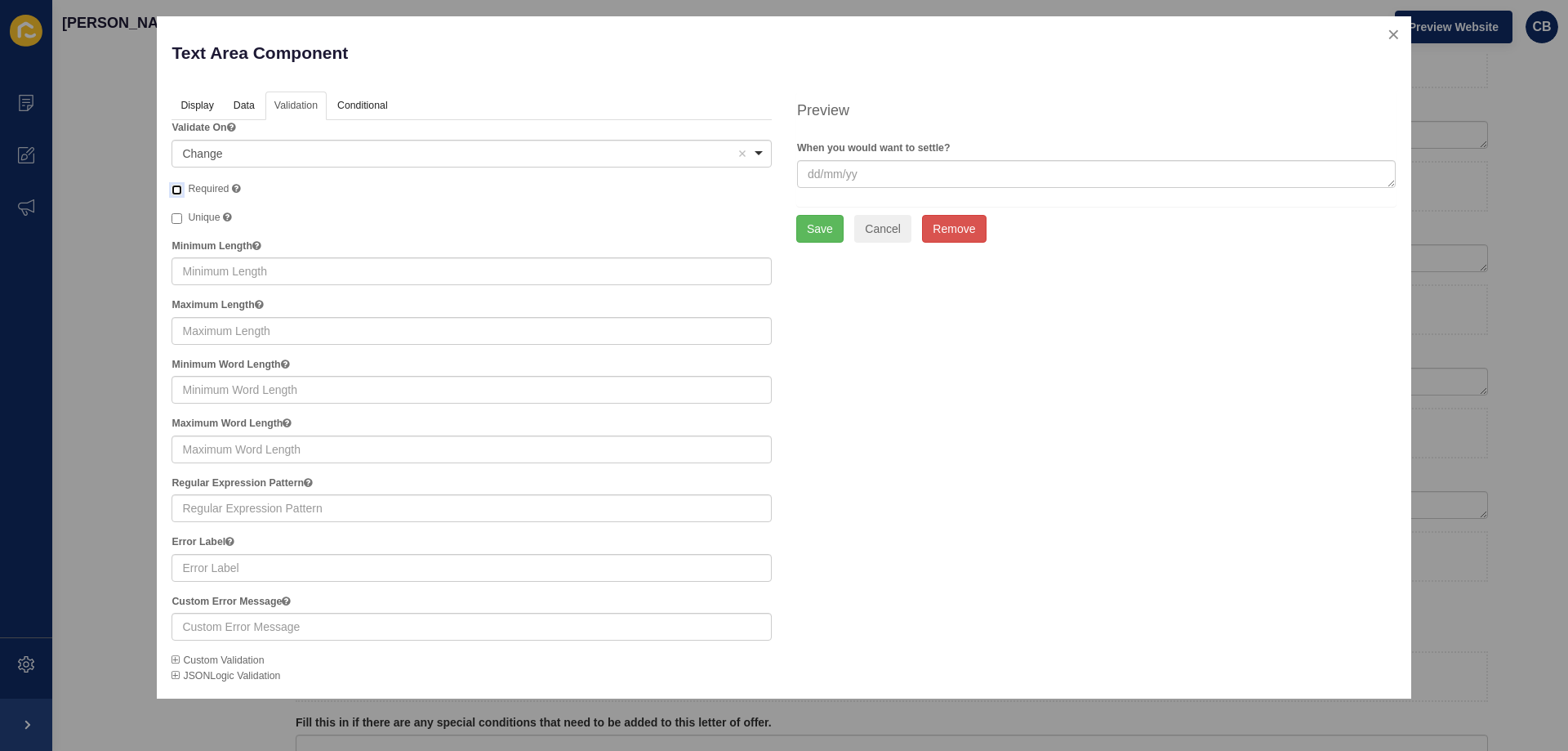
click at [175, 185] on input "Required" at bounding box center [177, 190] width 11 height 11
checkbox input "true"
click at [822, 237] on button "Save" at bounding box center [820, 229] width 47 height 28
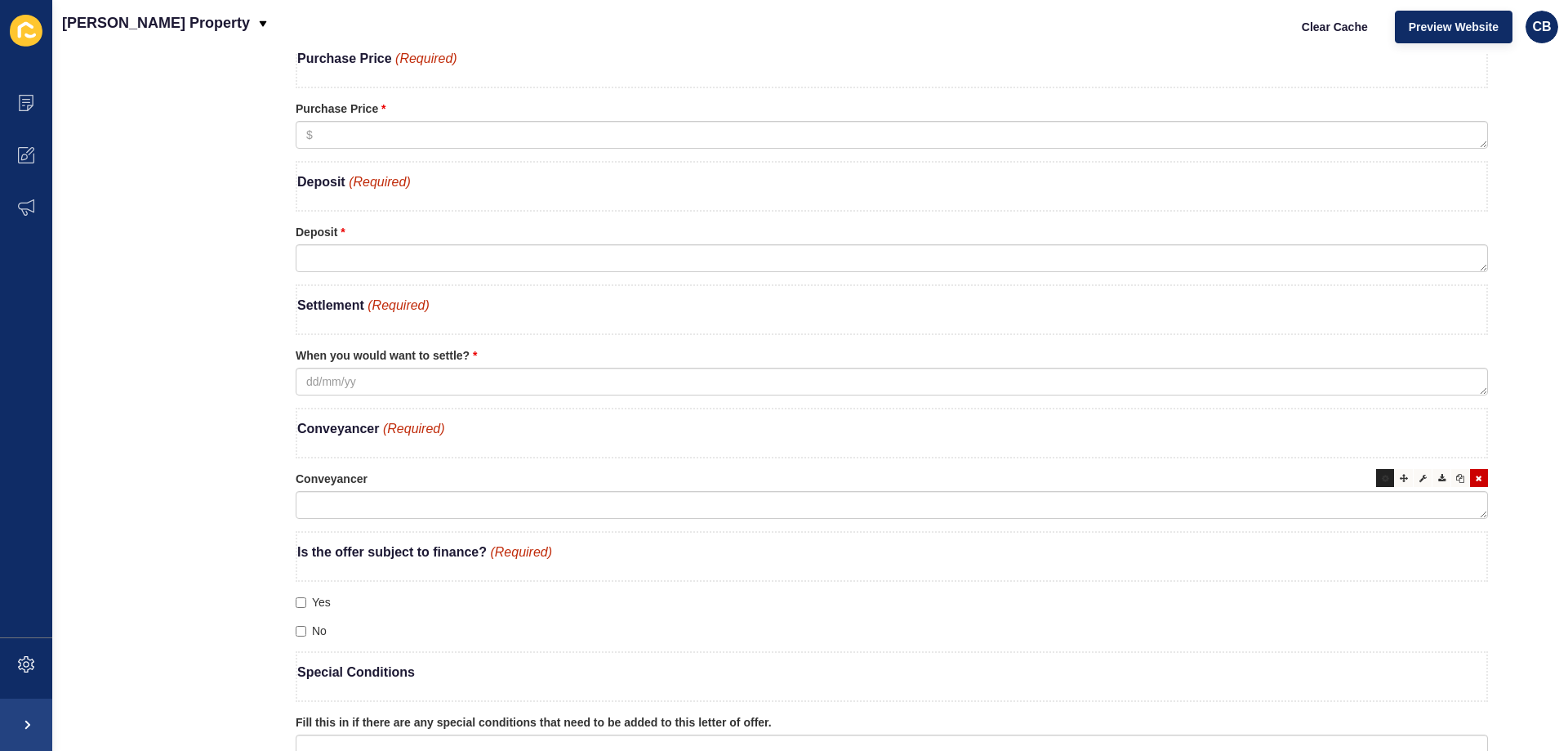
click at [1376, 482] on div at bounding box center [1385, 478] width 18 height 18
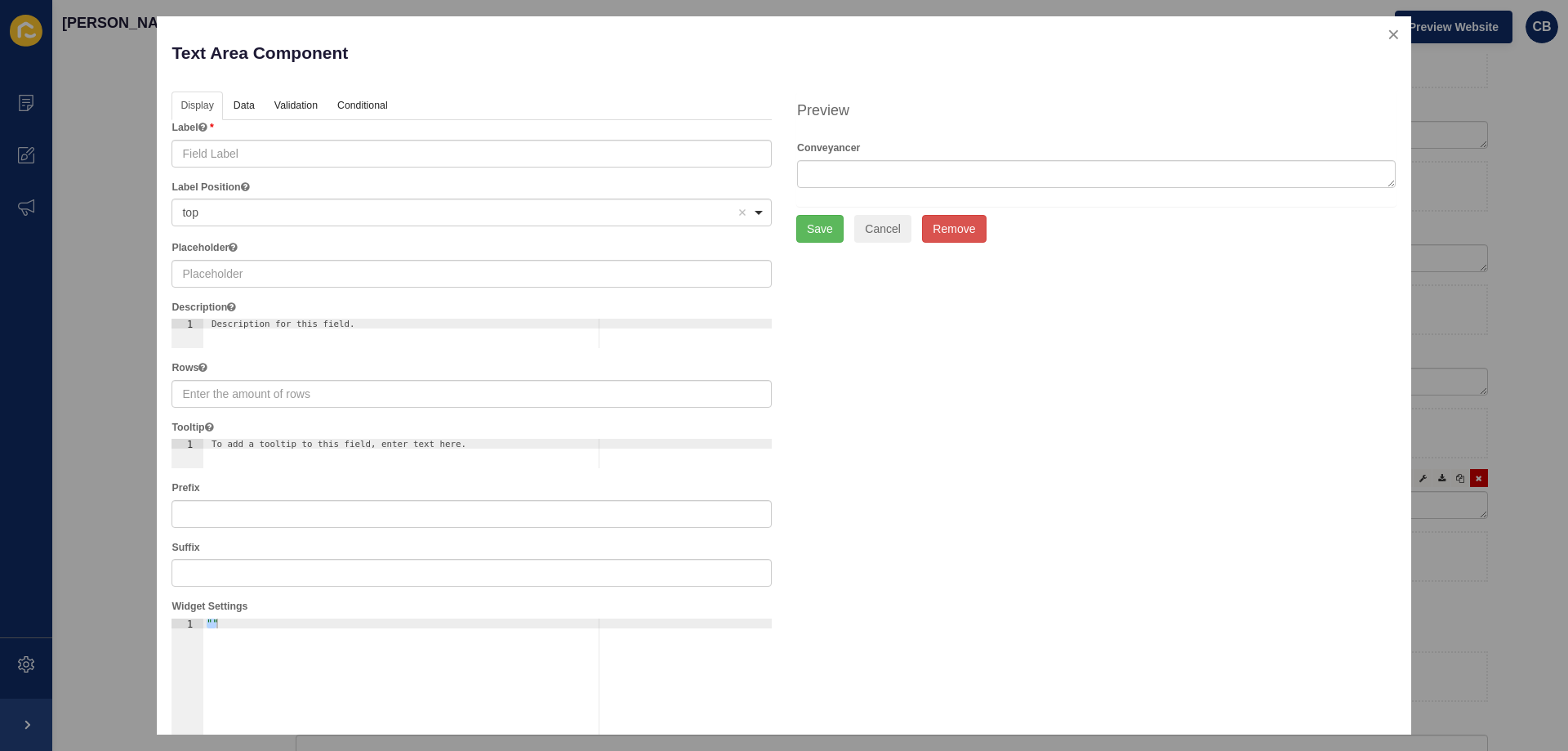
type input "Conveyancer"
type input "1"
checkbox input "false"
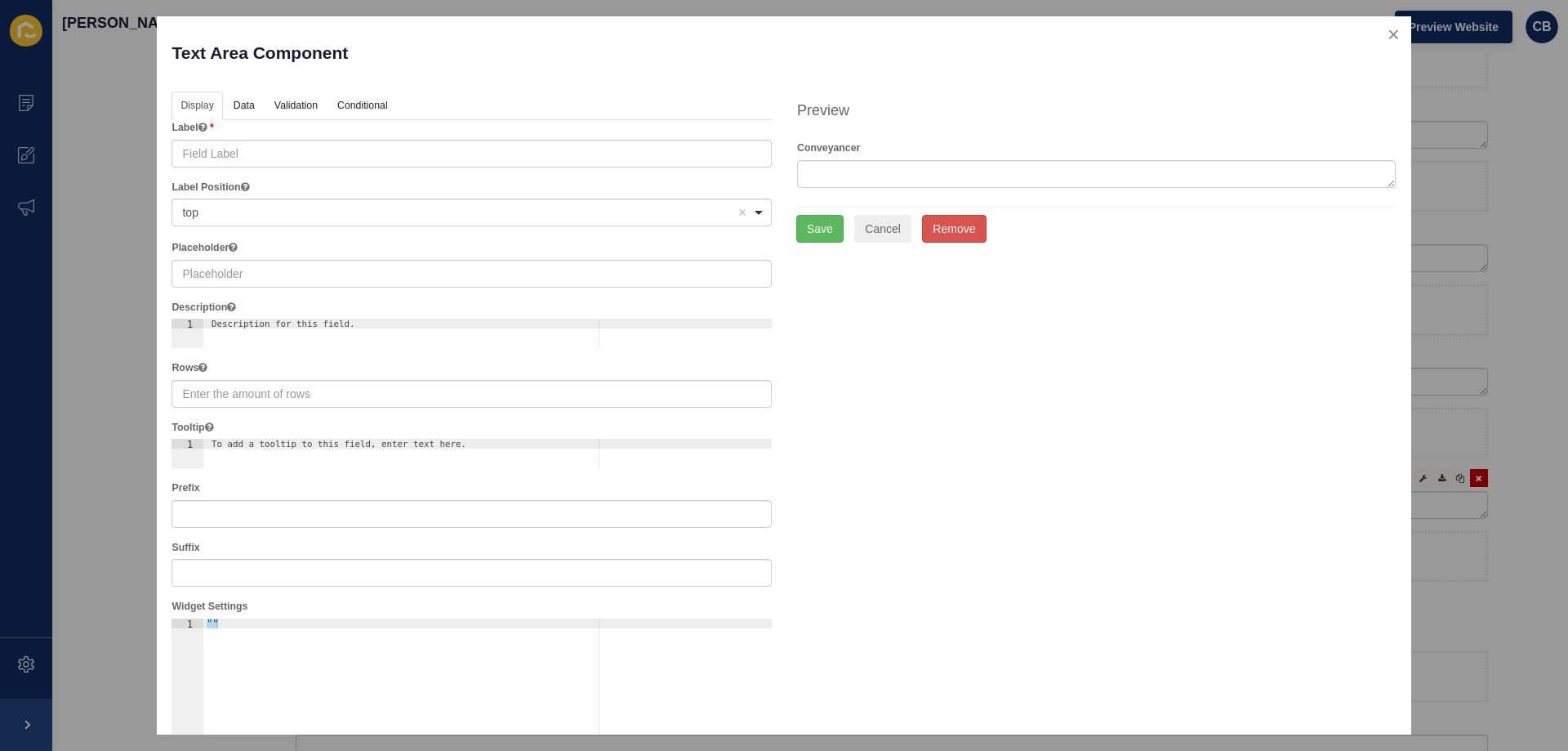
checkbox input "false"
checkbox input "true"
checkbox input "false"
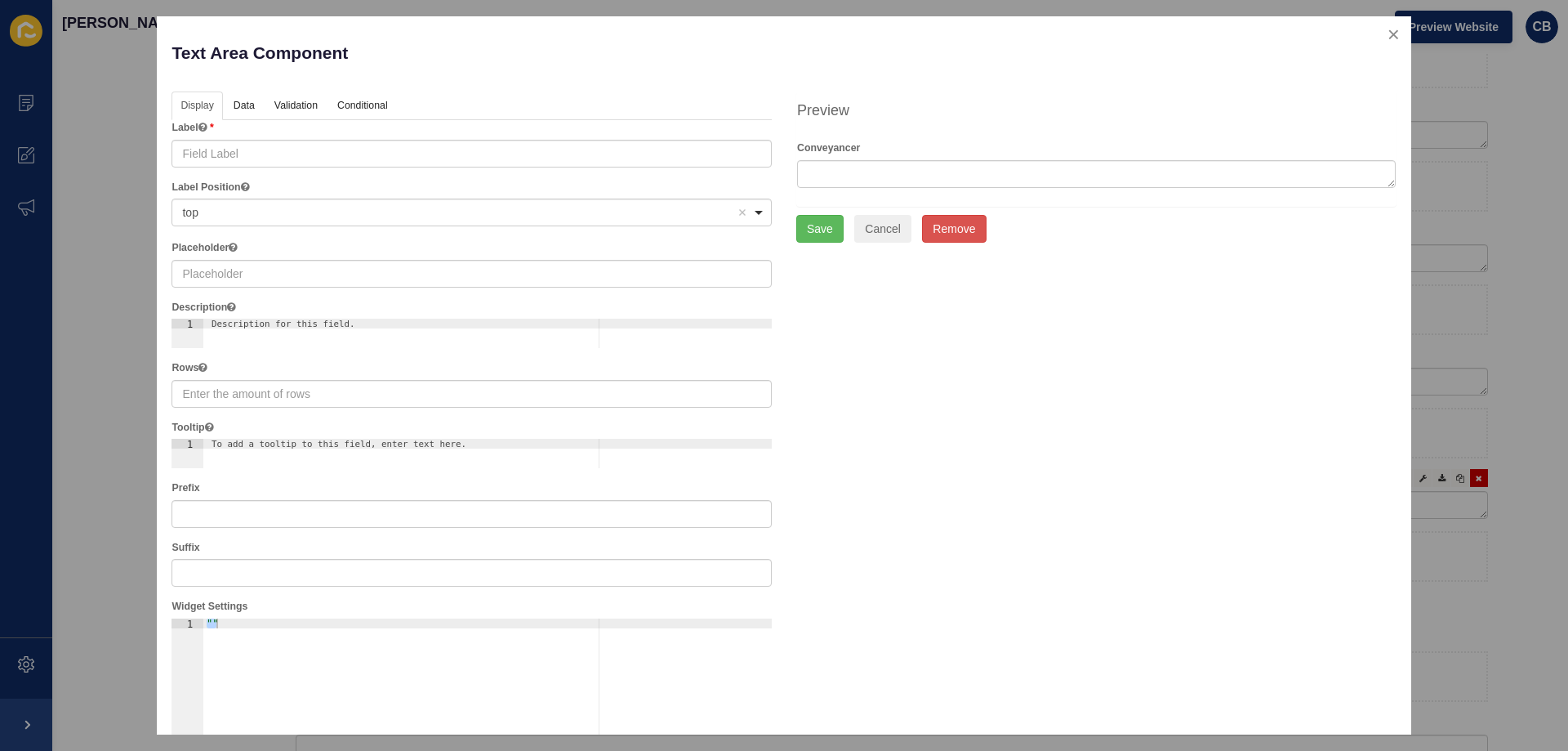
checkbox input "true"
checkbox input "false"
click at [289, 98] on link "Validation" at bounding box center [295, 106] width 60 height 30
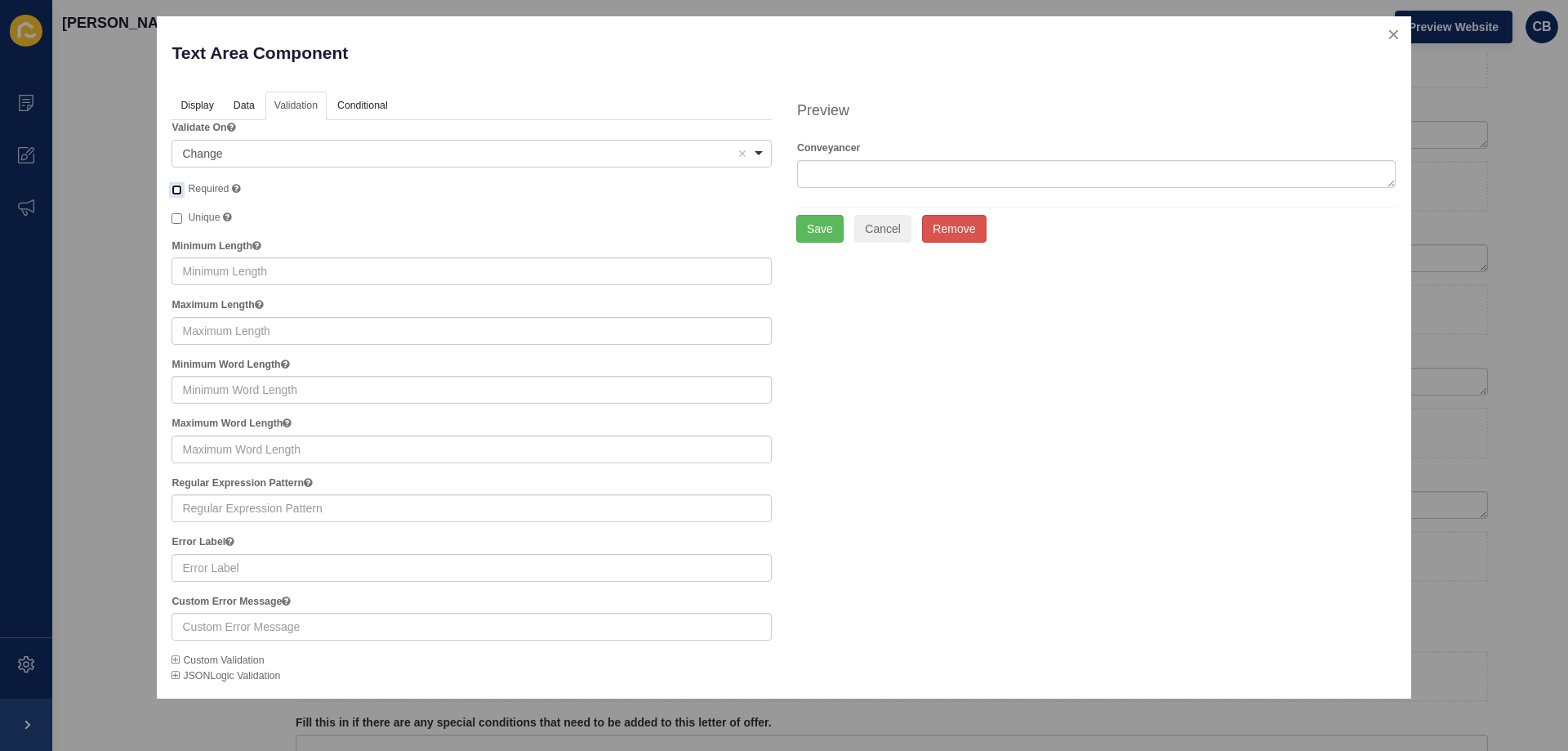
click at [181, 187] on input "Required A required field must be filled in before the form can be submitted." at bounding box center [177, 190] width 11 height 11
checkbox input "true"
click at [805, 229] on button "Save" at bounding box center [820, 229] width 47 height 28
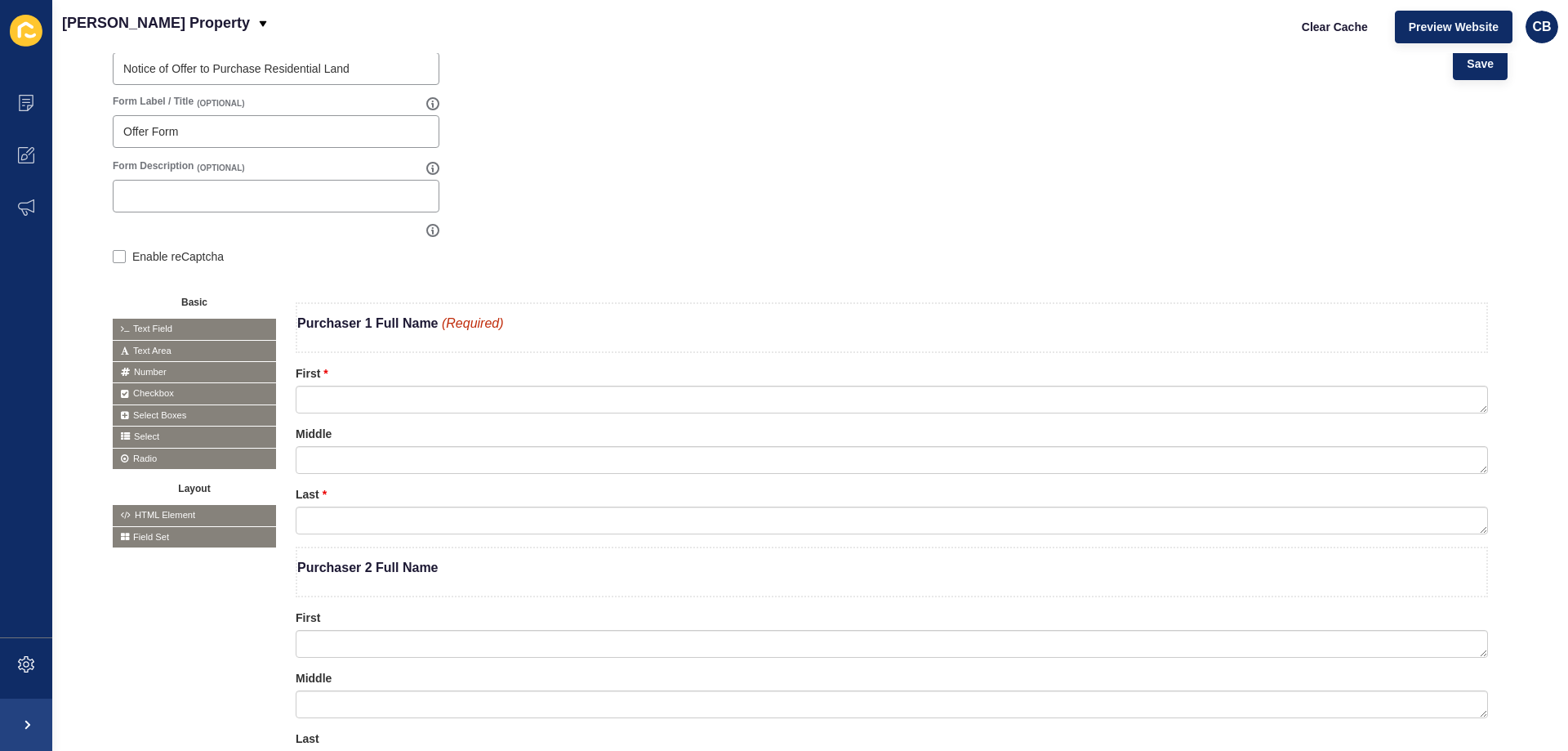
scroll to position [0, 0]
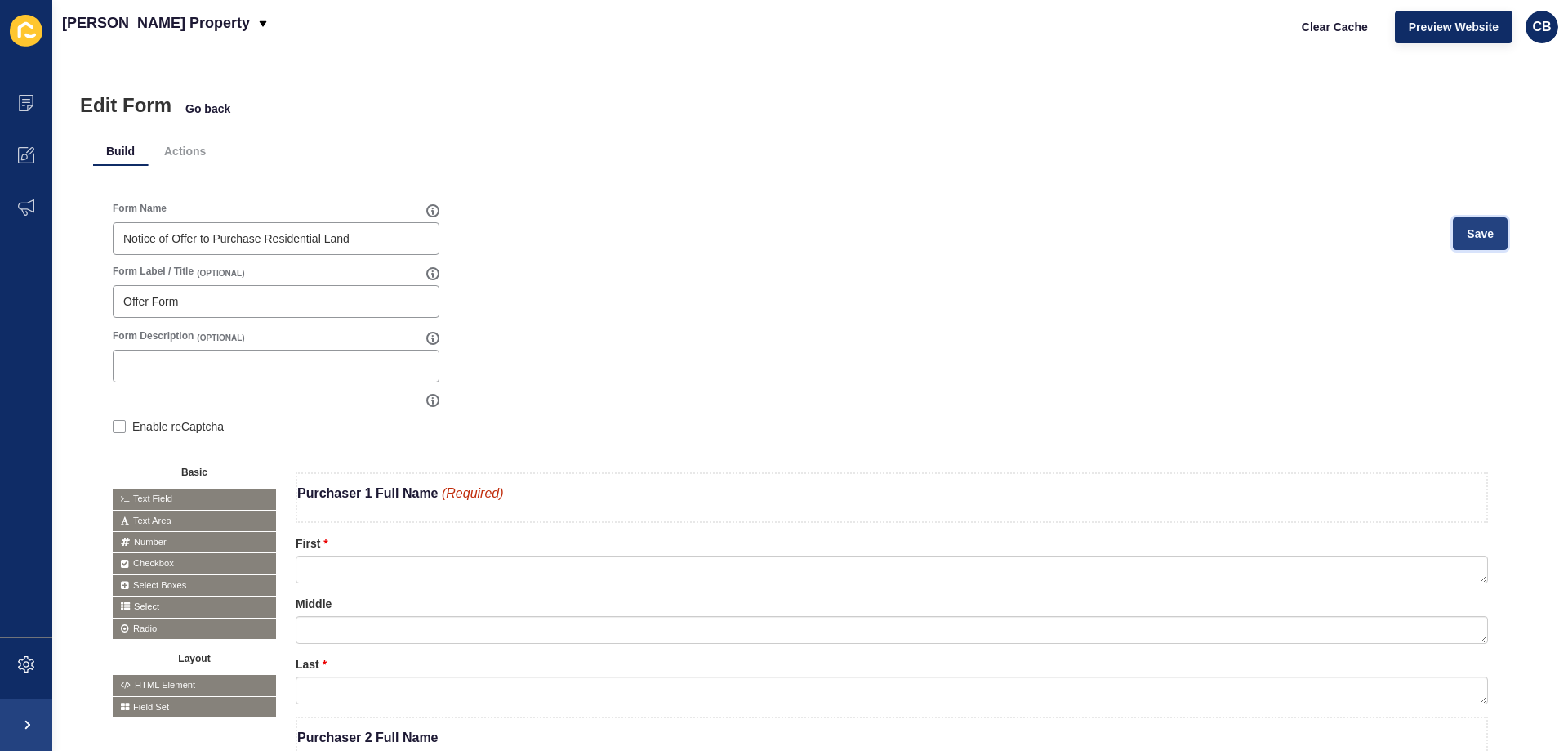
click at [1454, 233] on button "Save" at bounding box center [1480, 233] width 55 height 32
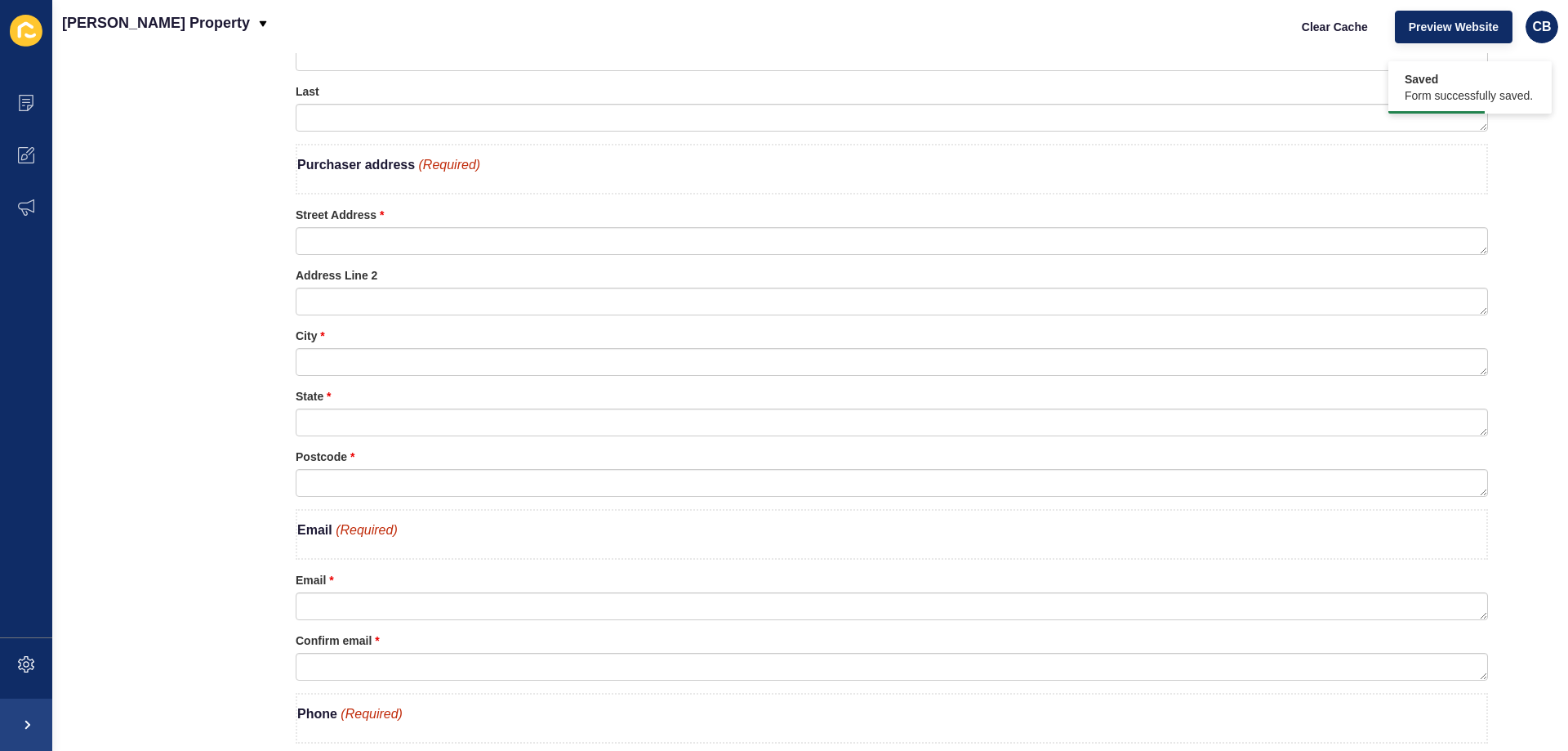
scroll to position [490, 0]
